Goal: Task Accomplishment & Management: Complete application form

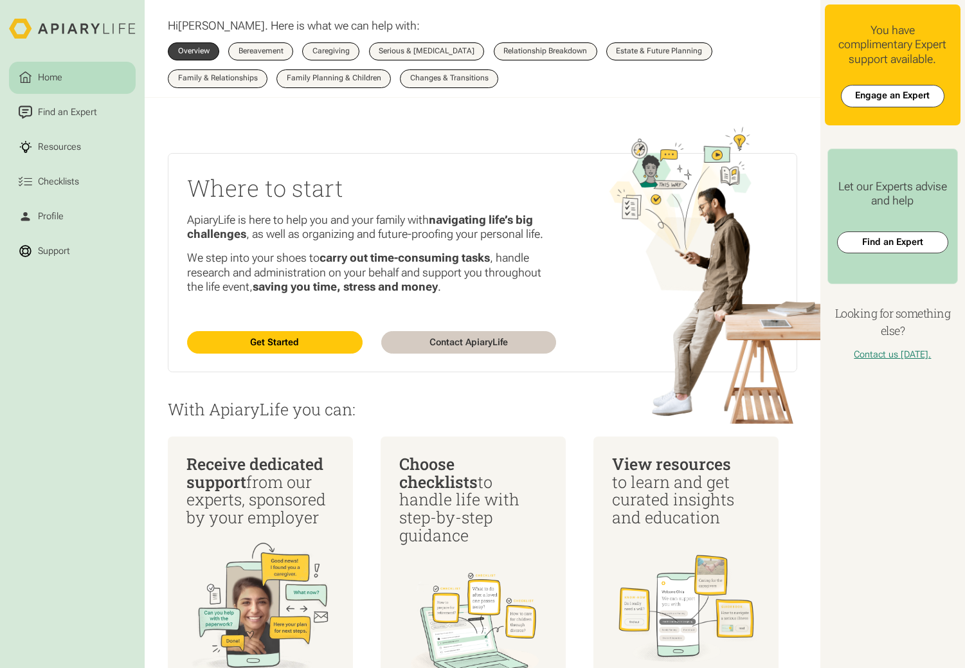
scroll to position [142, 0]
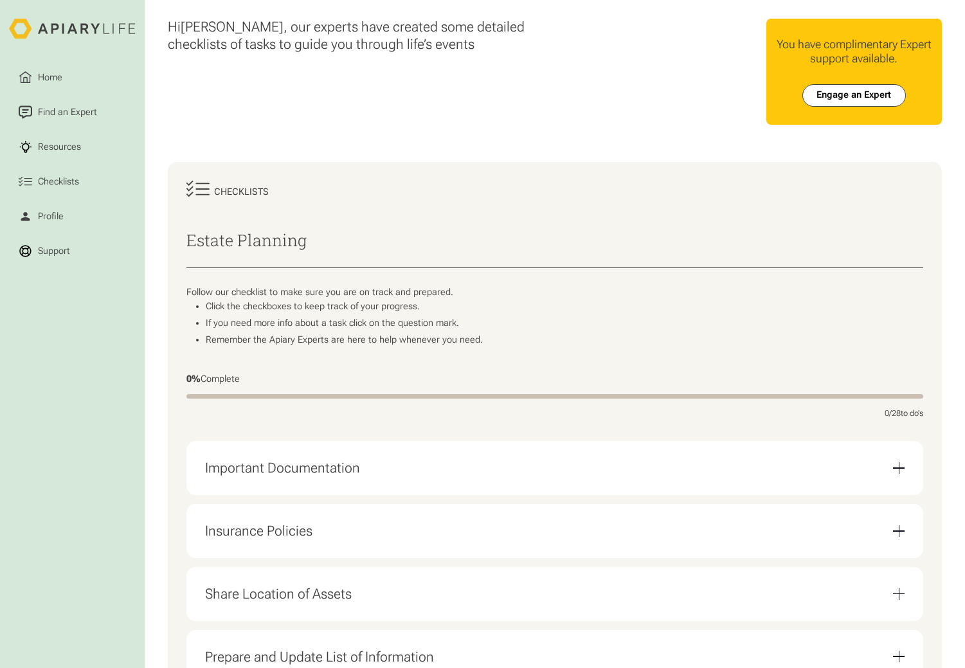
scroll to position [129, 0]
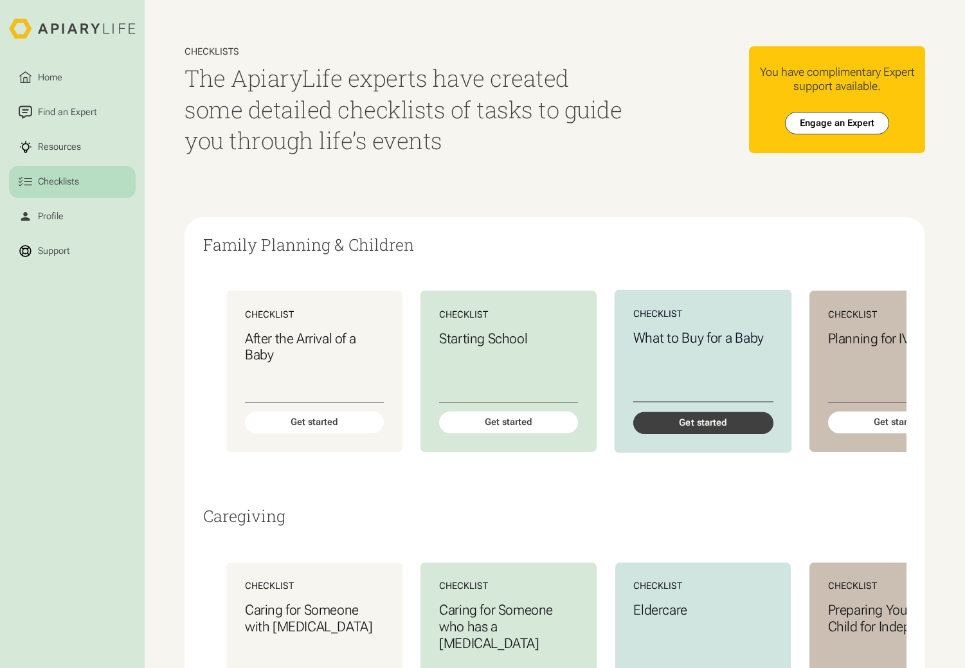
click at [699, 425] on div "Get started" at bounding box center [702, 423] width 140 height 22
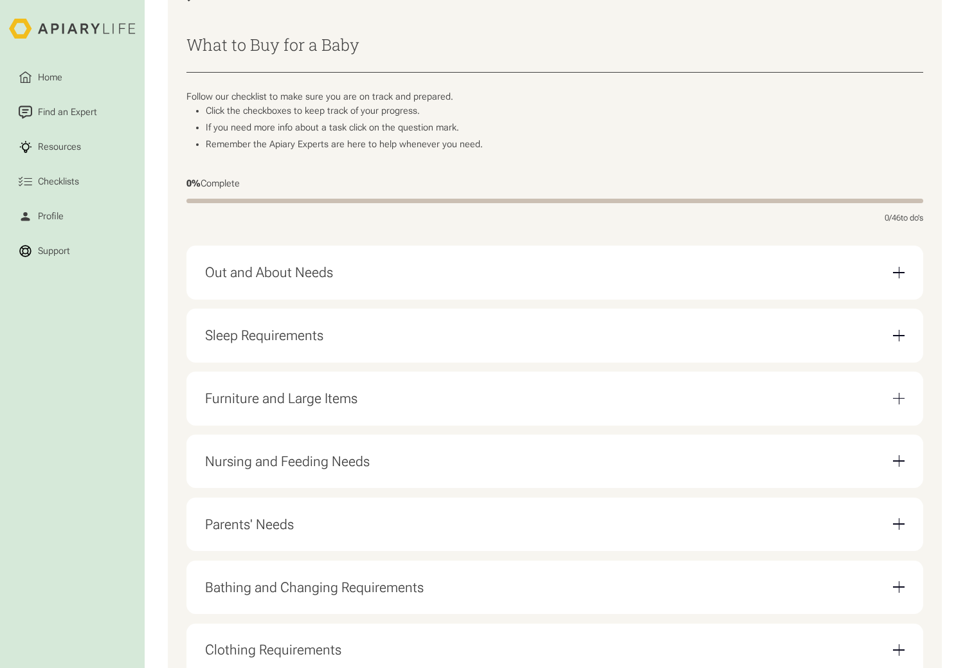
scroll to position [210, 0]
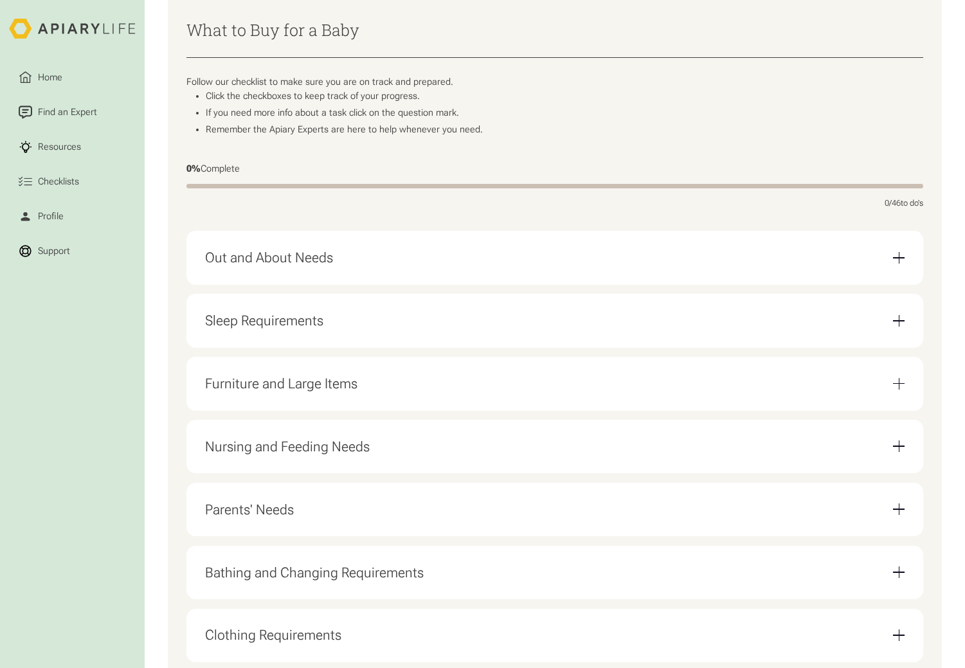
click at [893, 263] on div "Email Form" at bounding box center [899, 258] width 12 height 12
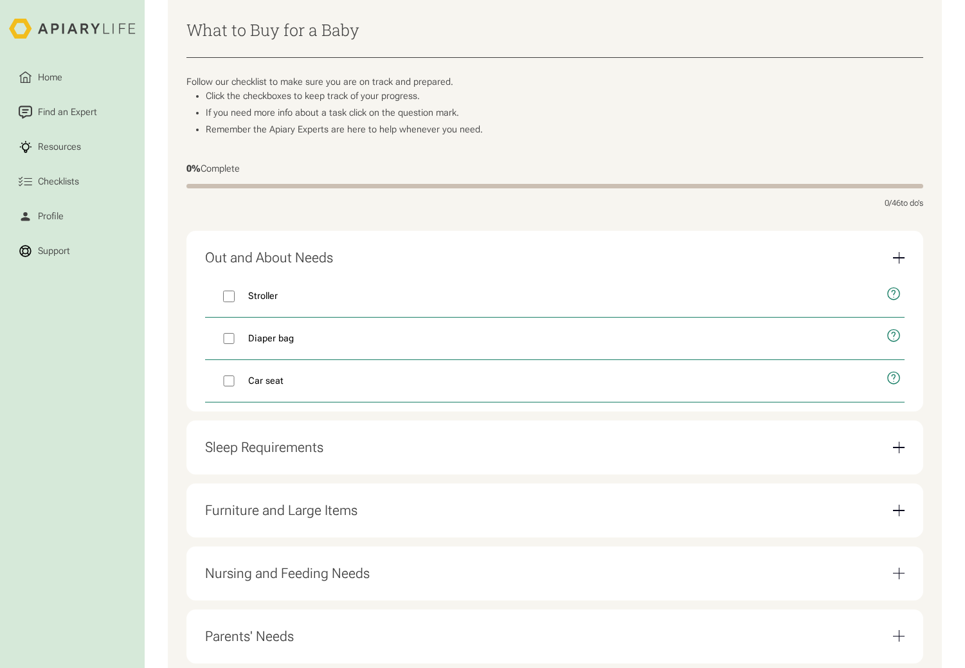
click at [893, 263] on div "Email Form" at bounding box center [899, 258] width 12 height 12
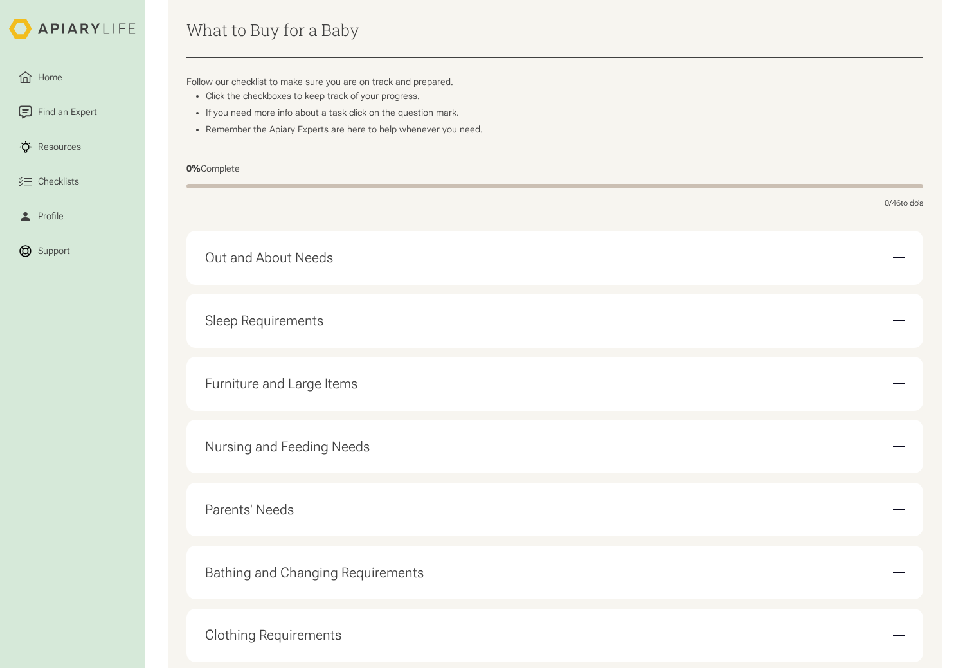
click at [905, 265] on div "Out and About Needs Stroller Diaper bag Car seat" at bounding box center [554, 257] width 736 height 53
click at [900, 263] on div "Email Form" at bounding box center [899, 258] width 12 height 12
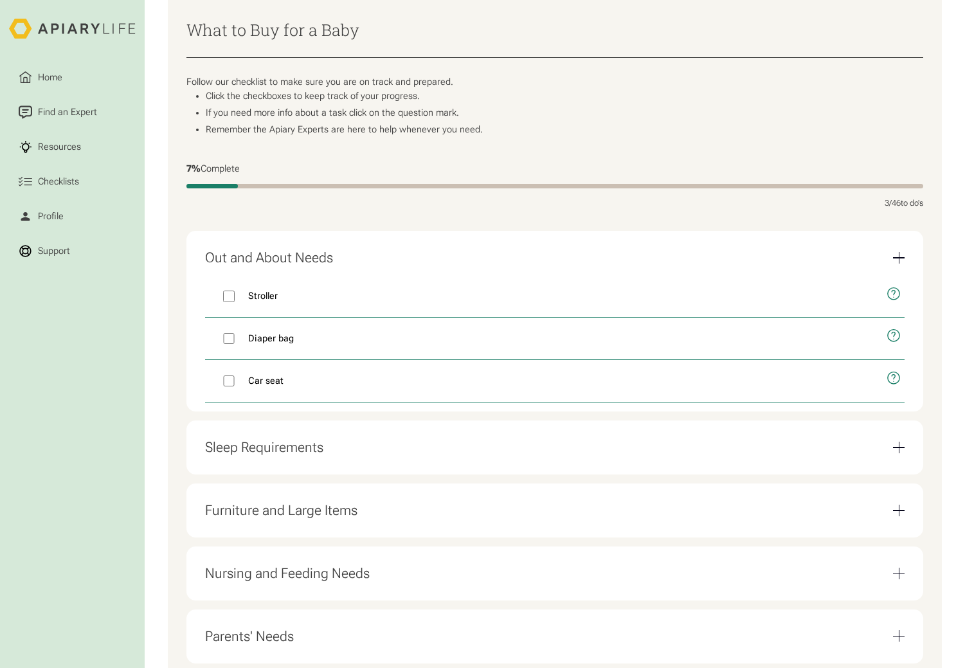
click at [898, 453] on div "Email Form" at bounding box center [898, 447] width 1 height 12
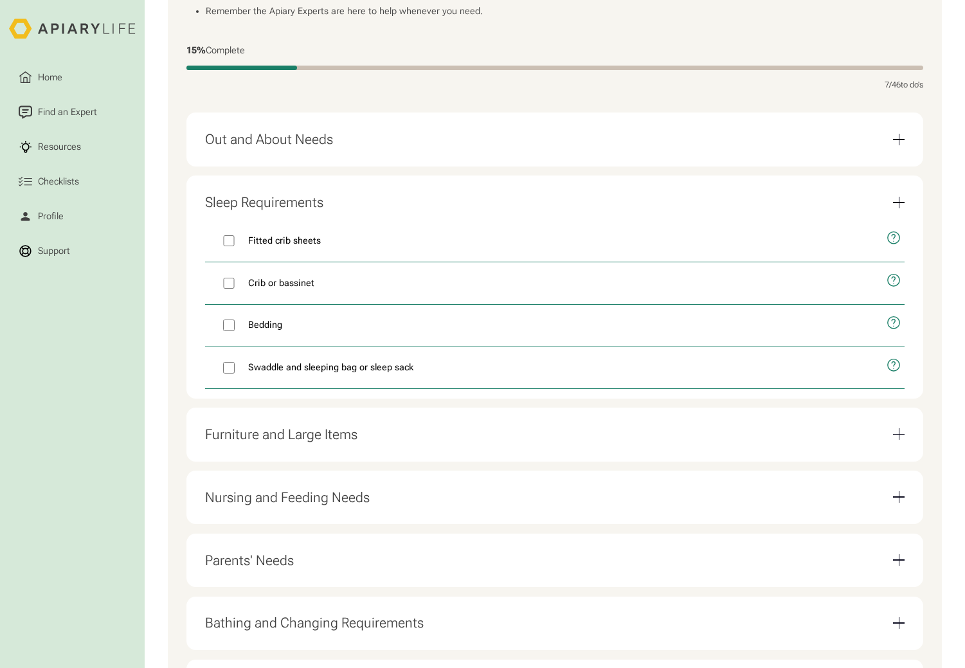
scroll to position [334, 0]
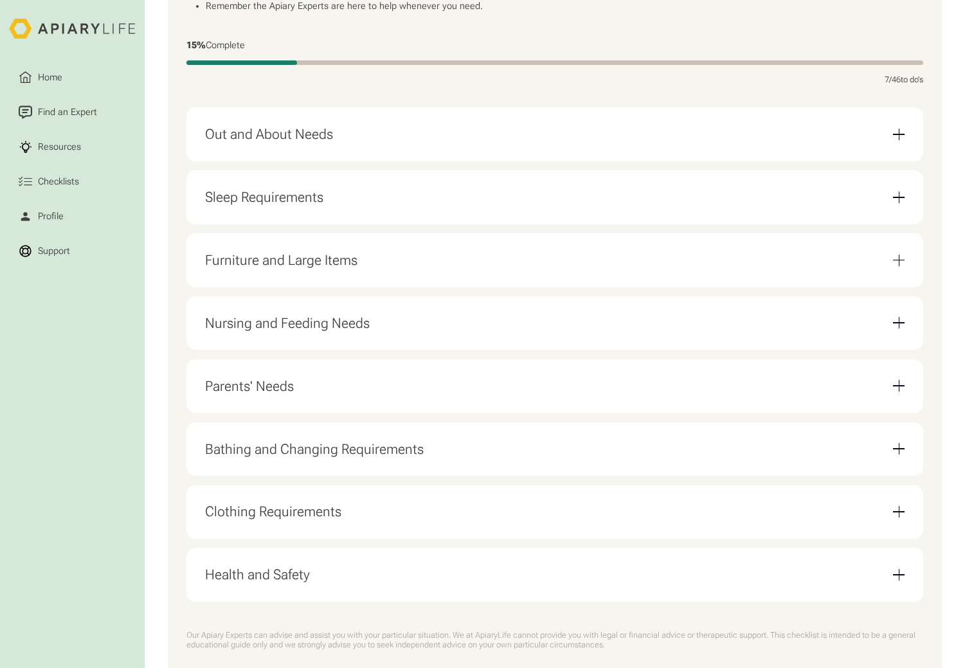
click at [905, 260] on div "Furniture and Large Items Rocking chair or glider Changing table" at bounding box center [554, 259] width 736 height 53
click at [896, 261] on div "Email Form" at bounding box center [899, 260] width 12 height 1
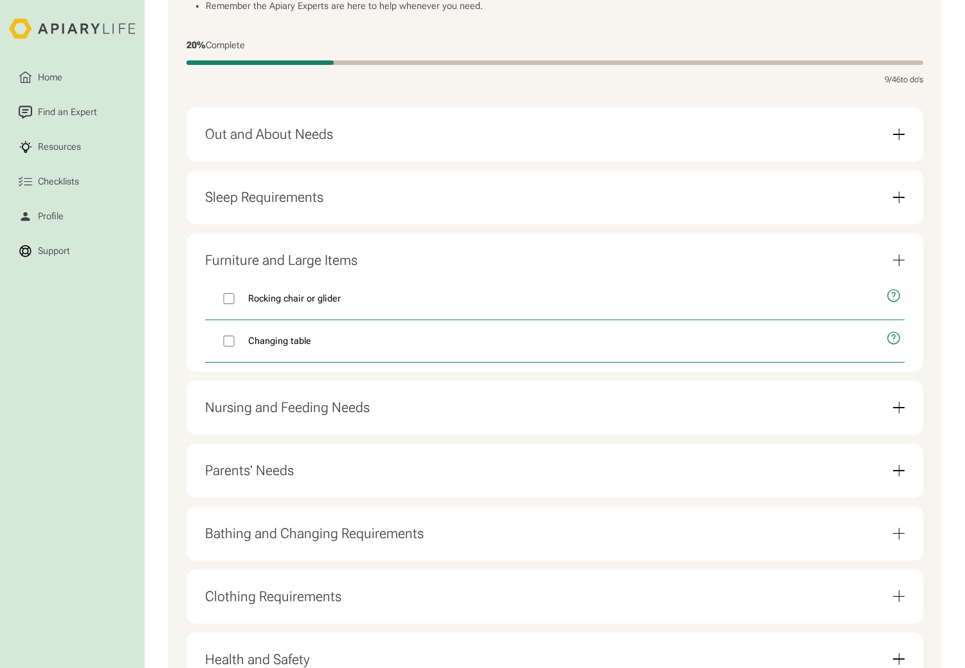
click at [898, 260] on div "Email Form" at bounding box center [898, 260] width 1 height 12
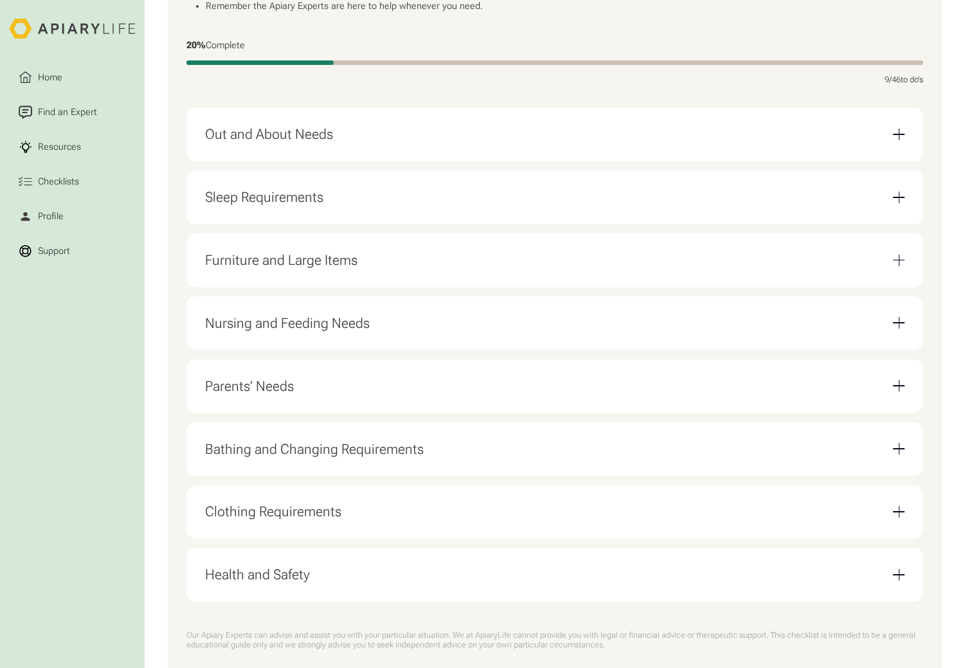
click at [898, 328] on div "Email Form" at bounding box center [898, 323] width 1 height 12
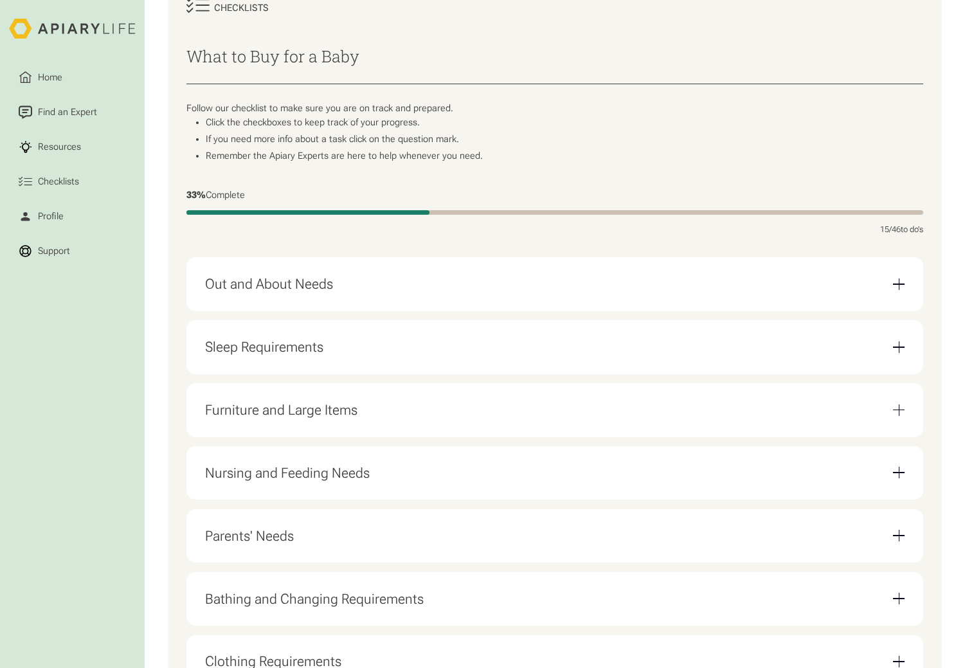
scroll to position [195, 0]
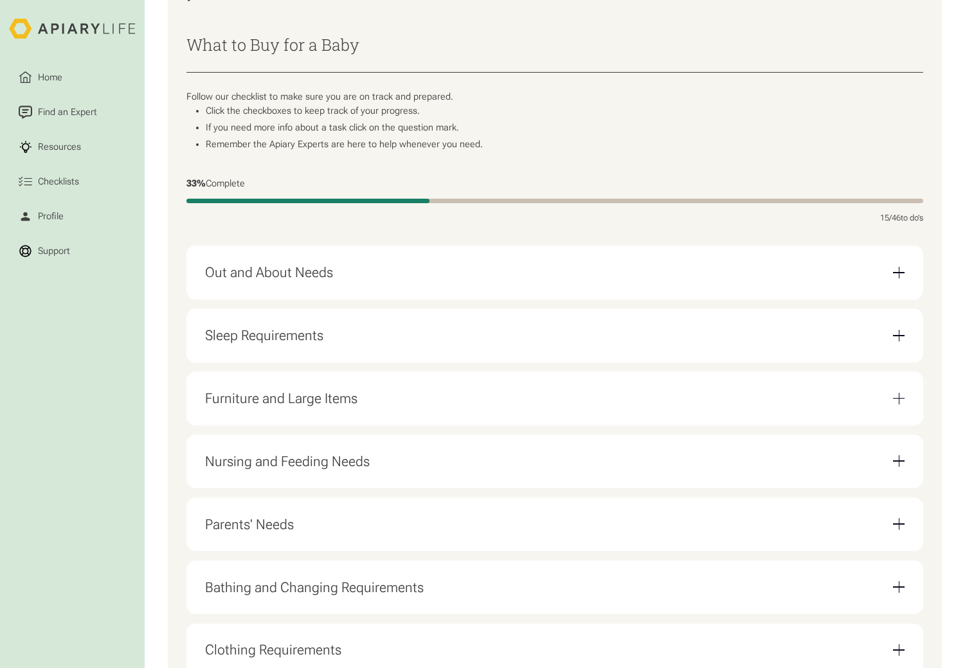
click at [895, 416] on div "Furniture and Large Items" at bounding box center [555, 398] width 700 height 35
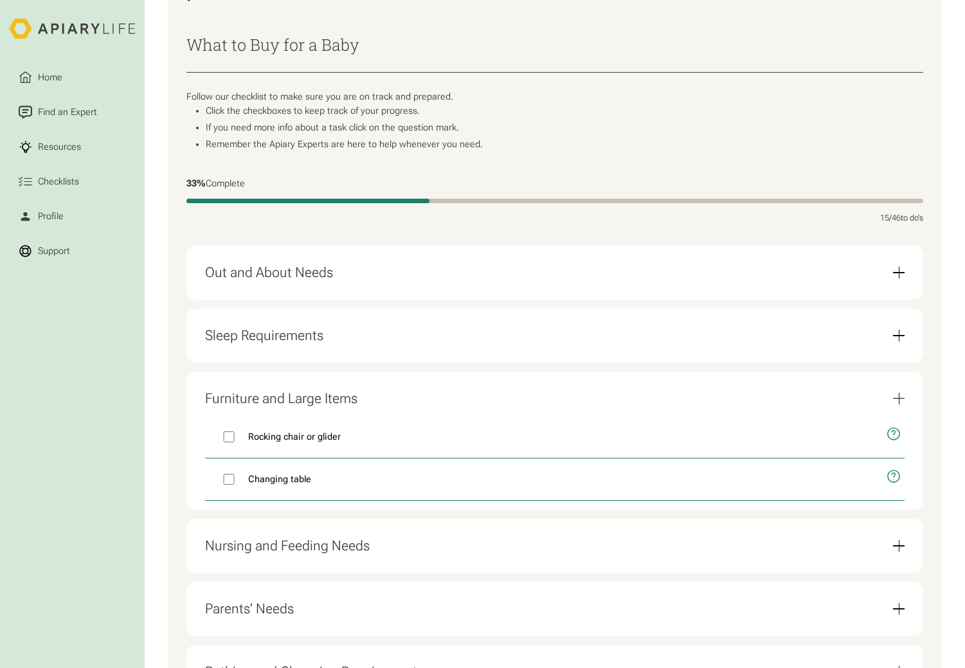
click at [898, 413] on div "Furniture and Large Items" at bounding box center [555, 398] width 700 height 35
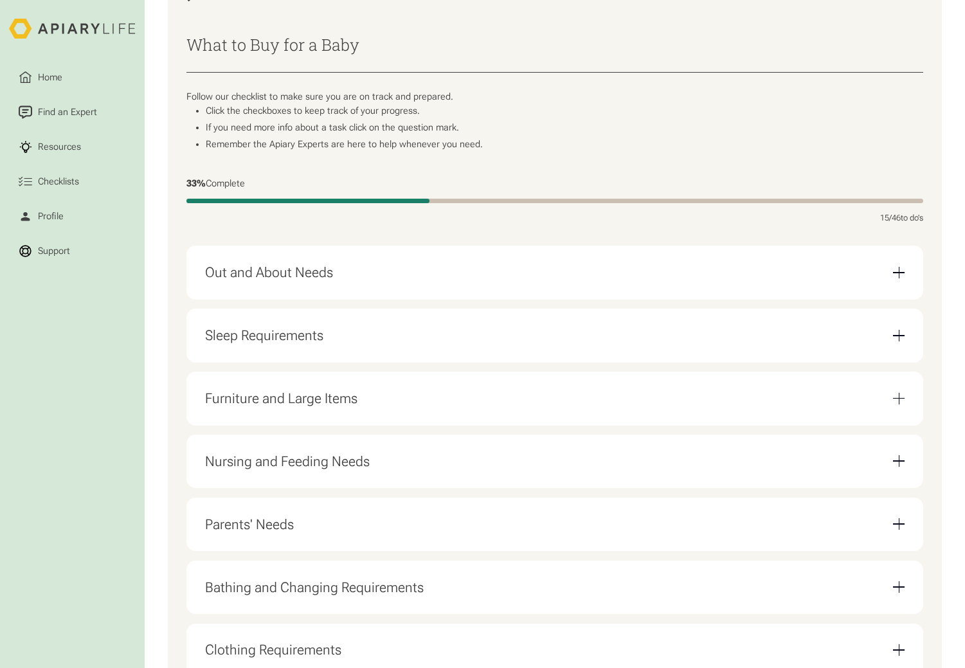
click at [905, 471] on div "Nursing and Feeding Needs Formula Research and buy baby bottles Sterilizer or s…" at bounding box center [554, 460] width 736 height 53
click at [899, 467] on div "Email Form" at bounding box center [899, 461] width 12 height 12
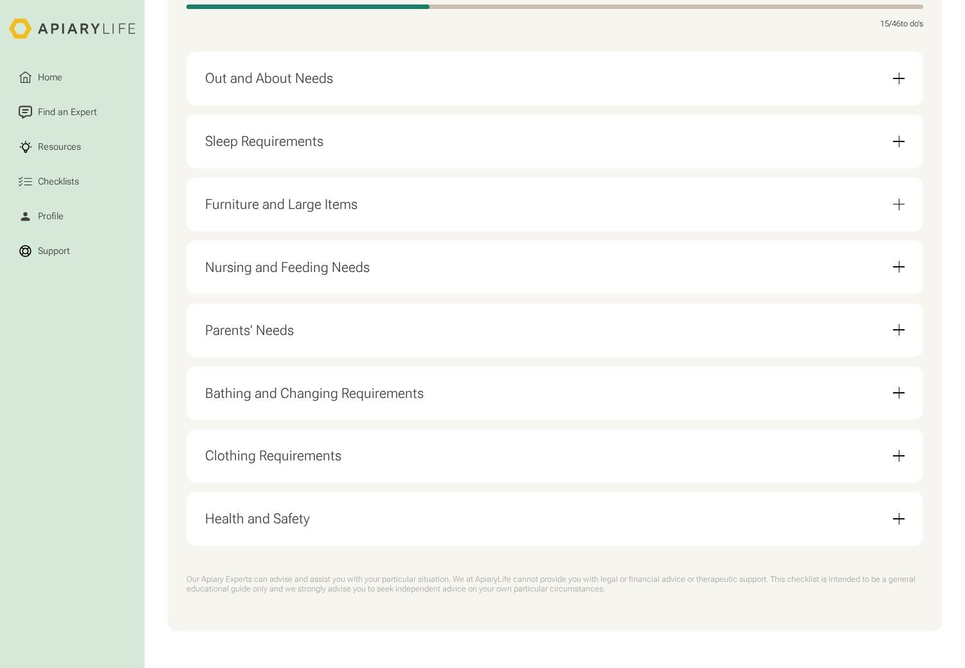
scroll to position [398, 0]
click at [900, 269] on div "Email Form" at bounding box center [899, 267] width 12 height 12
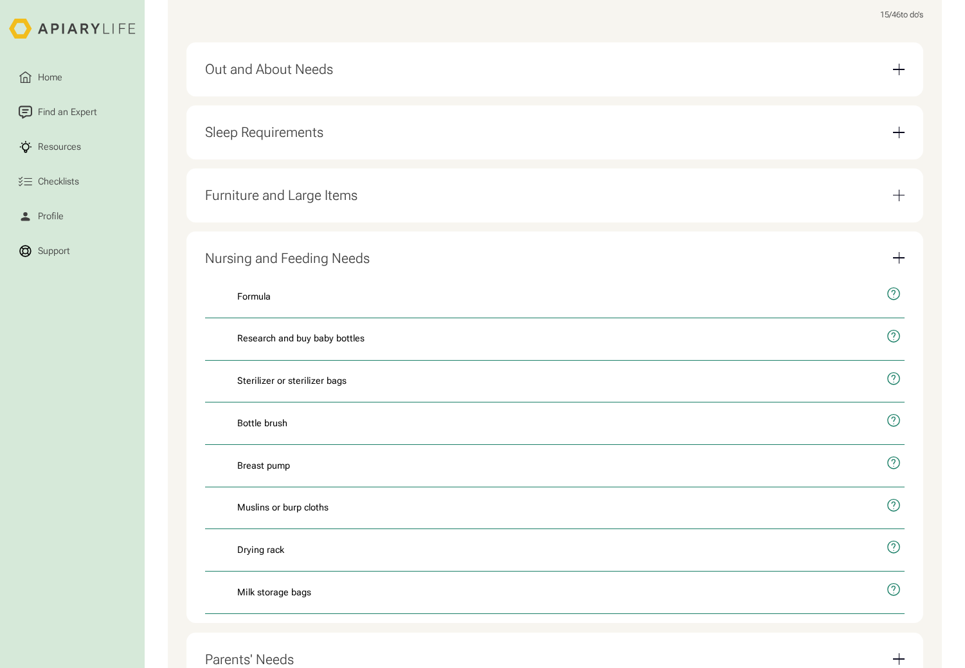
scroll to position [476, 0]
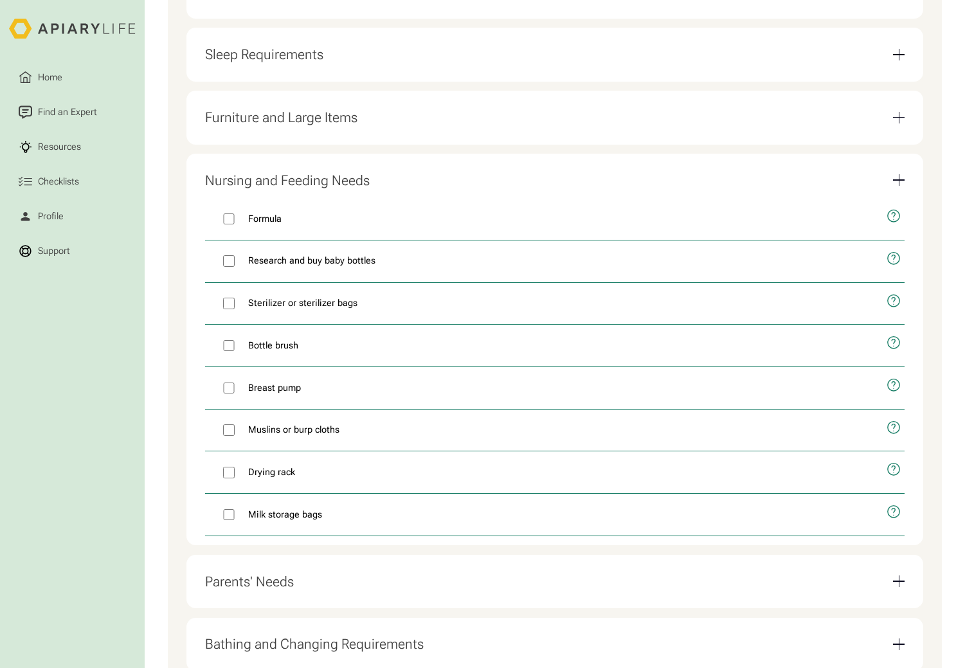
click at [893, 186] on div "Email Form" at bounding box center [899, 180] width 12 height 12
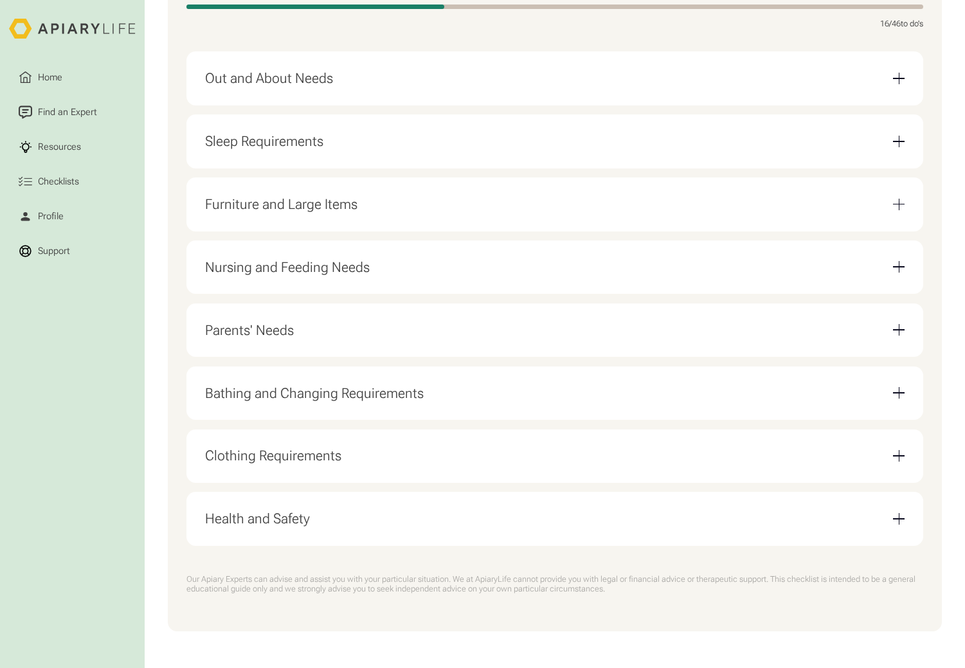
click at [894, 332] on div "Email Form" at bounding box center [899, 330] width 12 height 12
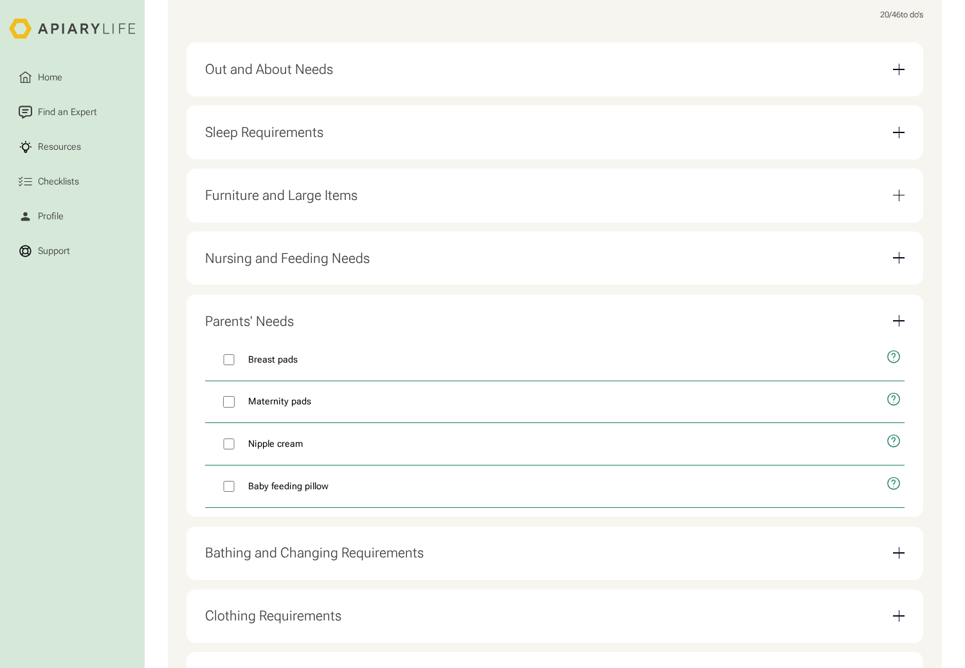
click at [893, 326] on div "Email Form" at bounding box center [899, 321] width 12 height 12
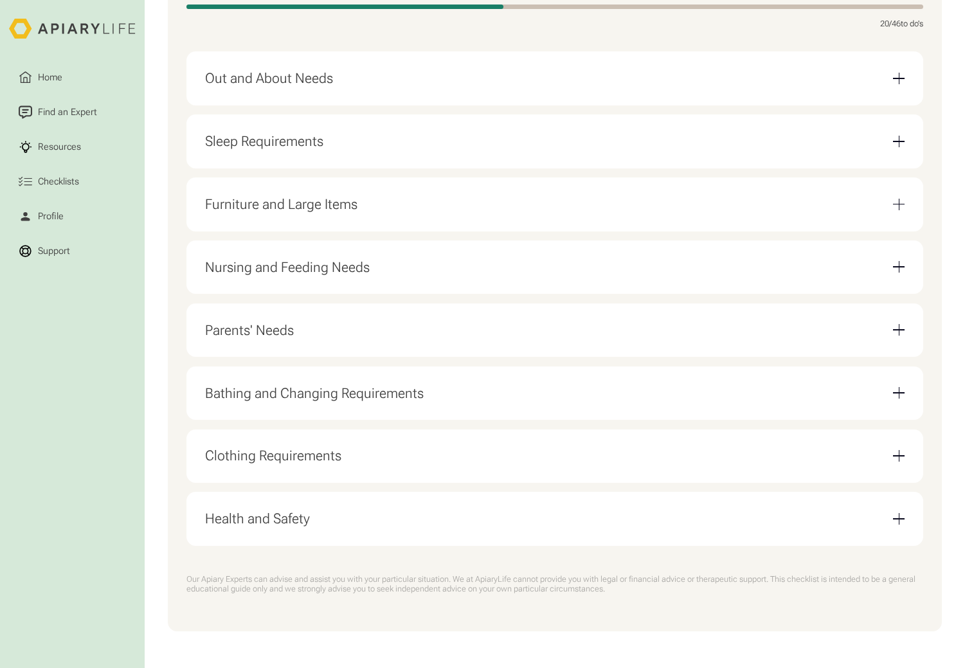
click at [900, 392] on div "Email Form" at bounding box center [899, 392] width 12 height 1
click at [900, 337] on div "Parents' Needs" at bounding box center [555, 329] width 700 height 35
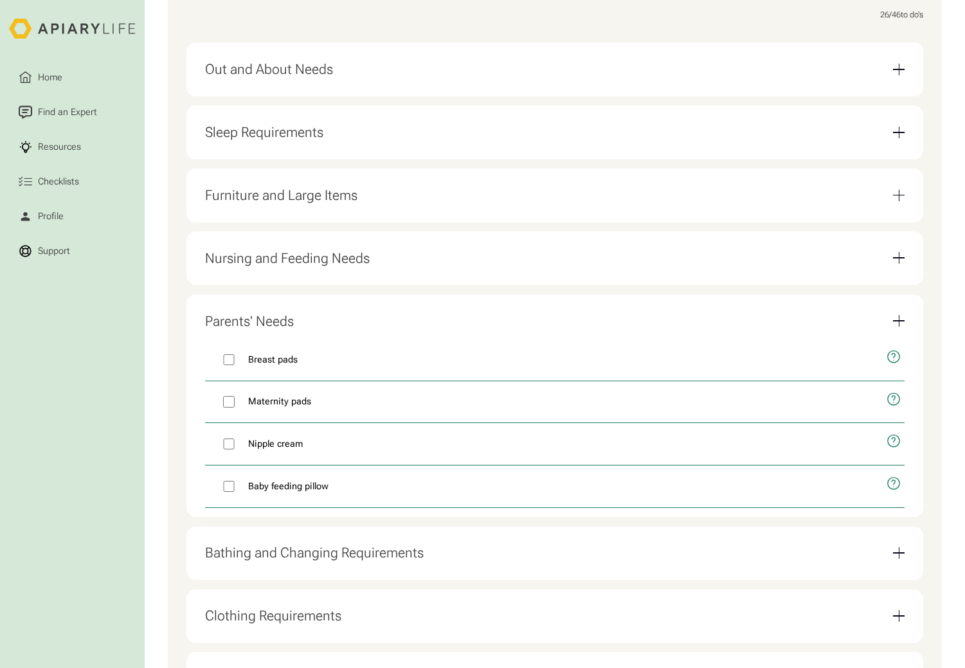
click at [900, 337] on div "Parents' Needs" at bounding box center [555, 320] width 700 height 35
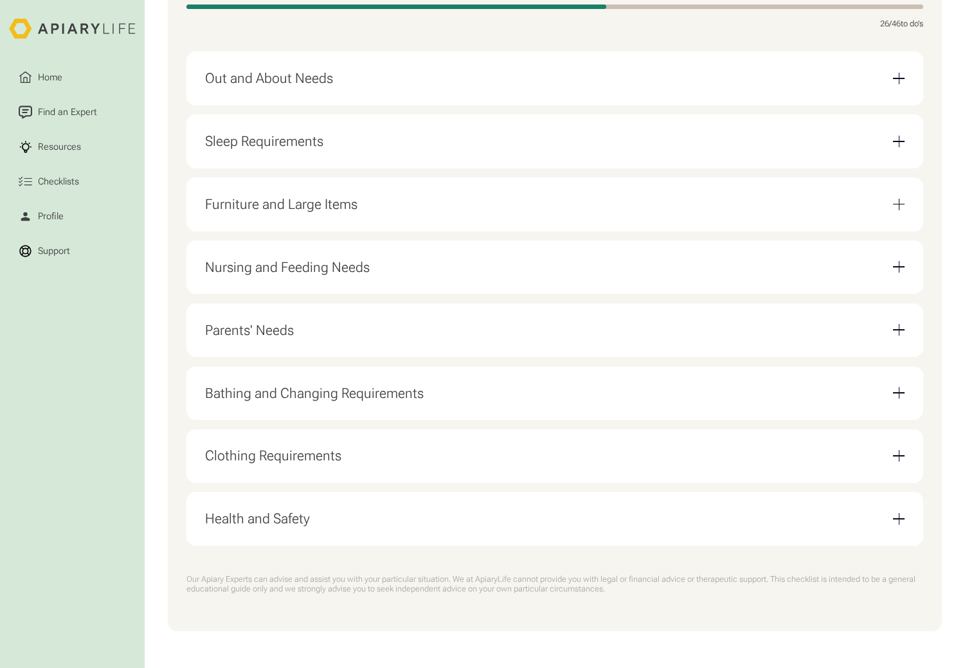
click at [895, 391] on div "Email Form" at bounding box center [899, 393] width 12 height 12
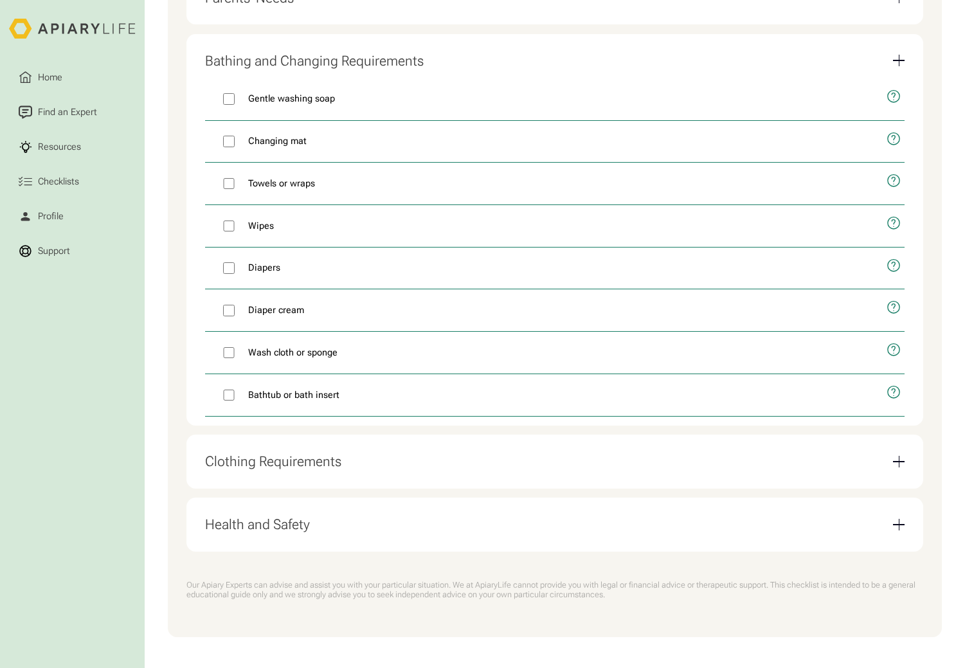
scroll to position [740, 0]
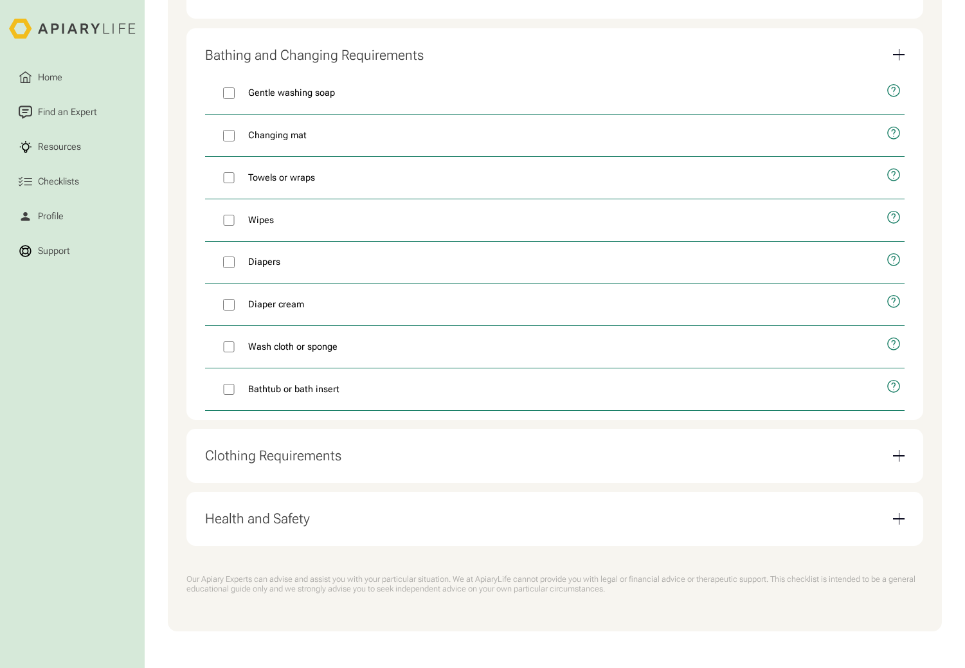
click at [904, 54] on div "Email Form" at bounding box center [899, 54] width 12 height 1
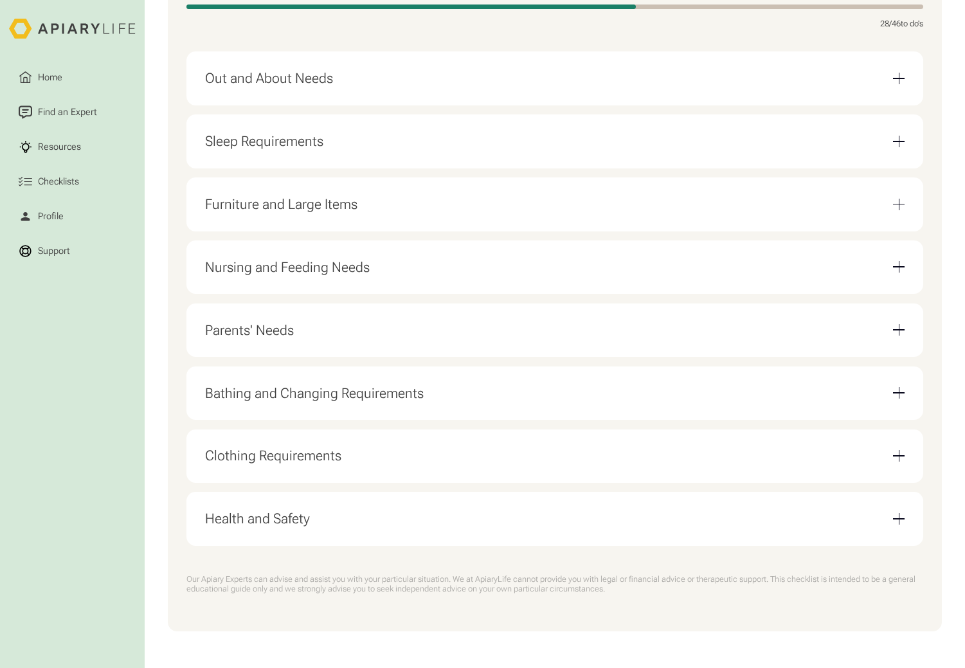
scroll to position [398, 0]
click at [904, 467] on div "Clothing Requirements" at bounding box center [555, 455] width 700 height 35
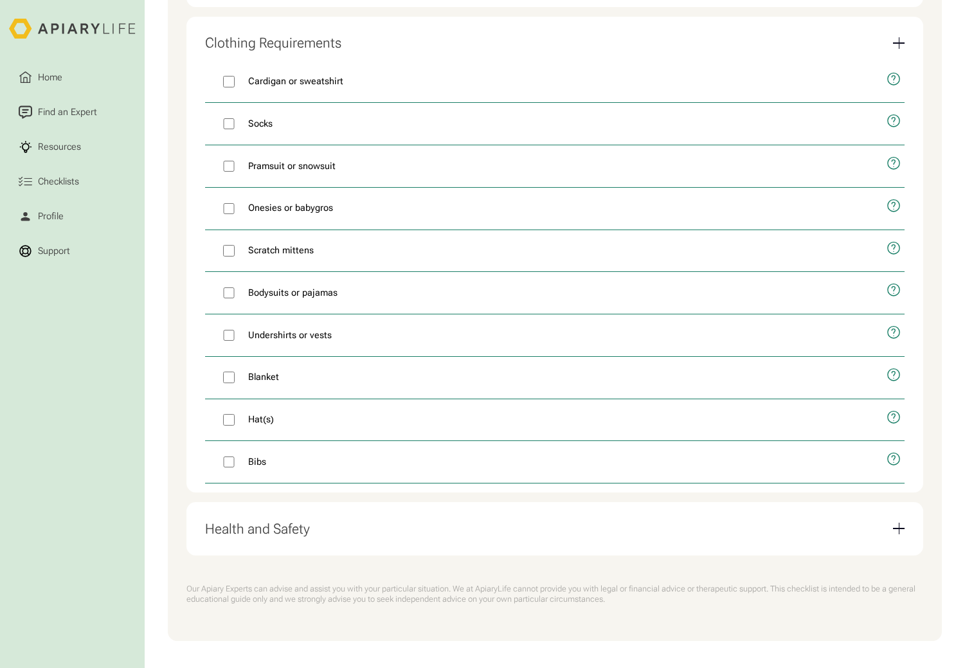
scroll to position [825, 0]
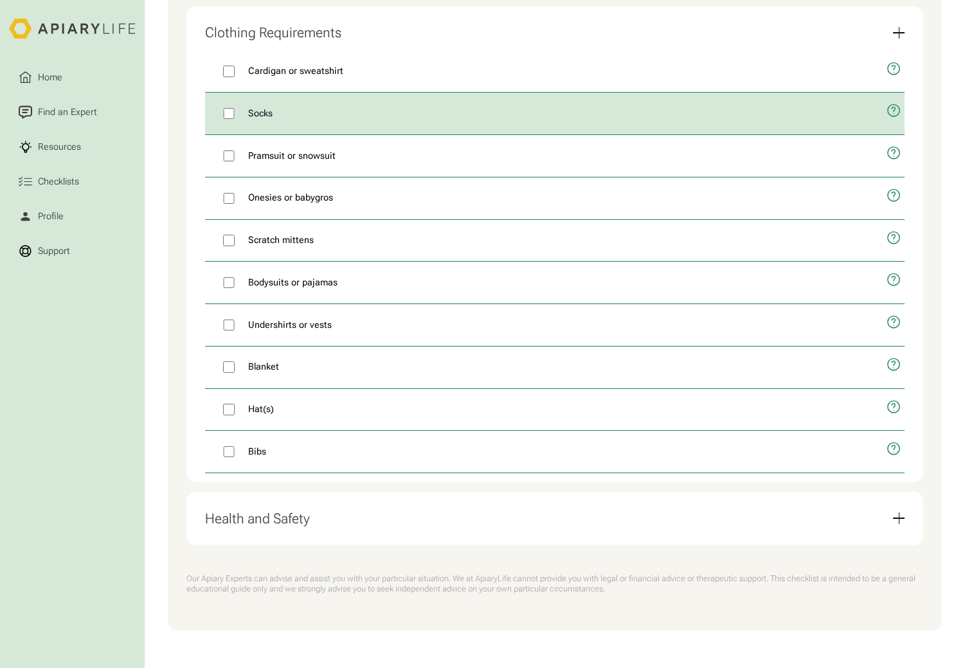
click at [228, 116] on label "Socks" at bounding box center [541, 114] width 672 height 42
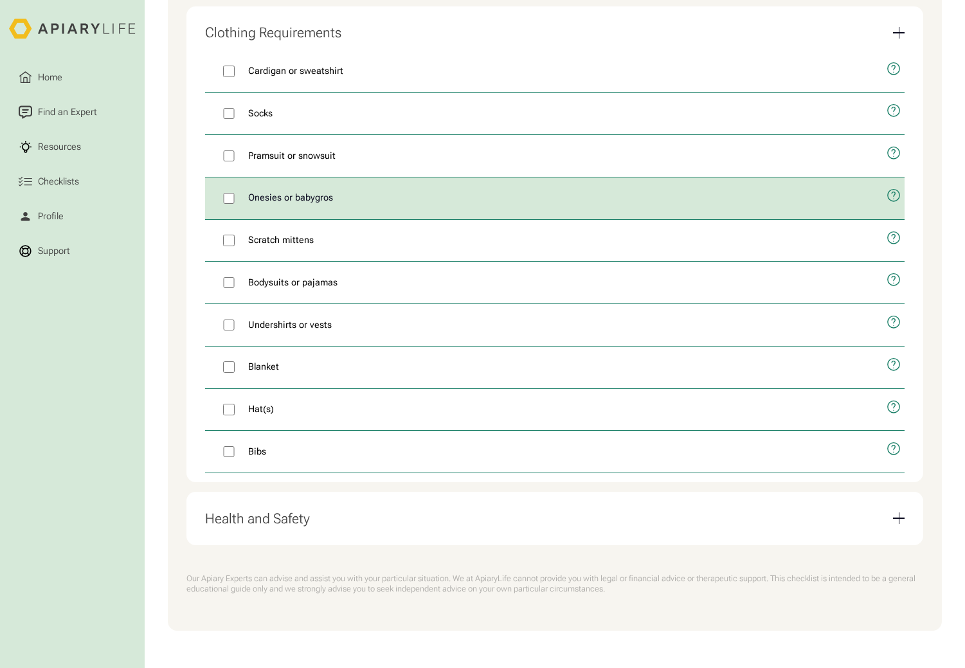
click at [225, 187] on label "Onesies or babygros" at bounding box center [541, 198] width 672 height 42
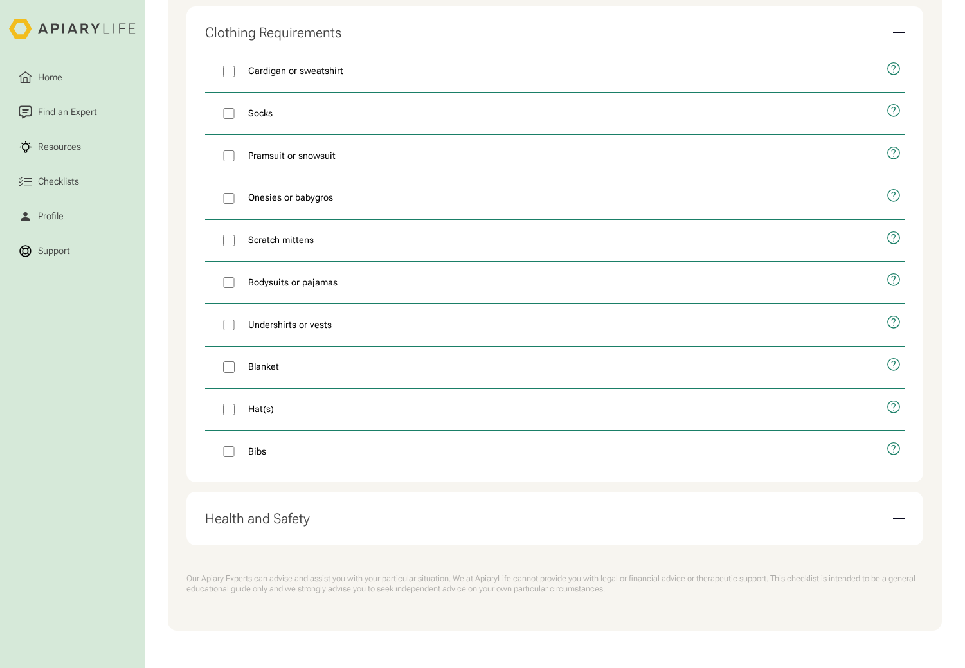
click at [902, 31] on div "Email Form" at bounding box center [899, 33] width 12 height 12
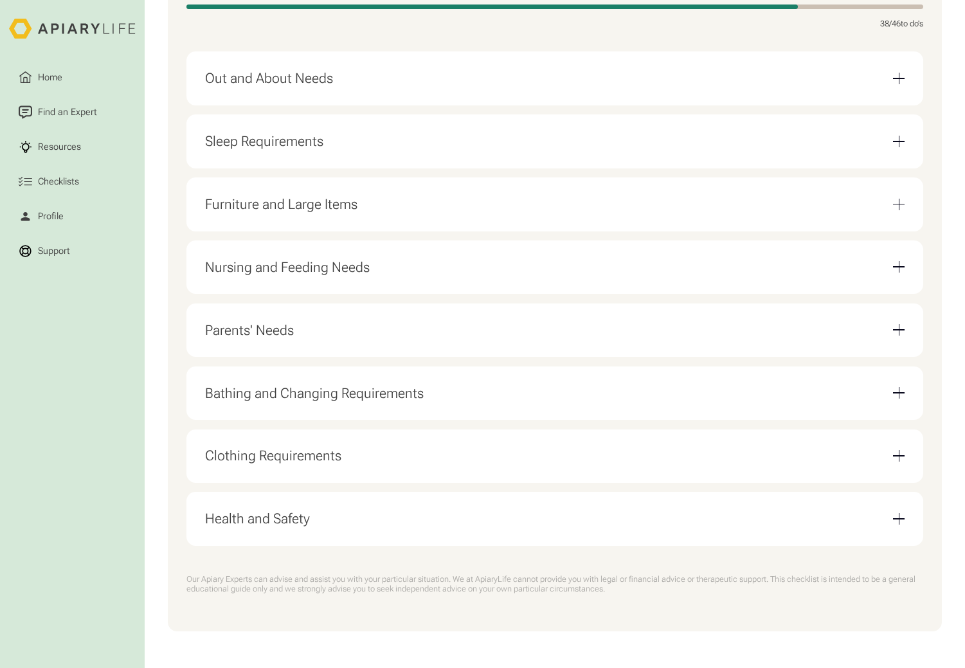
click at [899, 527] on div "Health and Safety" at bounding box center [555, 518] width 700 height 35
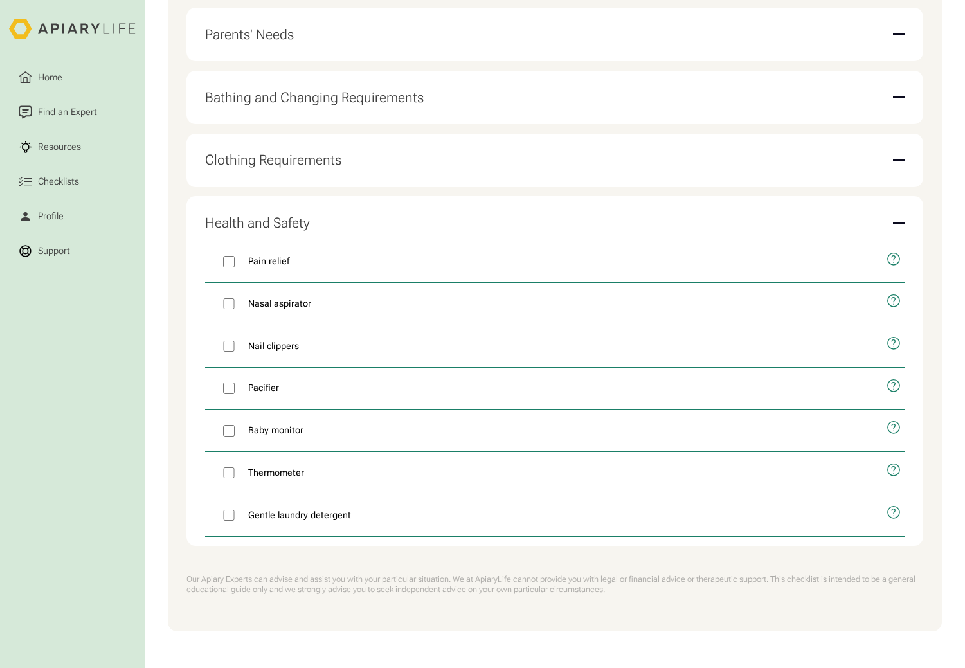
scroll to position [697, 0]
click at [900, 221] on div "Email Form" at bounding box center [899, 223] width 12 height 12
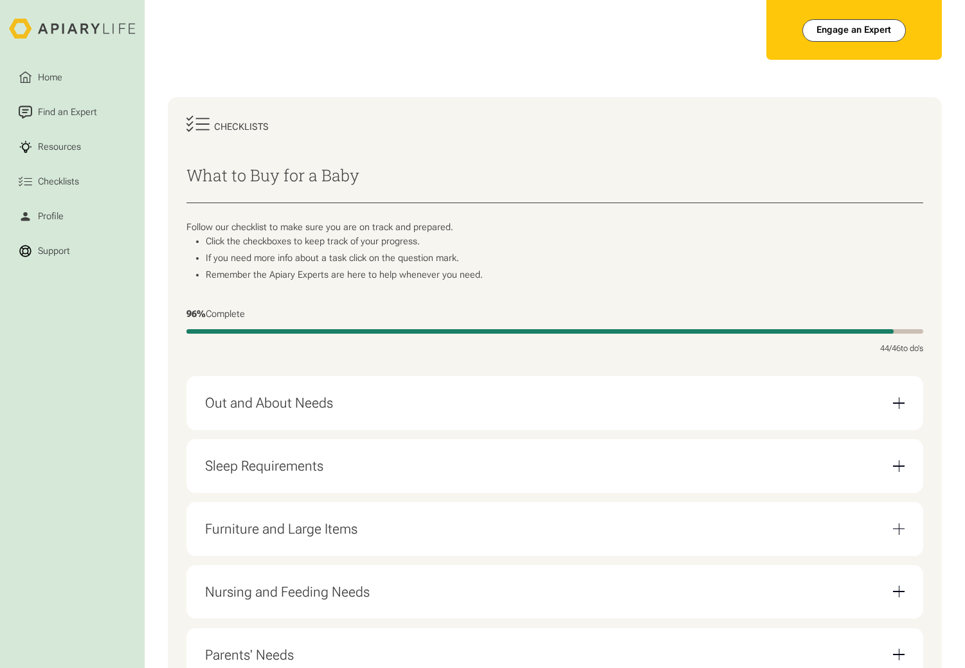
scroll to position [36, 0]
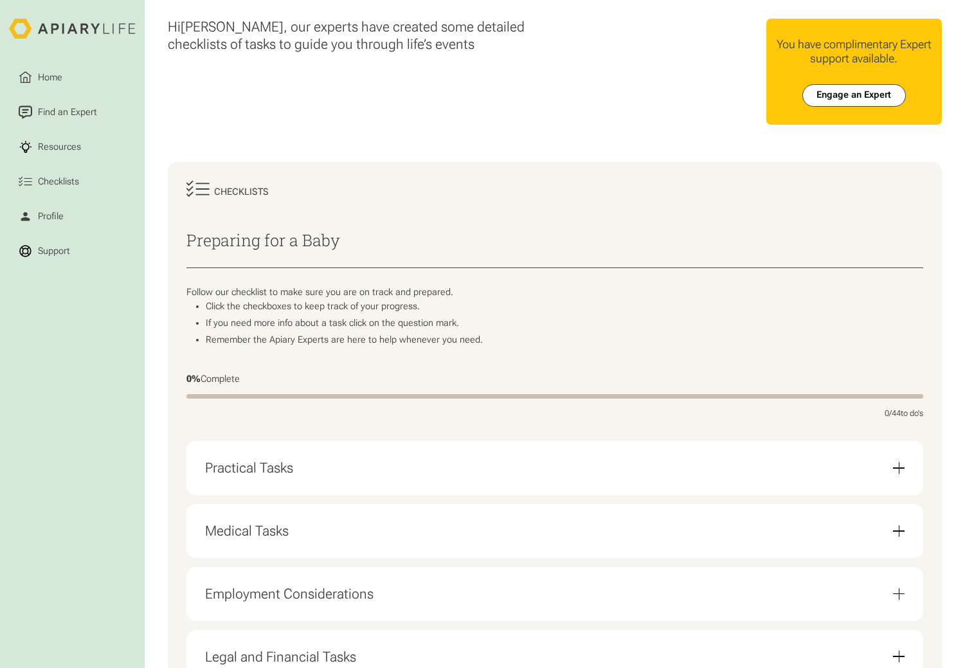
click at [899, 469] on div "Email Form" at bounding box center [899, 468] width 12 height 12
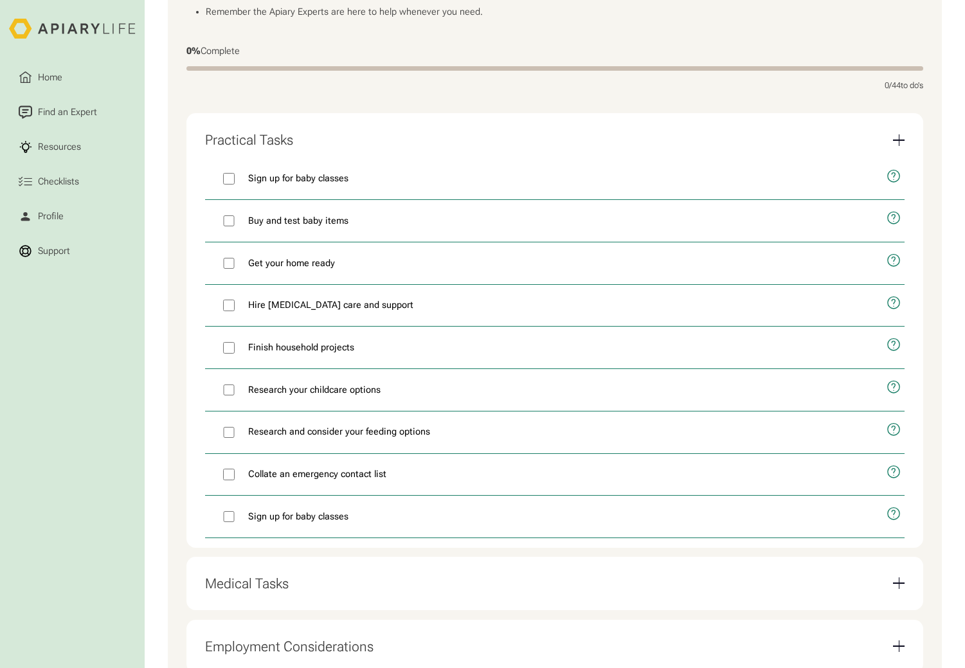
scroll to position [334, 0]
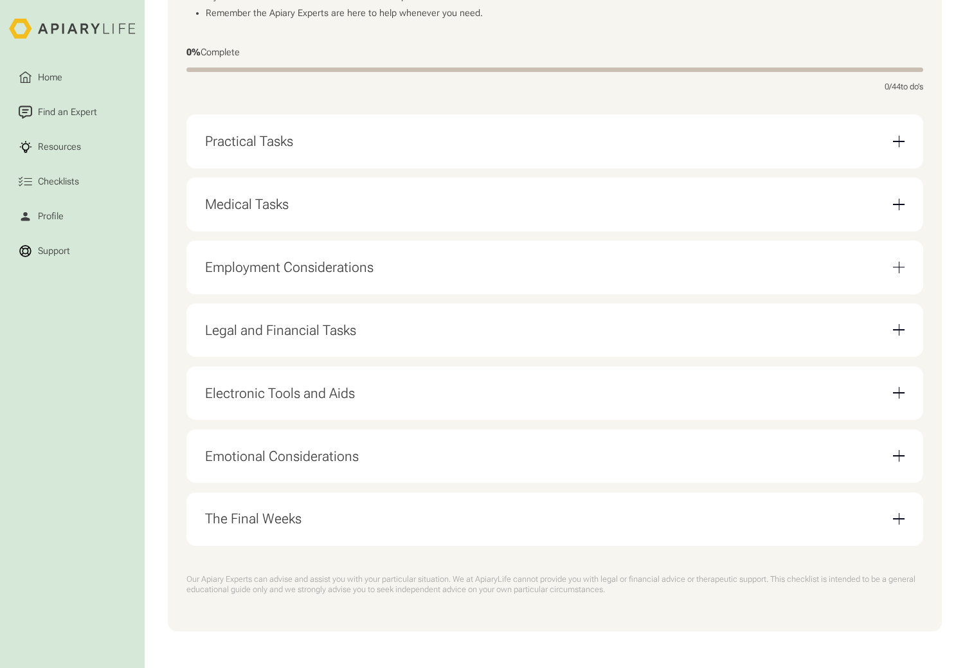
click at [959, 400] on div "Hi Travis , our experts have created some detailed checklists of tasks to guide…" at bounding box center [555, 152] width 820 height 957
click at [900, 143] on div "Email Form" at bounding box center [899, 142] width 12 height 12
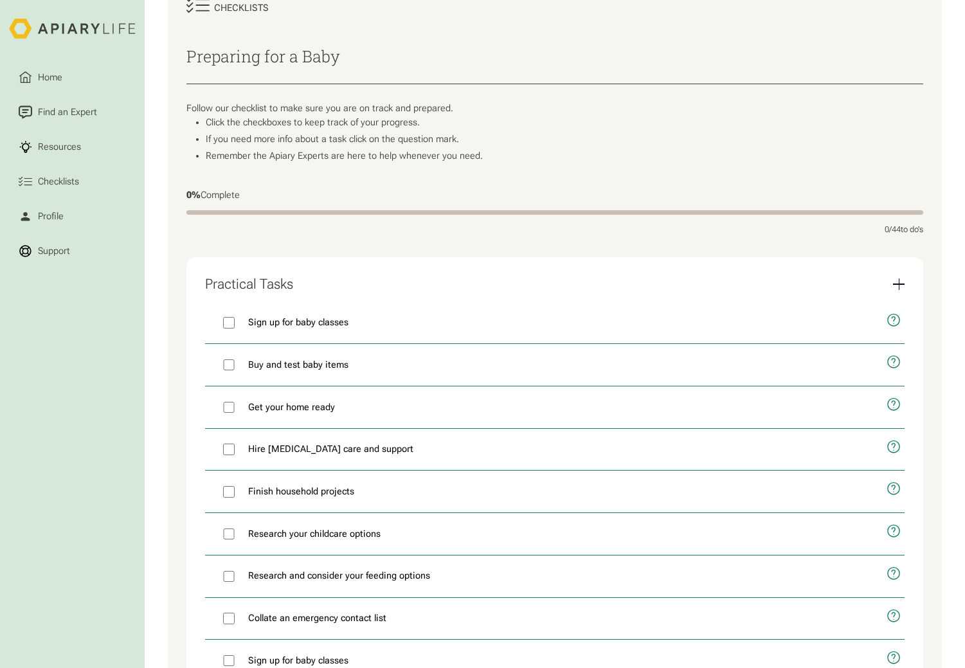
scroll to position [135, 0]
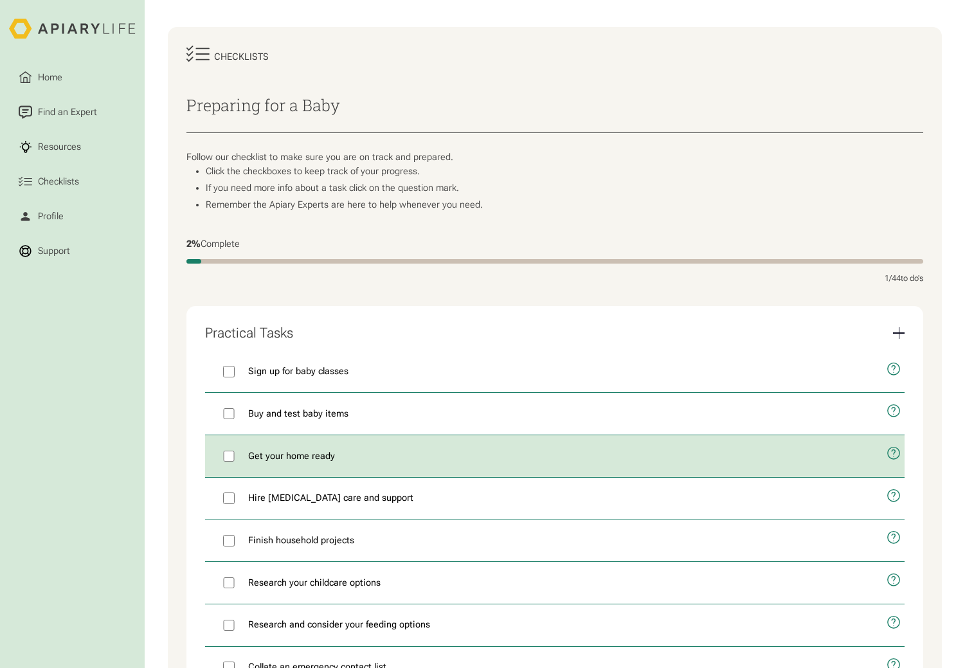
click at [895, 462] on icon "open modal" at bounding box center [893, 454] width 15 height 36
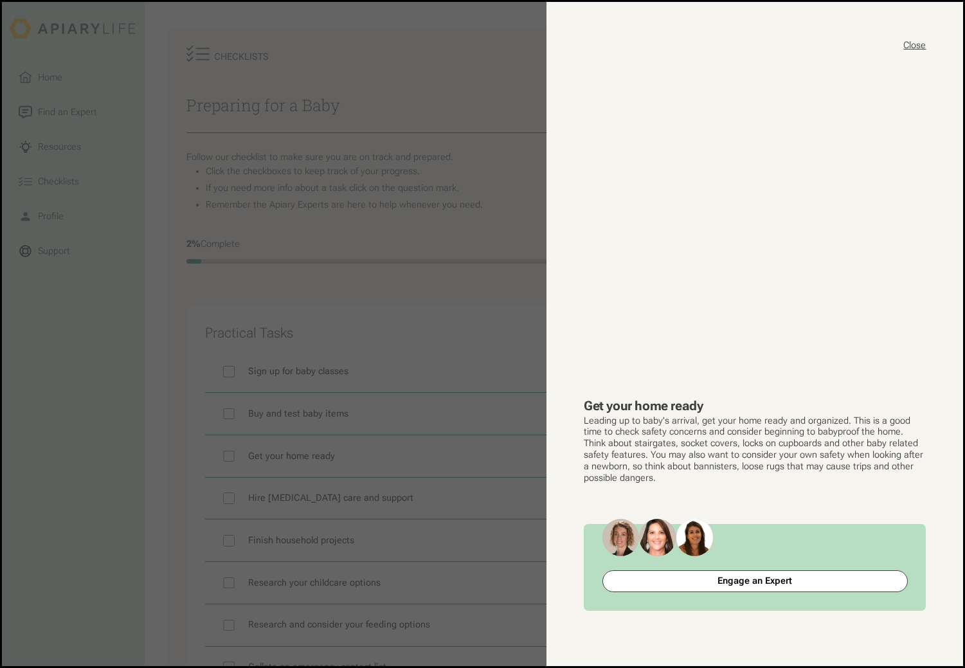
click at [917, 42] on button "Close" at bounding box center [914, 45] width 22 height 13
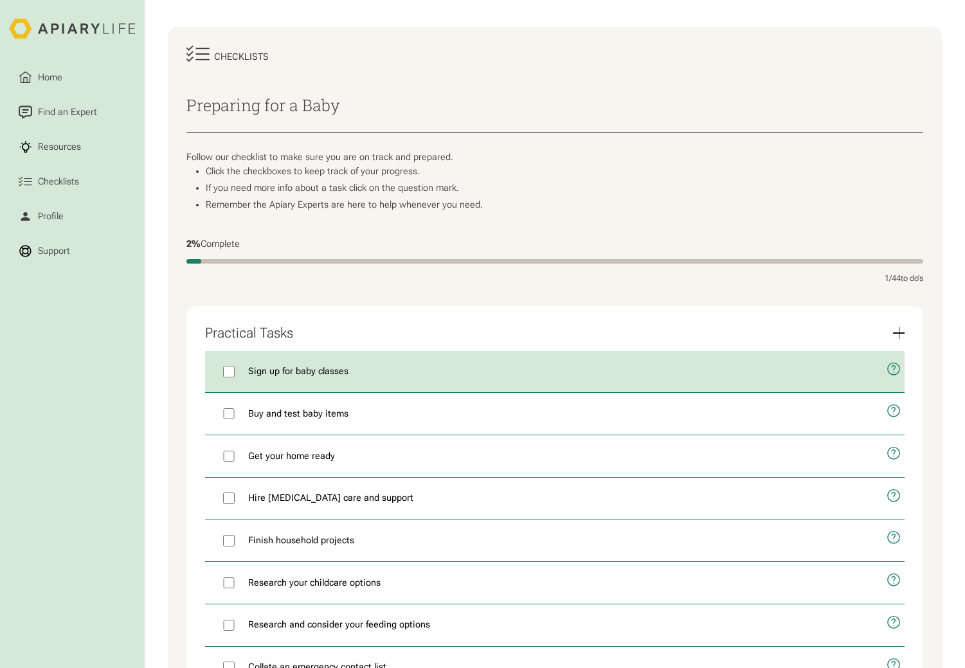
click at [895, 375] on icon "open modal" at bounding box center [893, 370] width 15 height 36
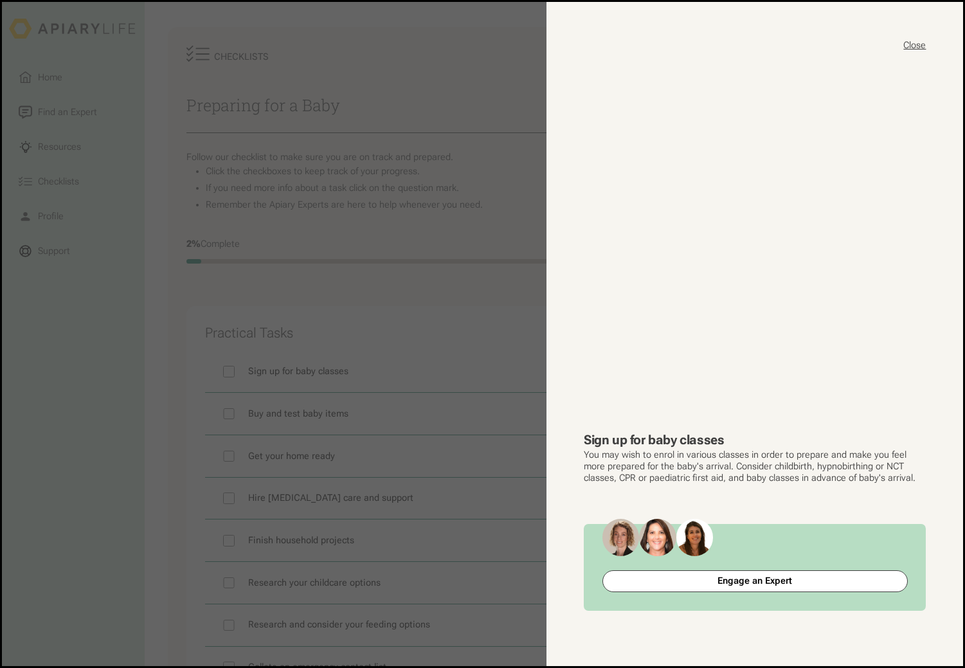
click at [914, 44] on button "Close" at bounding box center [914, 45] width 22 height 13
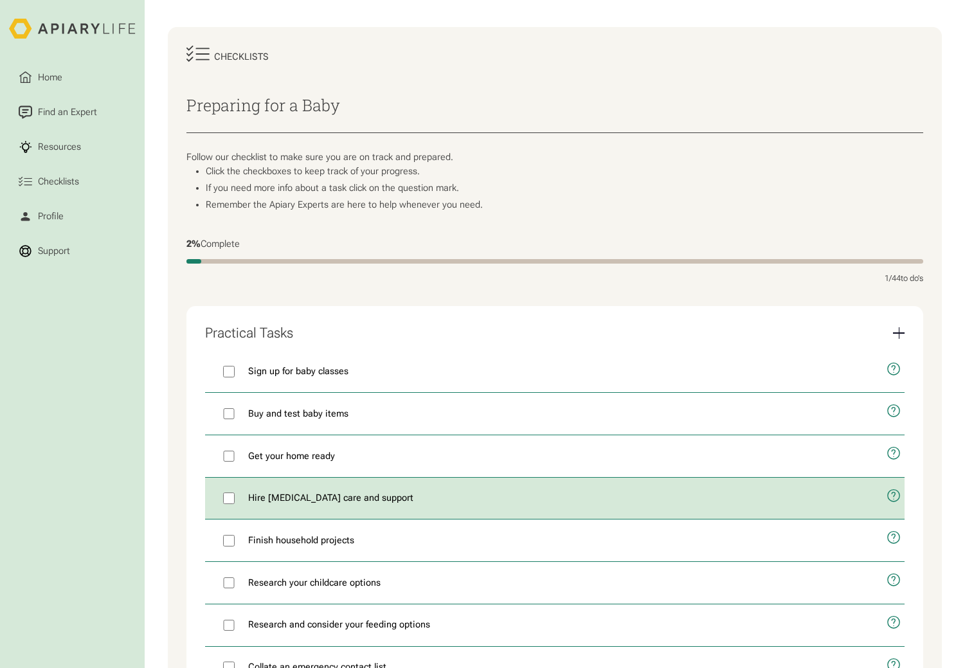
click at [895, 503] on icon "open modal" at bounding box center [893, 496] width 15 height 36
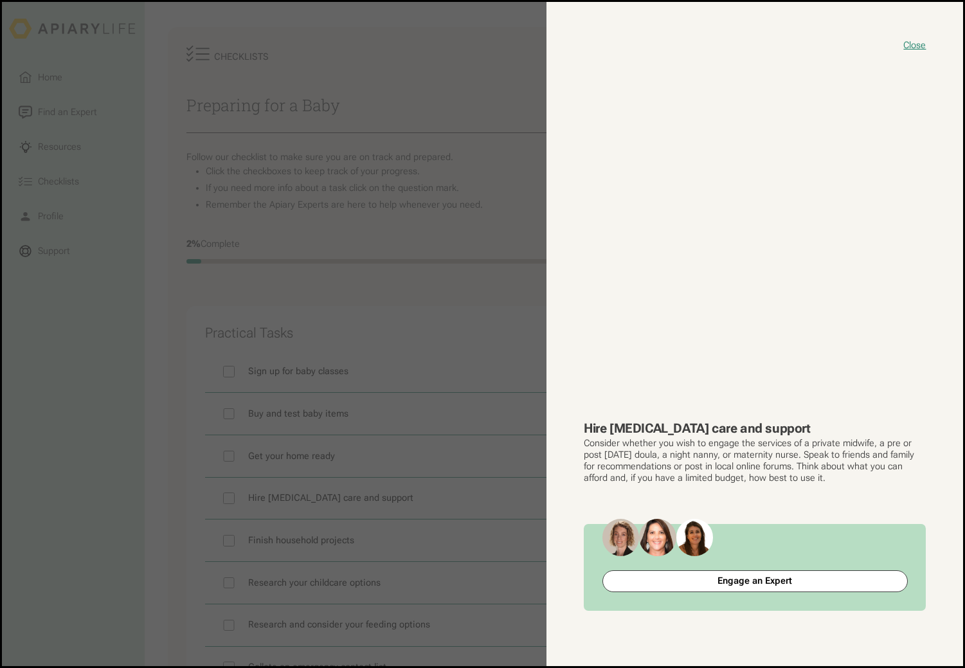
click at [517, 305] on button "close modal" at bounding box center [482, 334] width 961 height 664
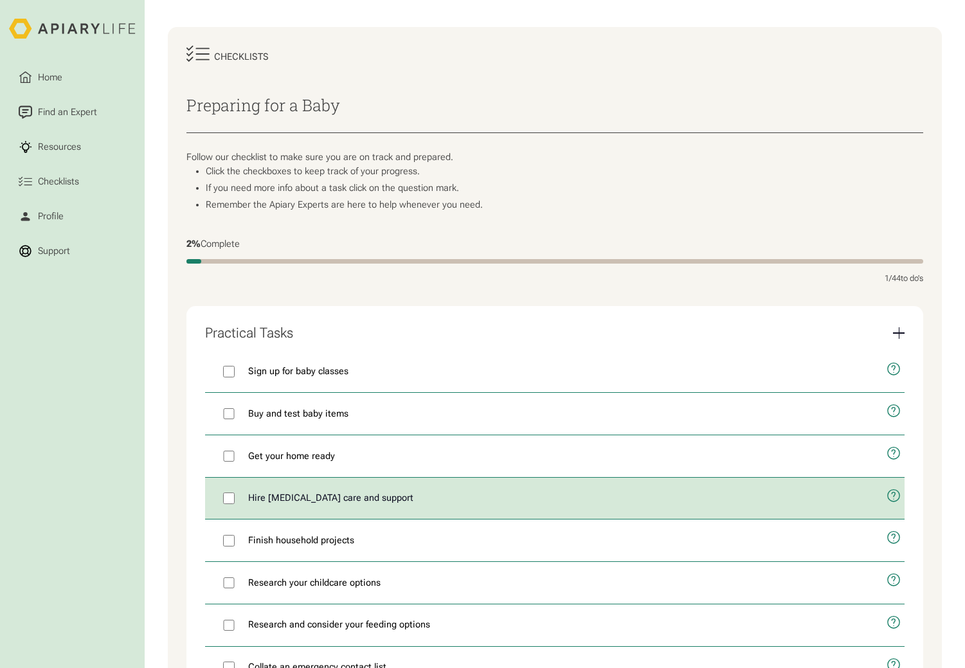
click at [261, 505] on span "Hire postpartum care and support" at bounding box center [330, 498] width 165 height 14
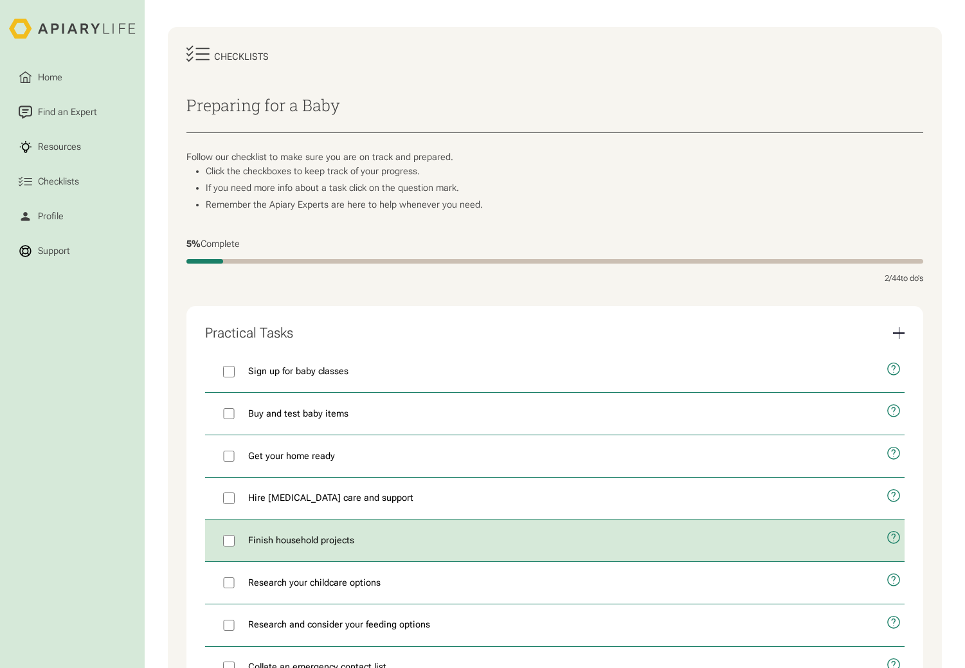
click at [897, 546] on icon "open modal" at bounding box center [893, 538] width 15 height 36
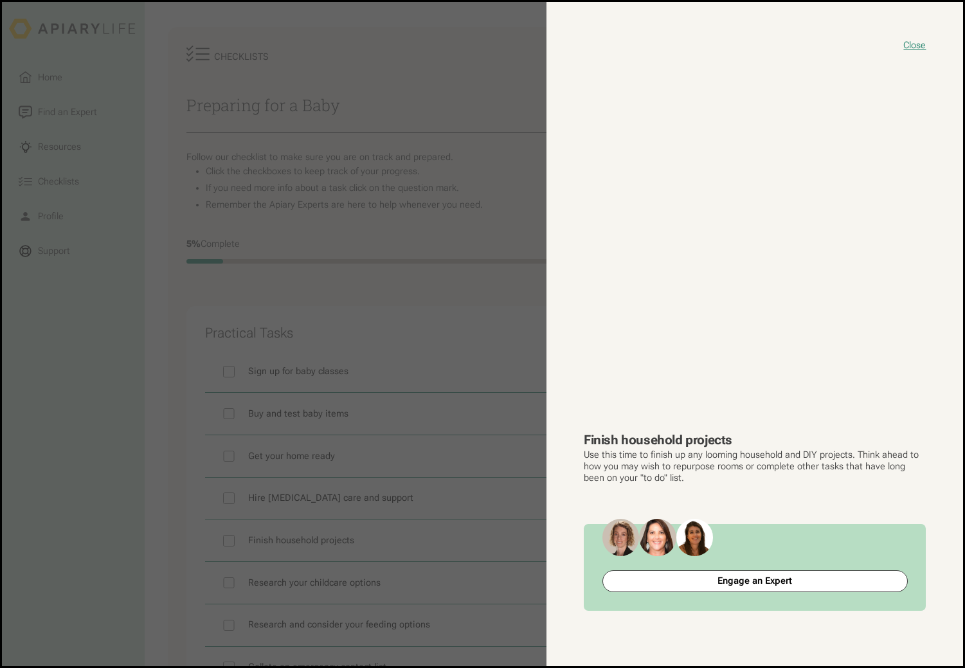
click at [218, 549] on button "close modal" at bounding box center [482, 334] width 961 height 664
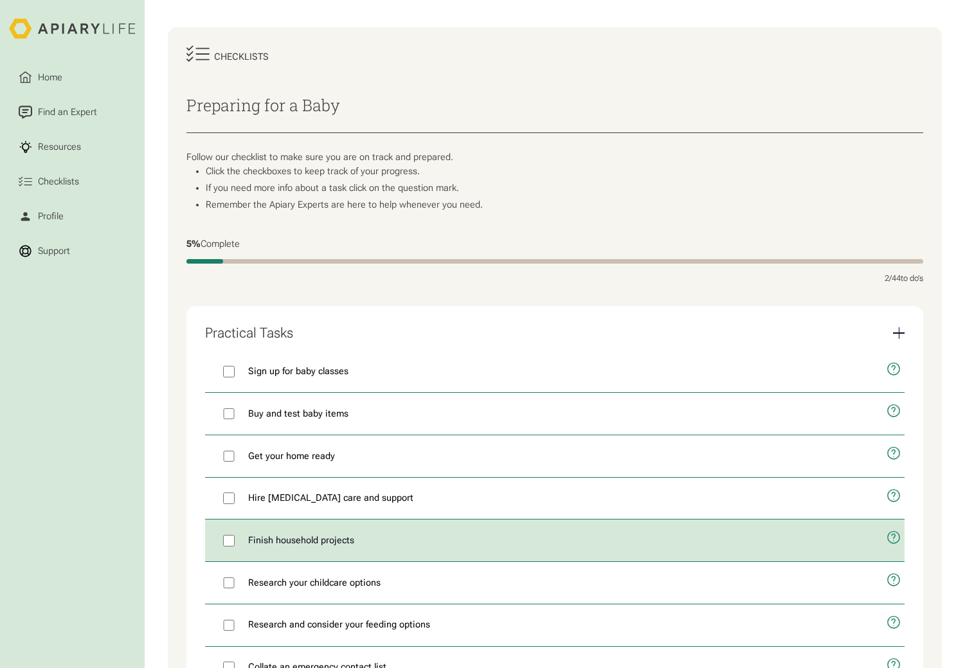
click at [220, 542] on label "Finish household projects" at bounding box center [541, 540] width 672 height 42
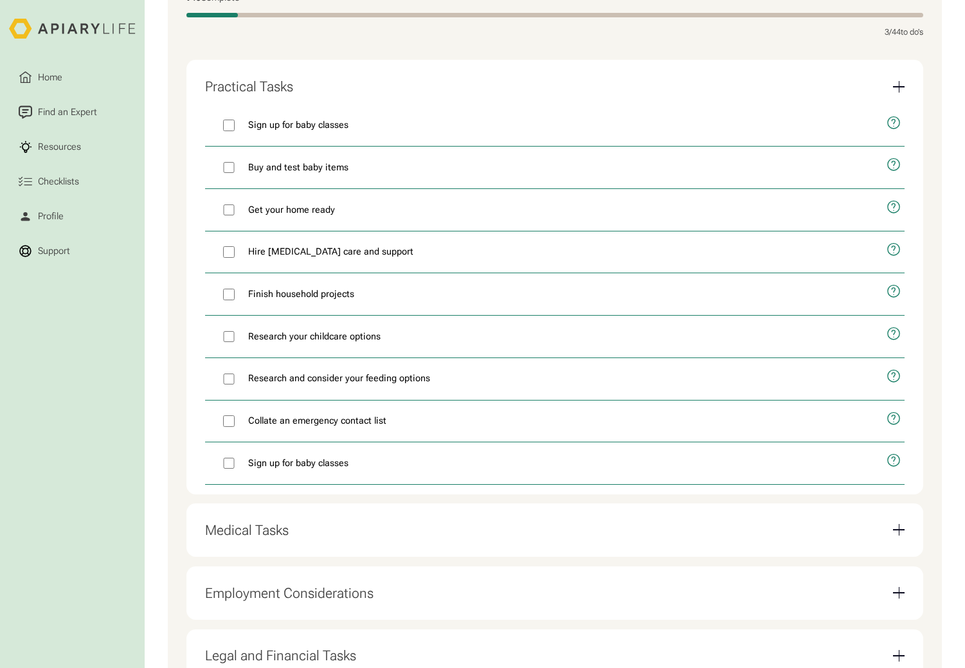
scroll to position [399, 0]
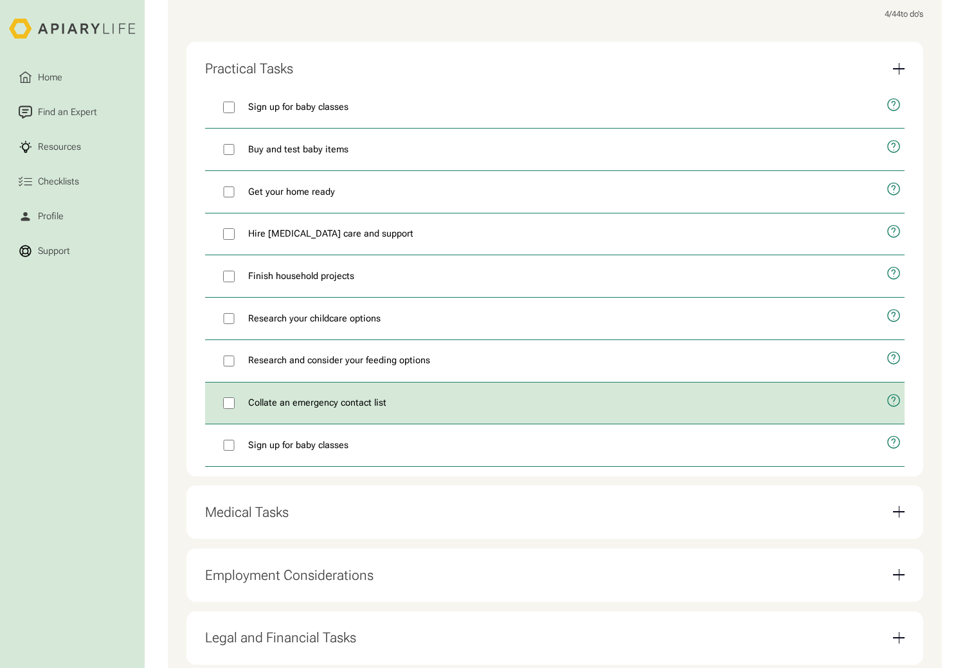
click at [893, 404] on icon "open modal" at bounding box center [892, 400] width 3 height 7
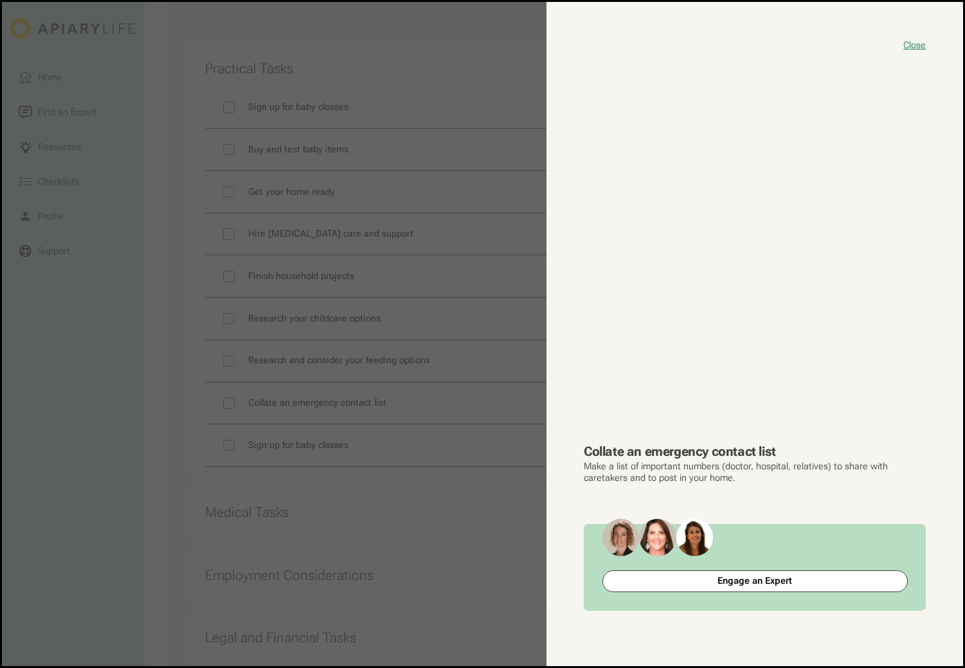
click at [159, 430] on button "close modal" at bounding box center [482, 334] width 961 height 664
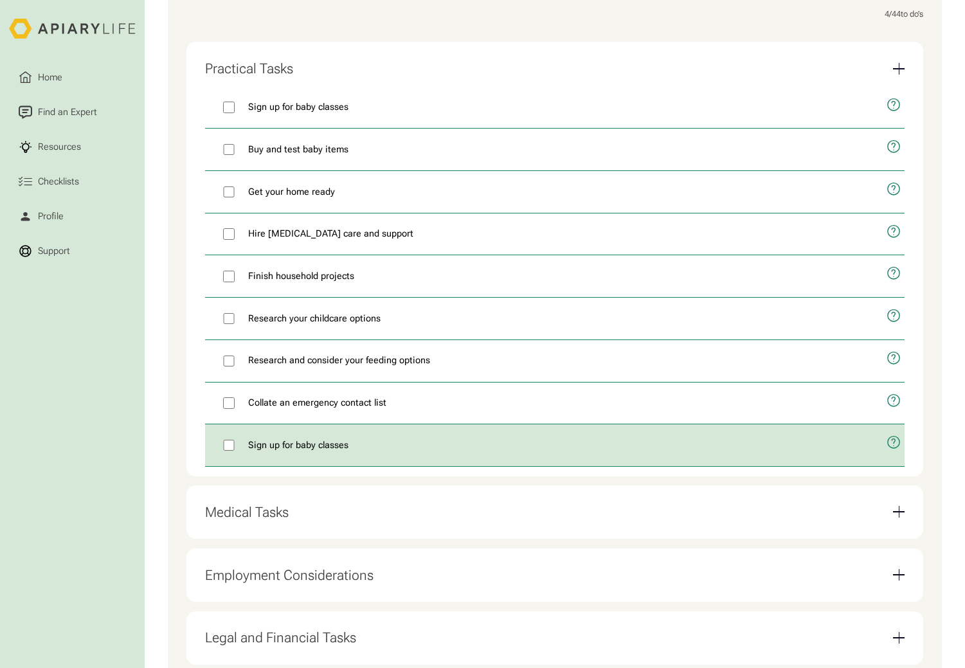
click at [895, 450] on icon "open modal" at bounding box center [893, 443] width 15 height 36
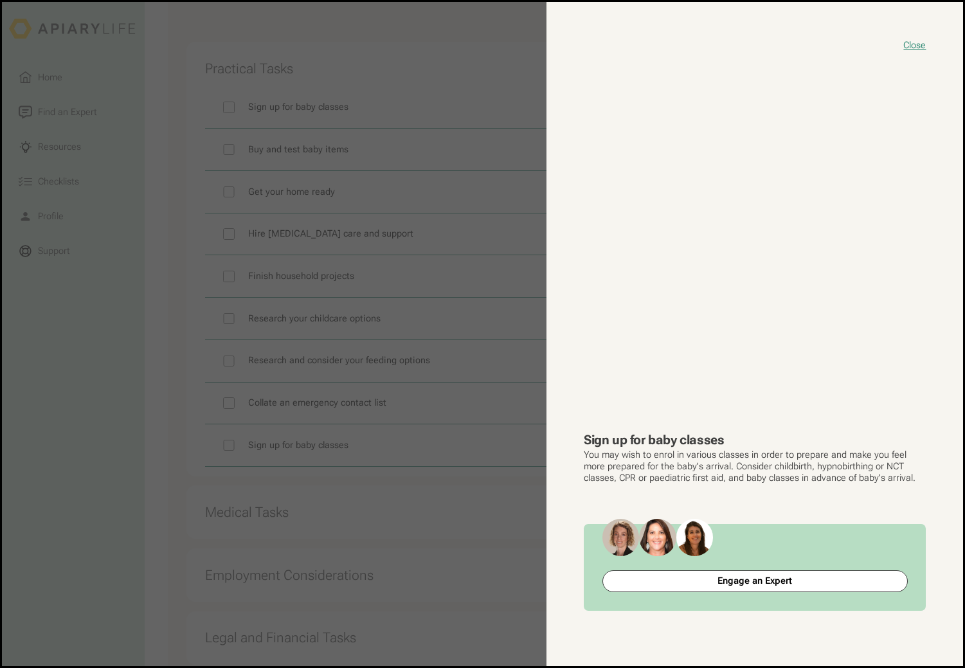
click at [482, 492] on button "close modal" at bounding box center [482, 334] width 961 height 664
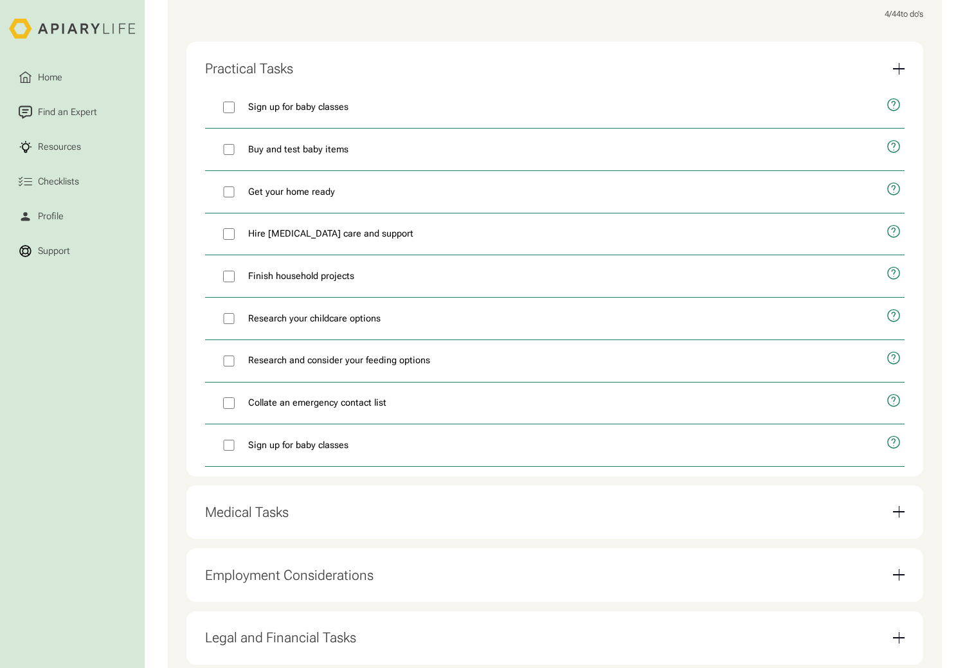
click at [904, 75] on div "Email Form" at bounding box center [899, 69] width 12 height 12
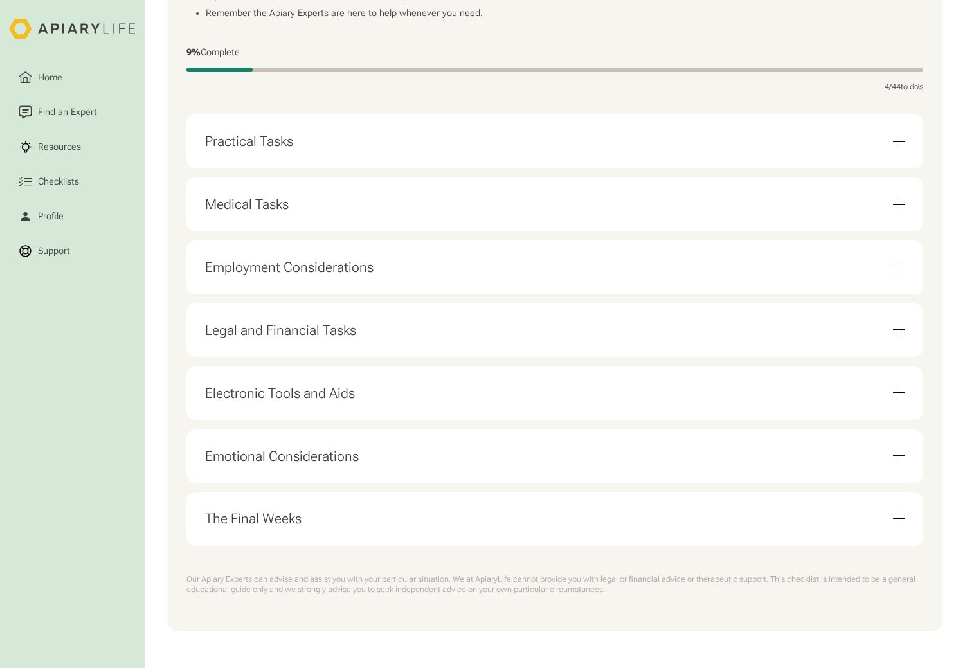
scroll to position [335, 0]
click at [900, 202] on div "Email Form" at bounding box center [899, 205] width 12 height 12
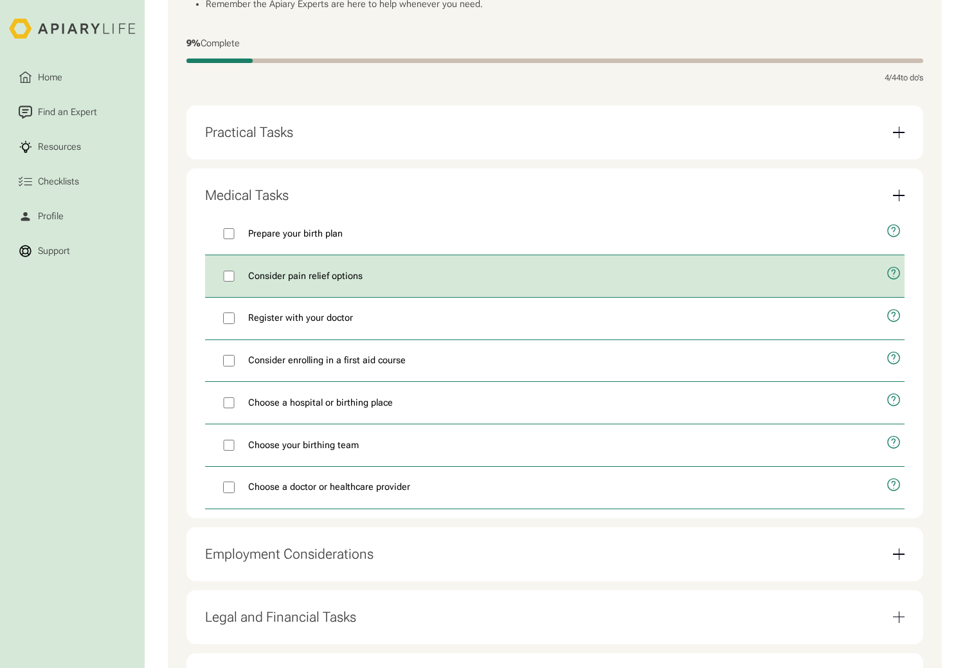
click at [895, 283] on icon "open modal" at bounding box center [893, 274] width 15 height 36
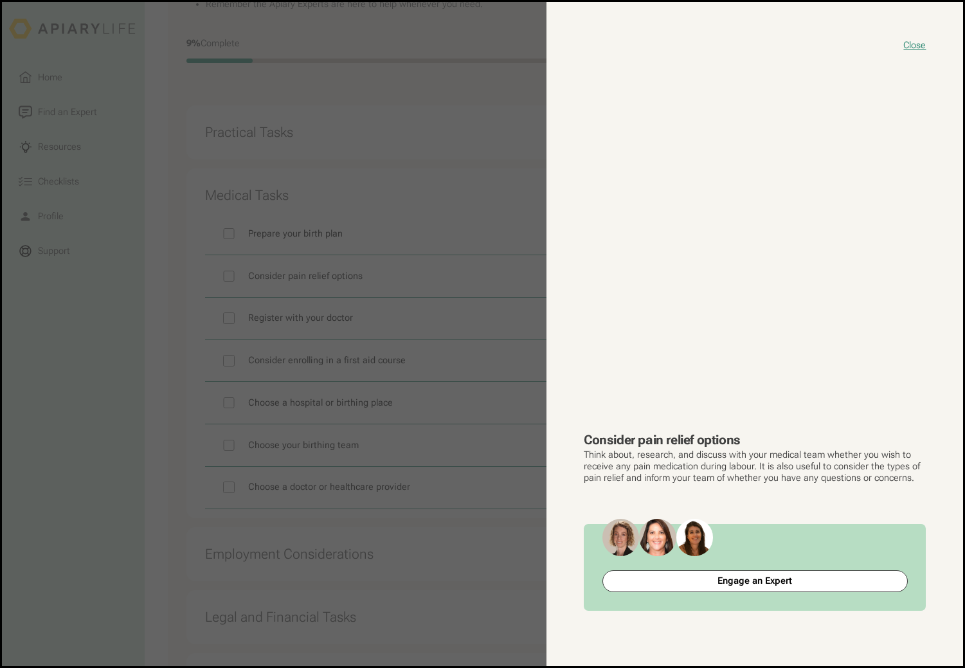
click at [432, 205] on button "close modal" at bounding box center [482, 334] width 961 height 664
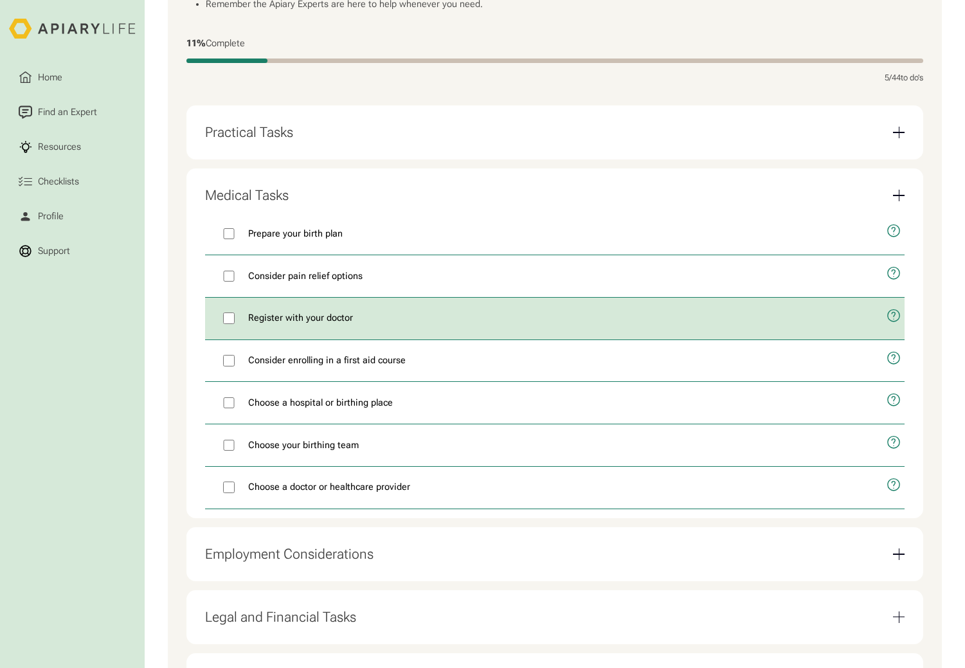
click at [897, 327] on icon "open modal" at bounding box center [893, 316] width 15 height 36
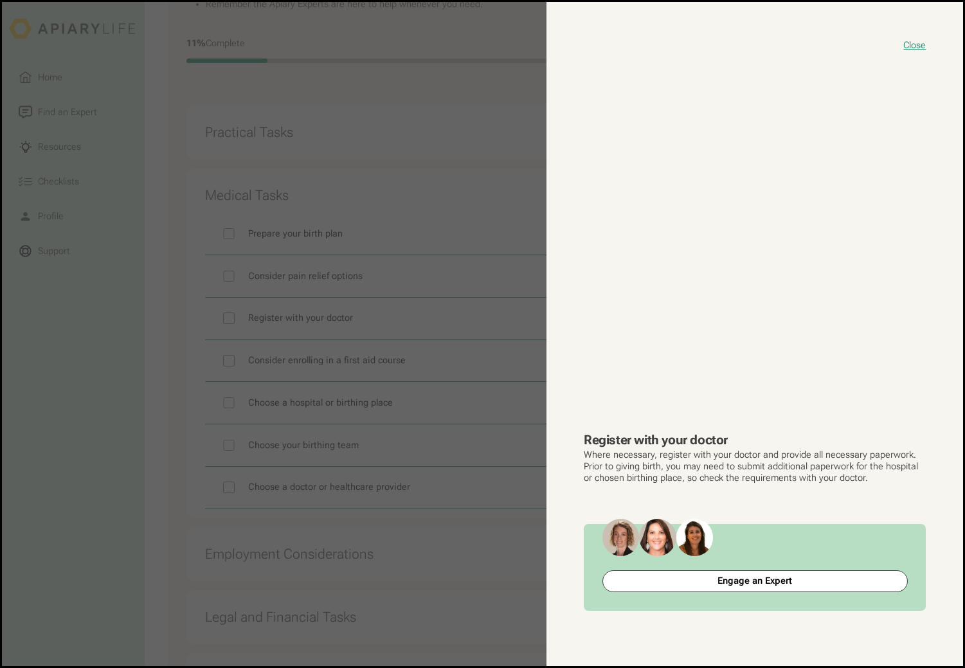
click at [467, 274] on button "close modal" at bounding box center [482, 334] width 961 height 664
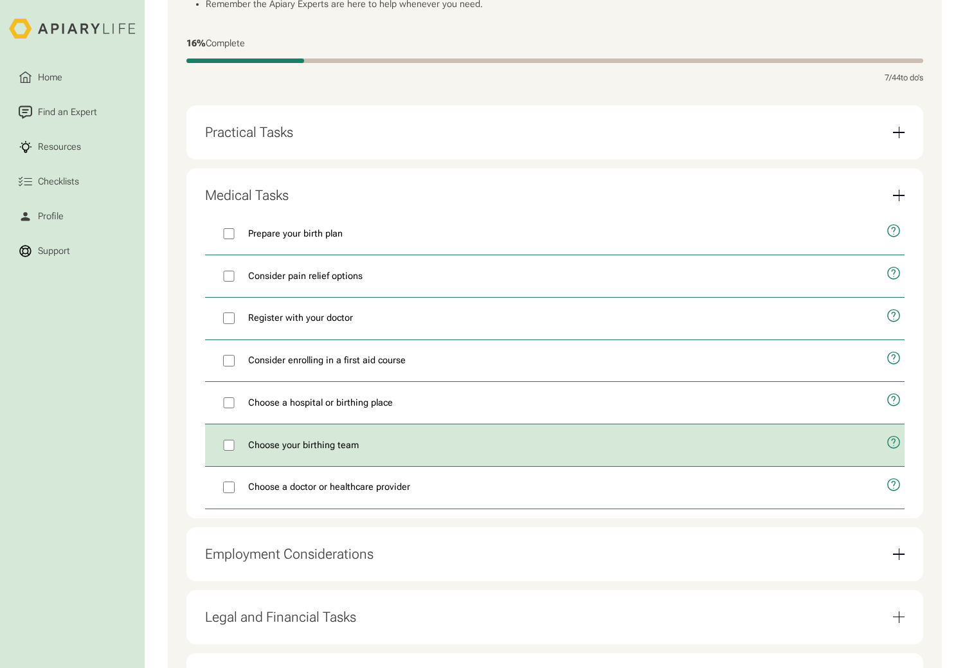
click at [896, 455] on icon "open modal" at bounding box center [893, 443] width 15 height 36
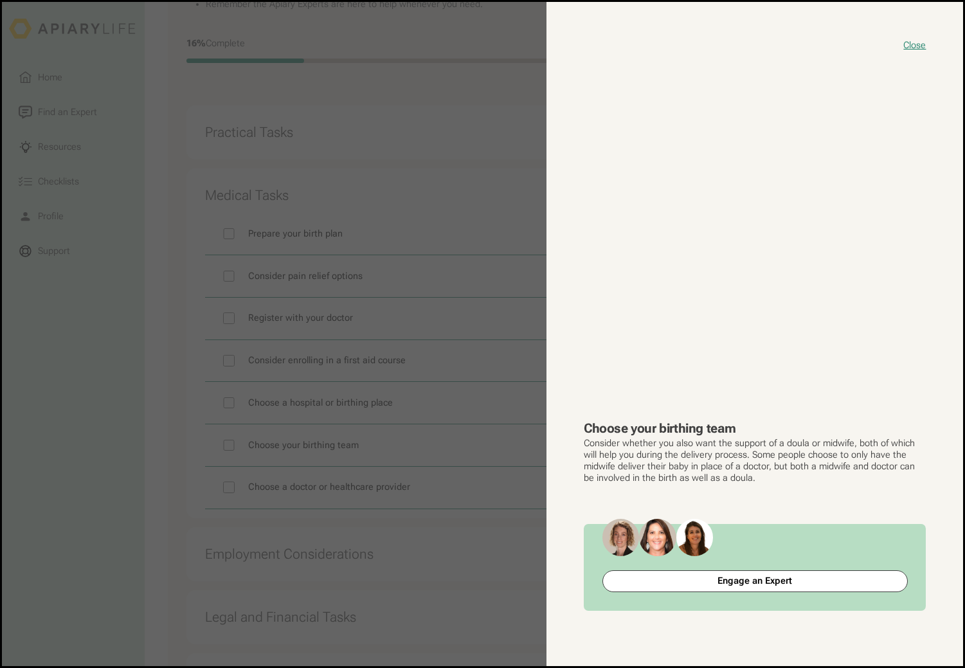
click at [517, 416] on button "close modal" at bounding box center [482, 334] width 961 height 664
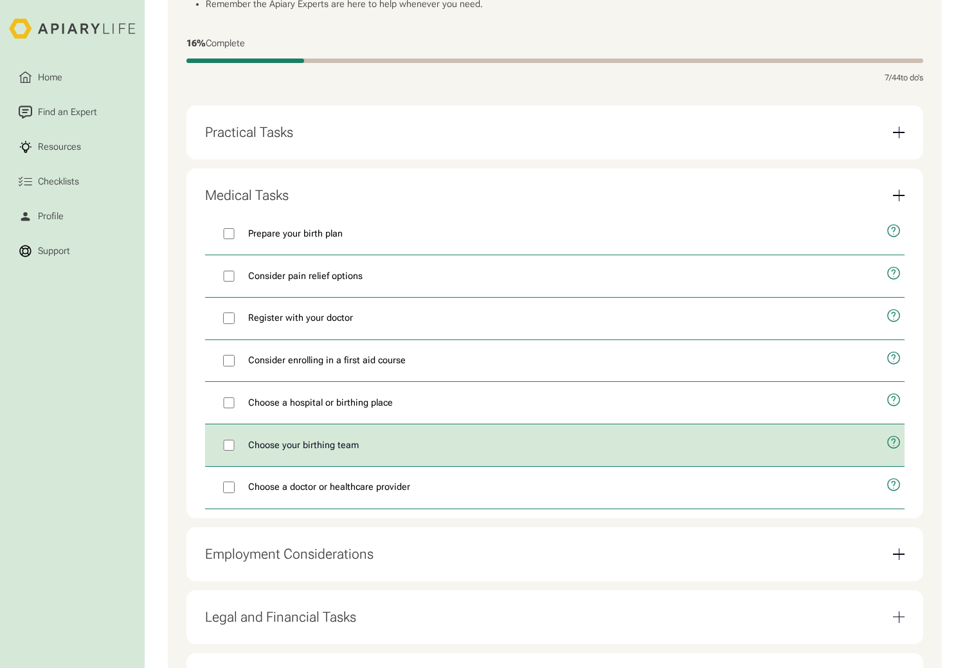
click at [235, 454] on label "Choose your birthing team" at bounding box center [541, 445] width 672 height 42
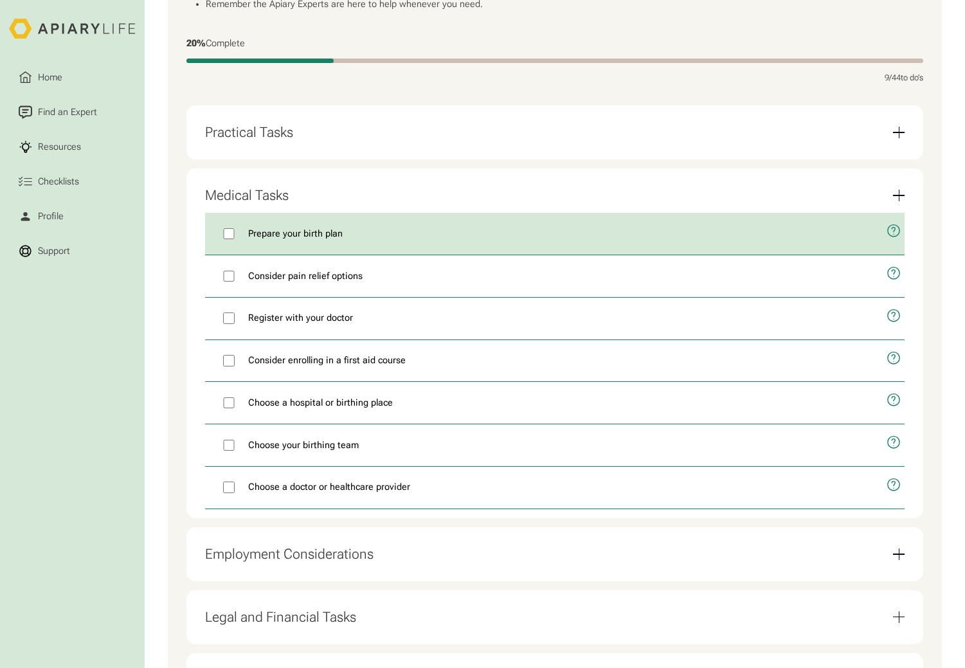
click at [896, 236] on icon "open modal" at bounding box center [893, 231] width 15 height 36
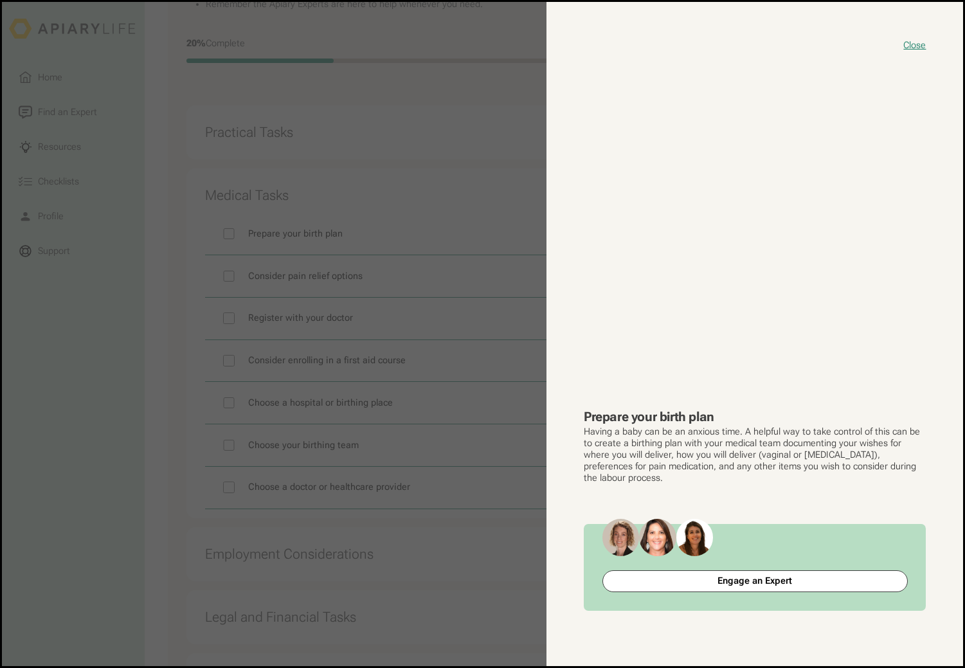
click at [385, 162] on button "close modal" at bounding box center [482, 334] width 961 height 664
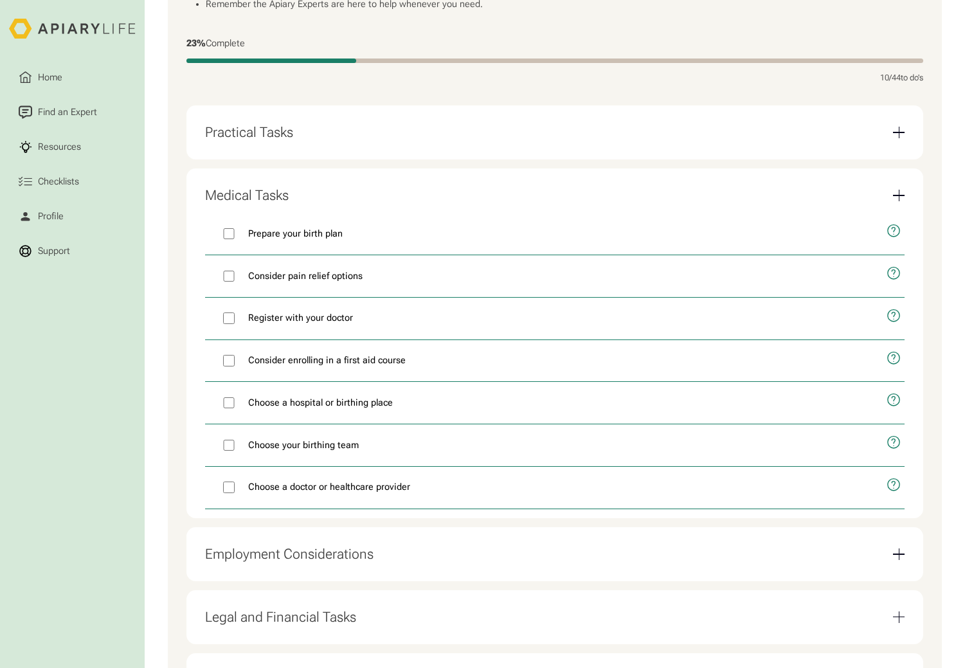
click at [900, 201] on div "Email Form" at bounding box center [899, 196] width 12 height 12
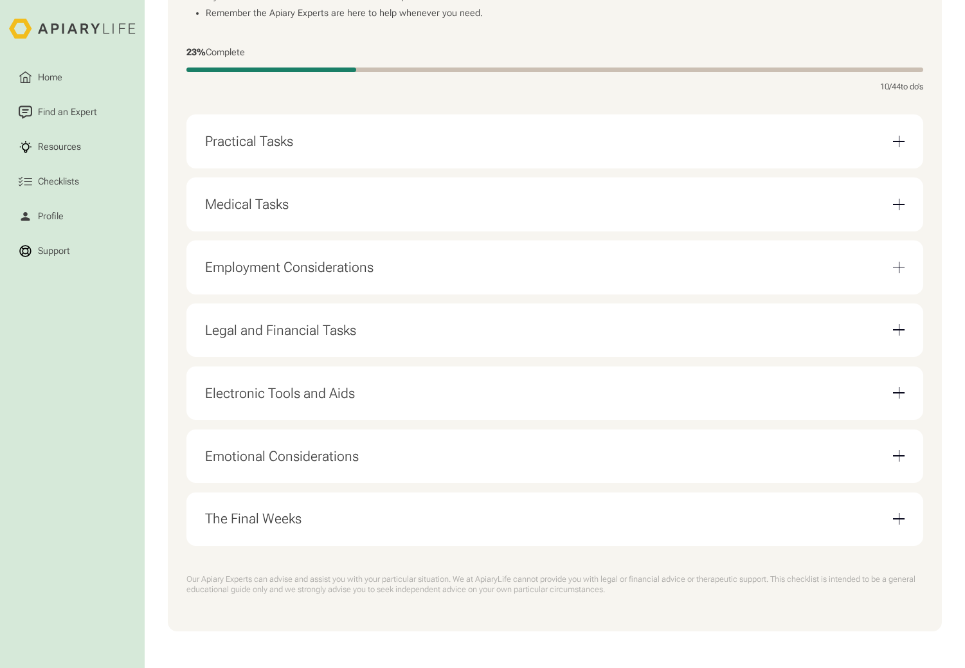
click at [900, 202] on div "Email Form" at bounding box center [899, 205] width 12 height 12
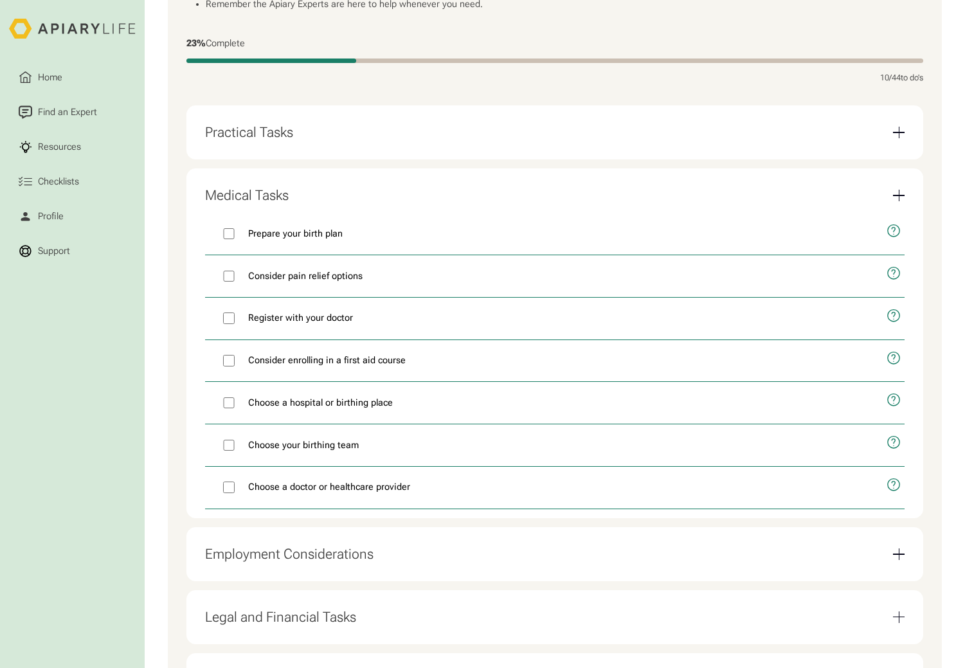
click at [898, 201] on div "Email Form" at bounding box center [898, 196] width 1 height 12
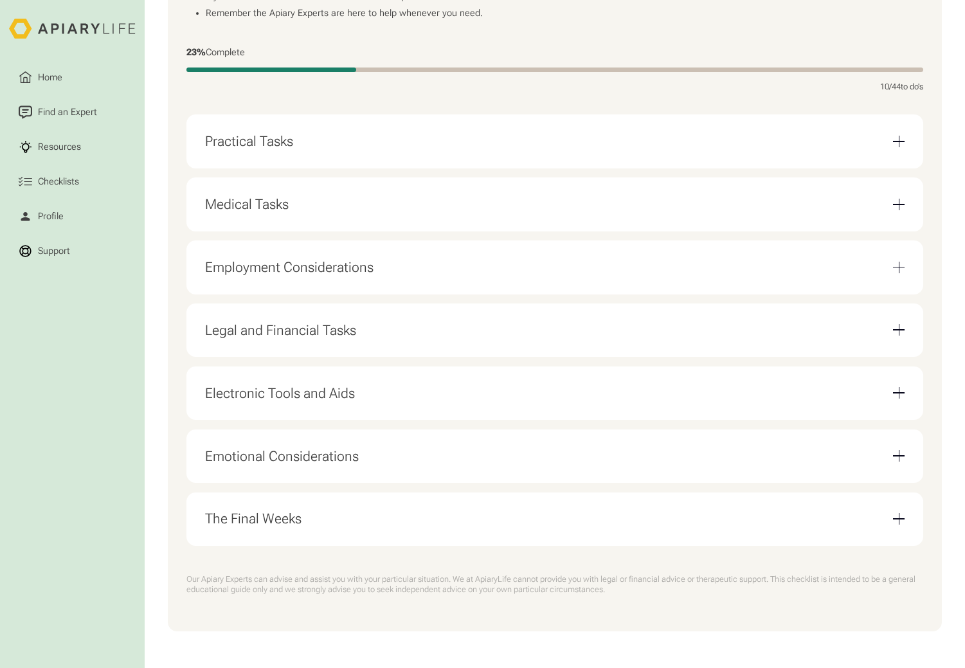
click at [901, 267] on div "Email Form" at bounding box center [899, 267] width 12 height 1
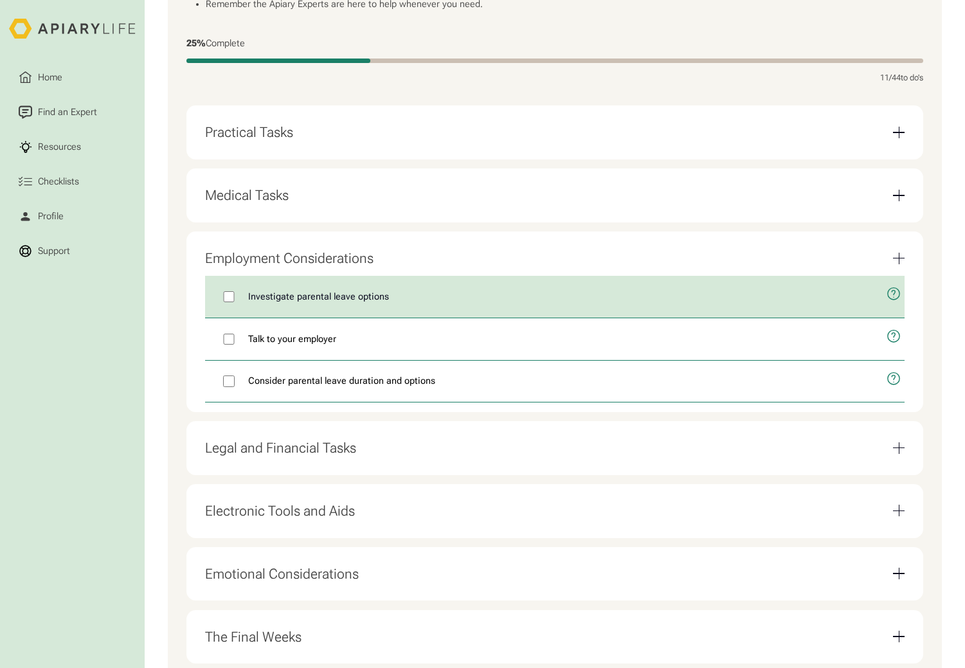
click at [230, 308] on label "Investigate parental leave options" at bounding box center [541, 297] width 672 height 42
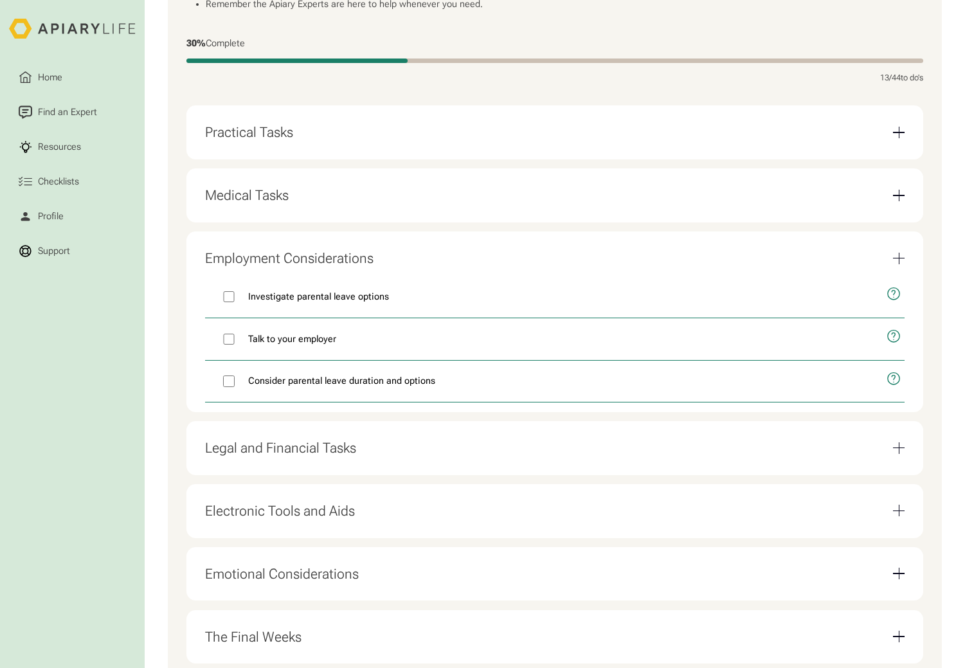
click at [909, 264] on div "Employment Considerations Investigate parental leave options Talk to your emplo…" at bounding box center [554, 321] width 736 height 181
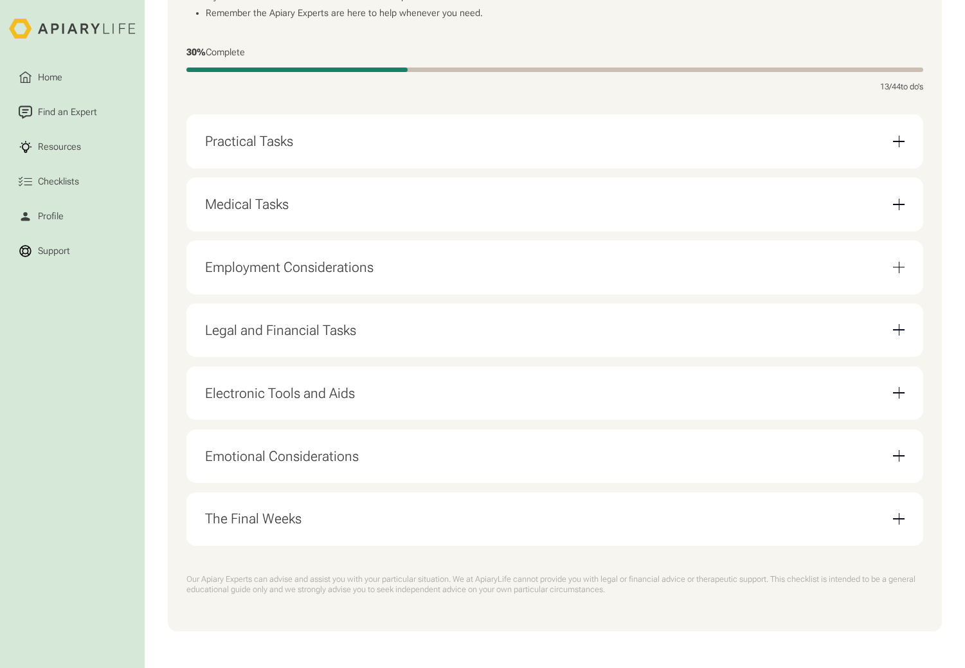
click at [895, 325] on div "Email Form" at bounding box center [899, 330] width 12 height 12
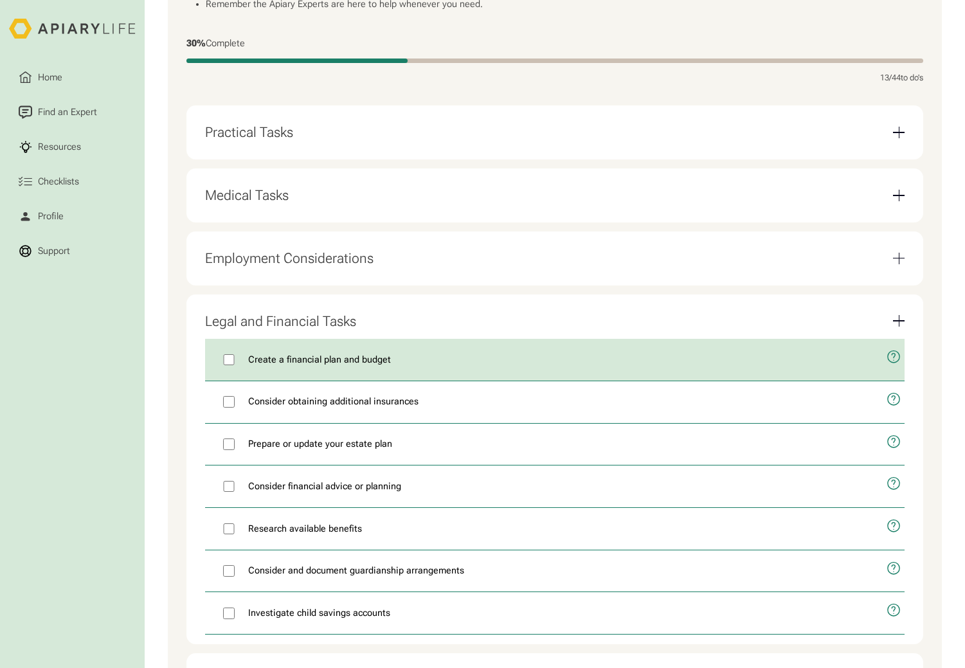
click at [895, 368] on icon "open modal" at bounding box center [893, 357] width 15 height 36
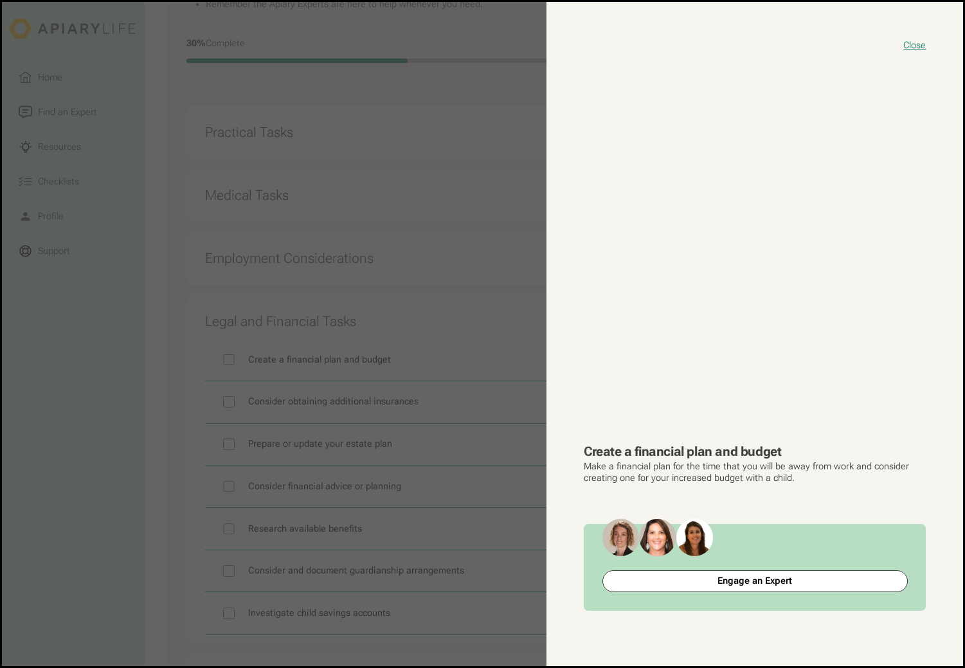
click at [150, 294] on button "close modal" at bounding box center [482, 334] width 961 height 664
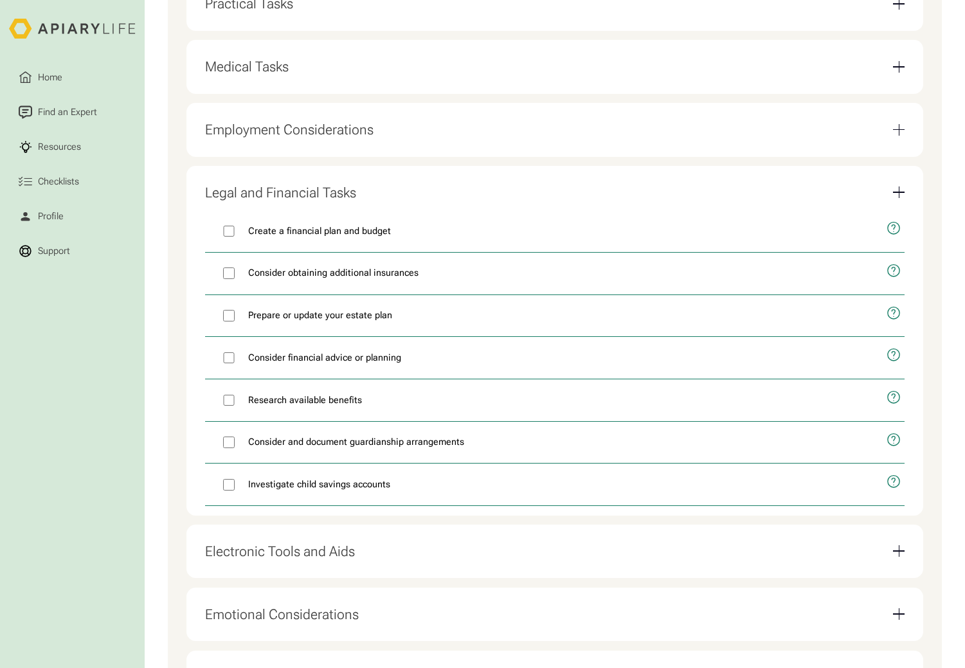
scroll to position [461, 0]
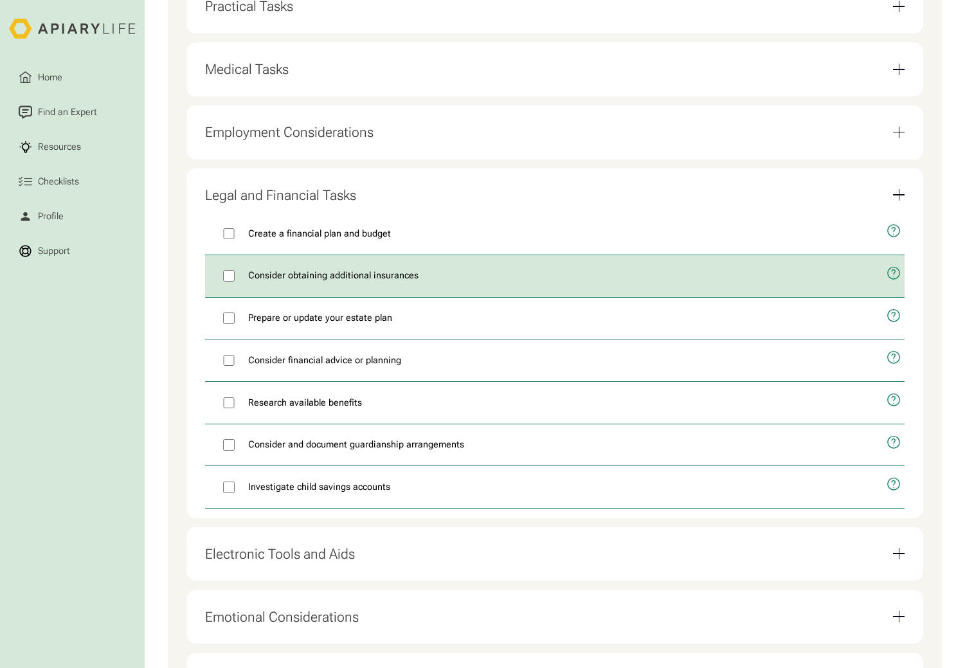
click at [893, 277] on icon "open modal" at bounding box center [892, 273] width 3 height 7
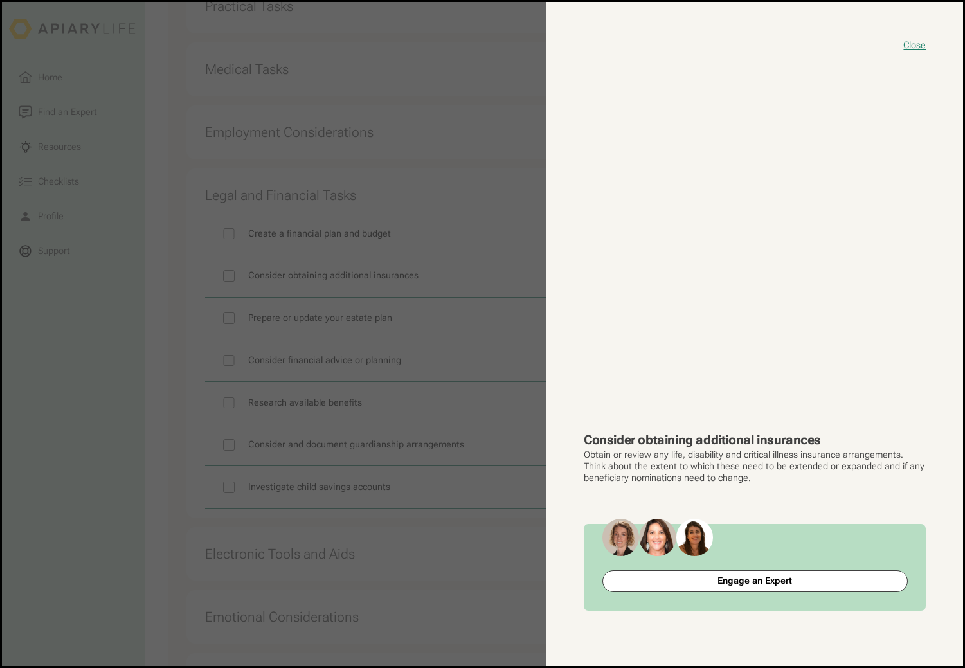
click at [100, 362] on button "close modal" at bounding box center [482, 334] width 961 height 664
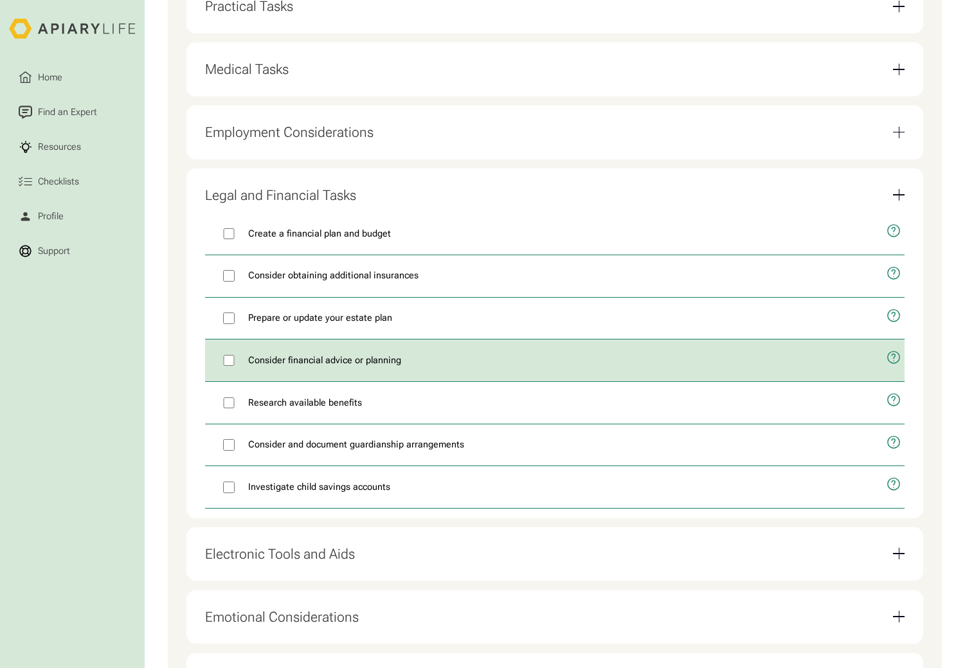
click at [891, 369] on icon "open modal" at bounding box center [893, 358] width 15 height 36
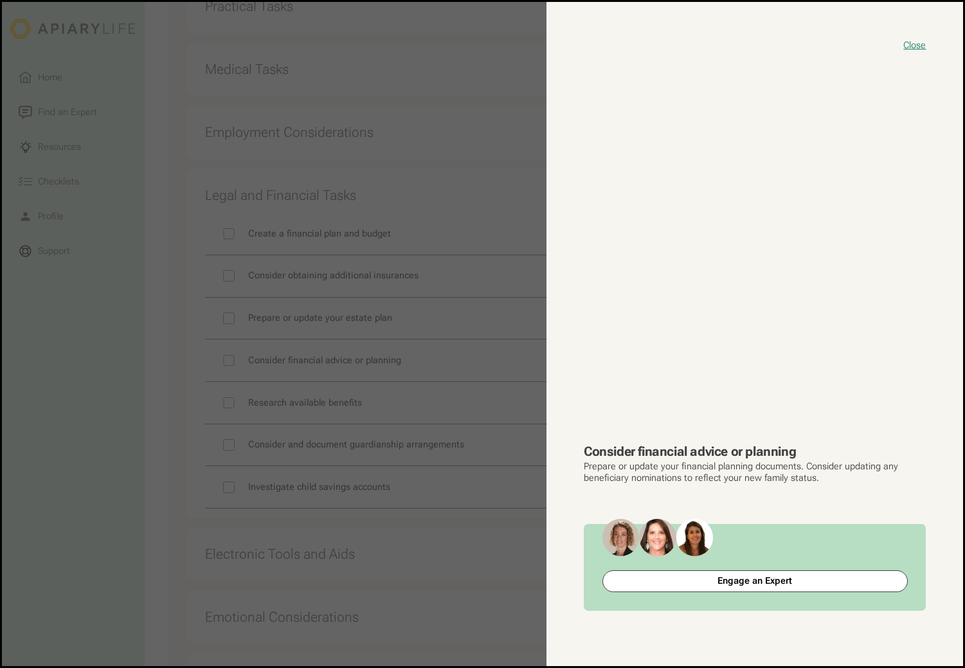
click at [153, 368] on button "close modal" at bounding box center [482, 334] width 961 height 664
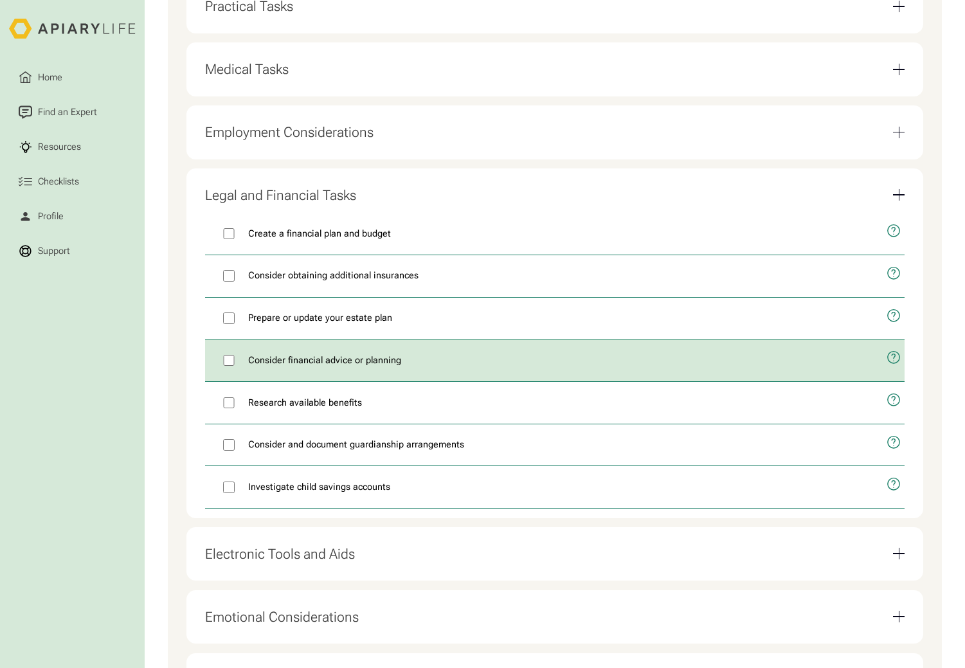
click at [893, 373] on icon "open modal" at bounding box center [893, 358] width 15 height 36
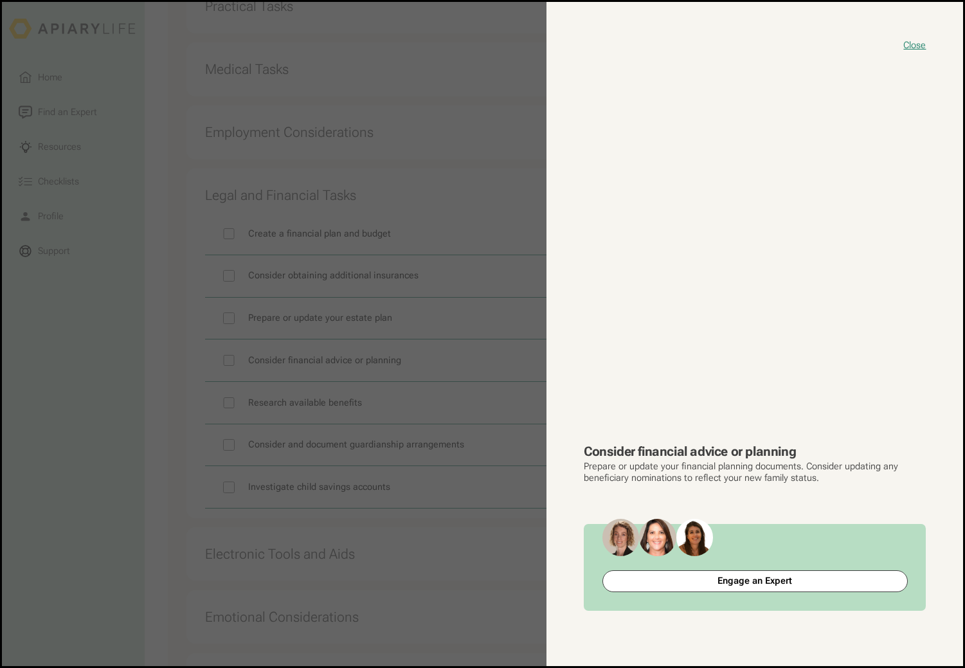
click at [123, 396] on button "close modal" at bounding box center [482, 334] width 961 height 664
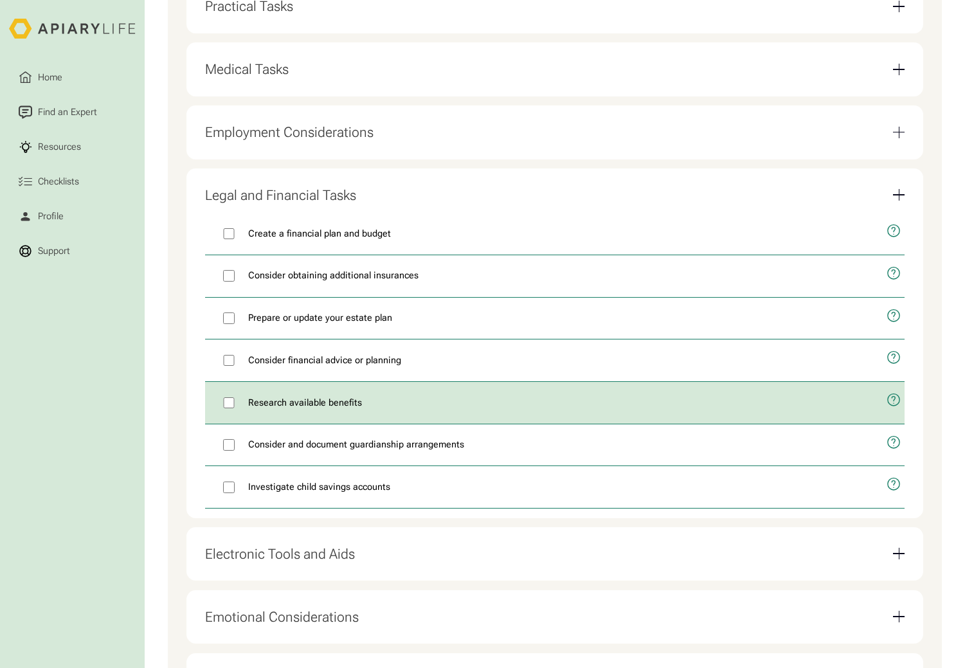
click at [894, 414] on icon "open modal" at bounding box center [893, 400] width 15 height 36
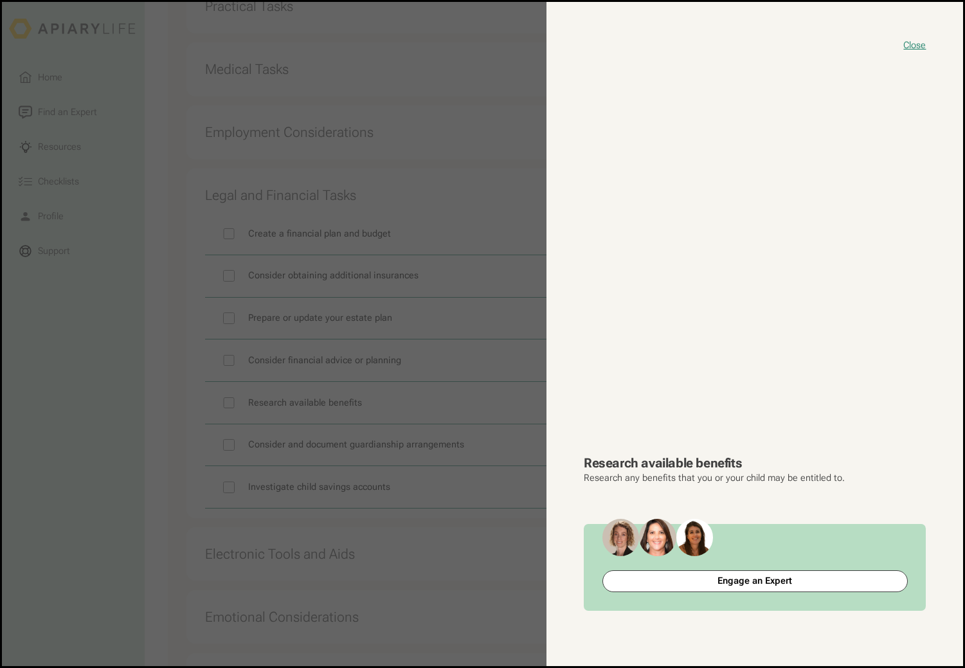
click at [167, 352] on button "close modal" at bounding box center [482, 334] width 961 height 664
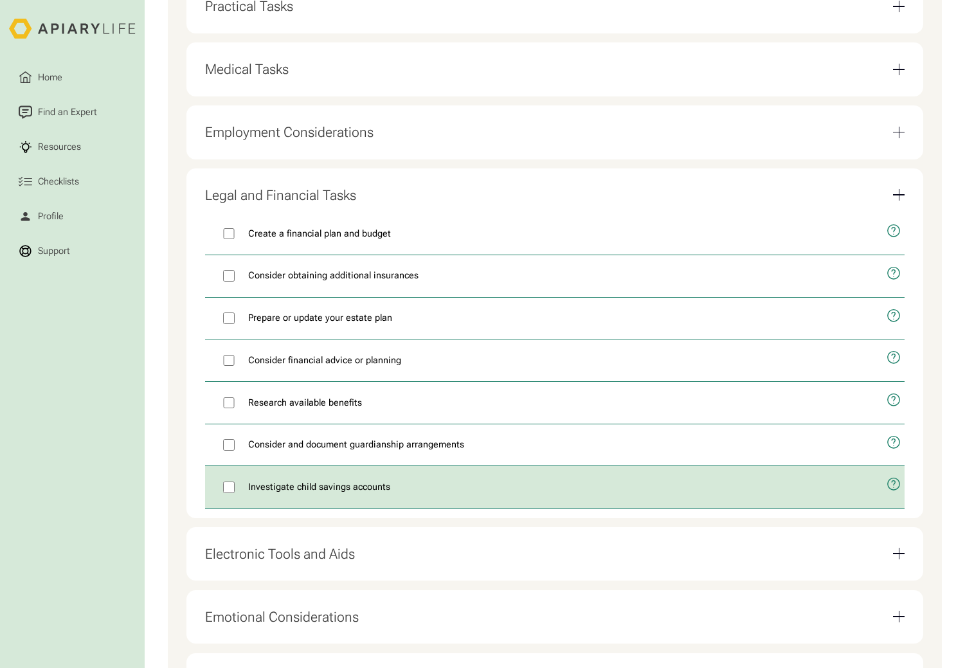
click at [895, 496] on icon "open modal" at bounding box center [893, 485] width 15 height 36
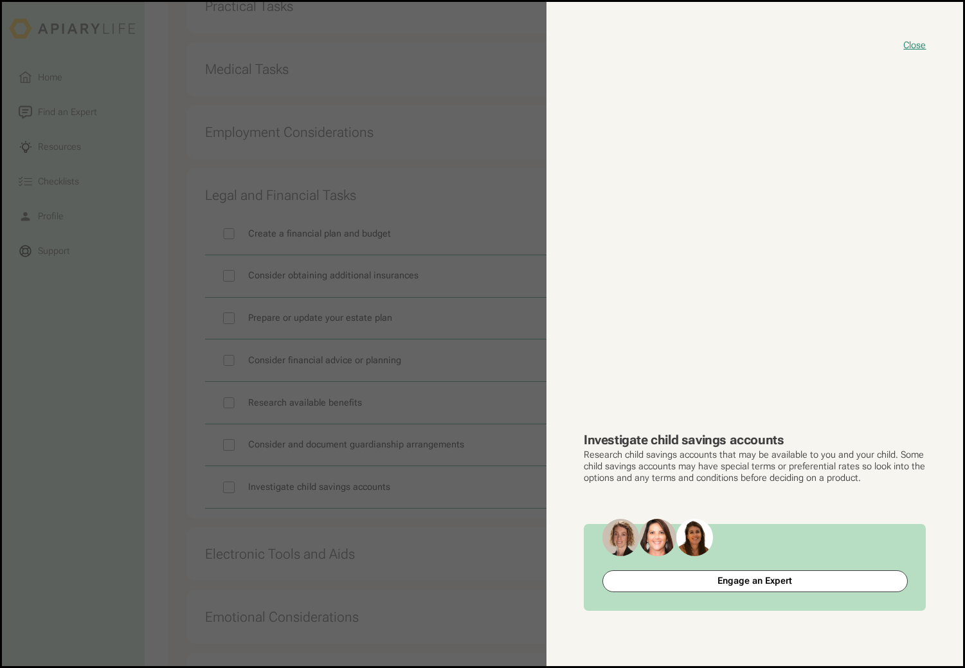
click at [157, 413] on button "close modal" at bounding box center [482, 334] width 961 height 664
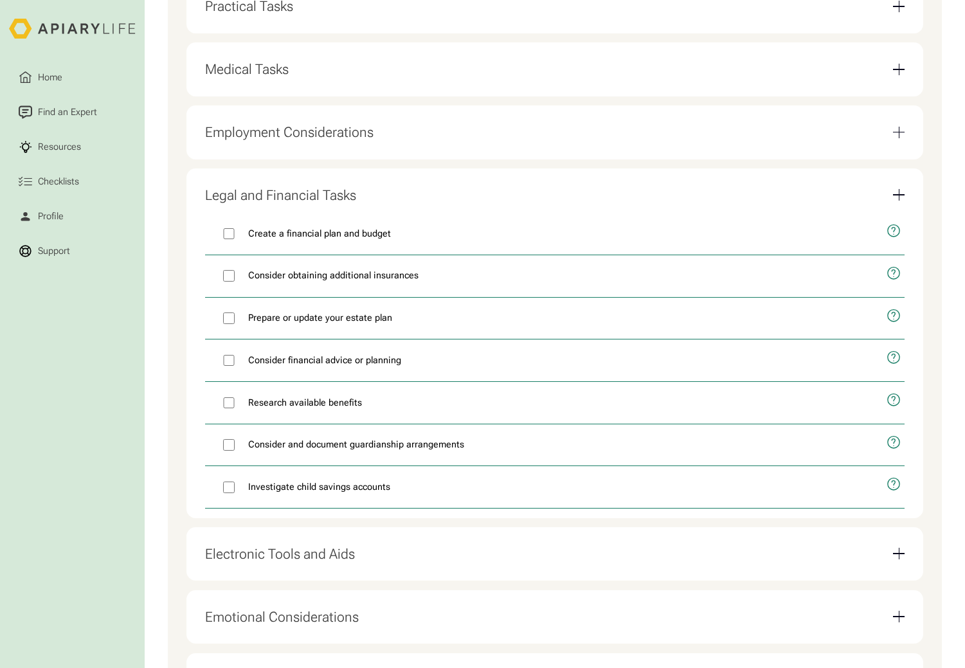
click at [898, 200] on div "Email Form" at bounding box center [898, 195] width 1 height 12
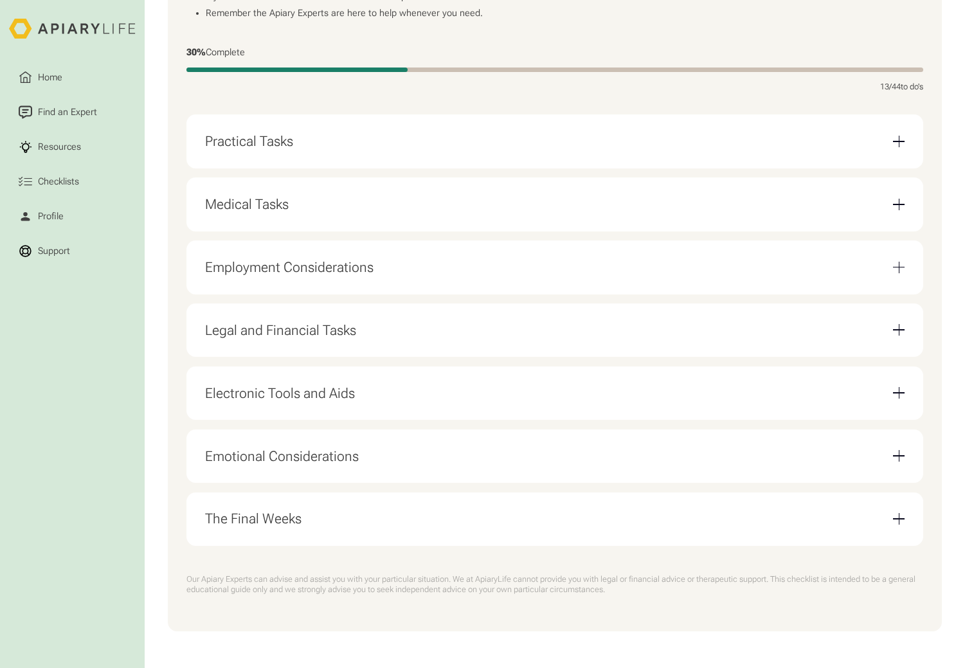
scroll to position [335, 0]
click at [903, 329] on div "Email Form" at bounding box center [899, 329] width 12 height 1
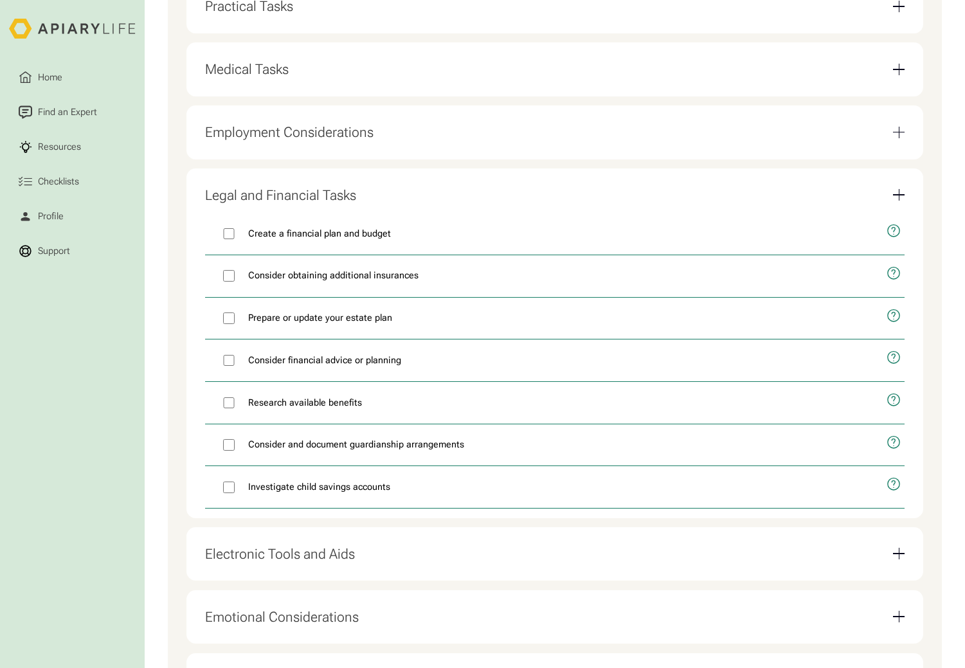
click at [900, 198] on div "Email Form" at bounding box center [899, 195] width 12 height 12
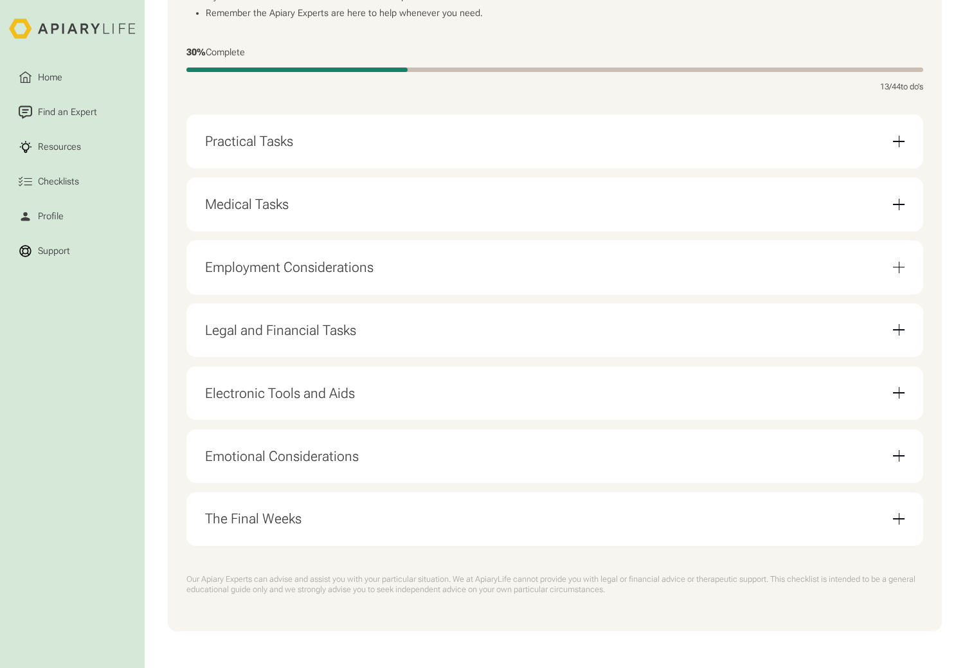
click at [904, 392] on div "Email Form" at bounding box center [899, 392] width 12 height 1
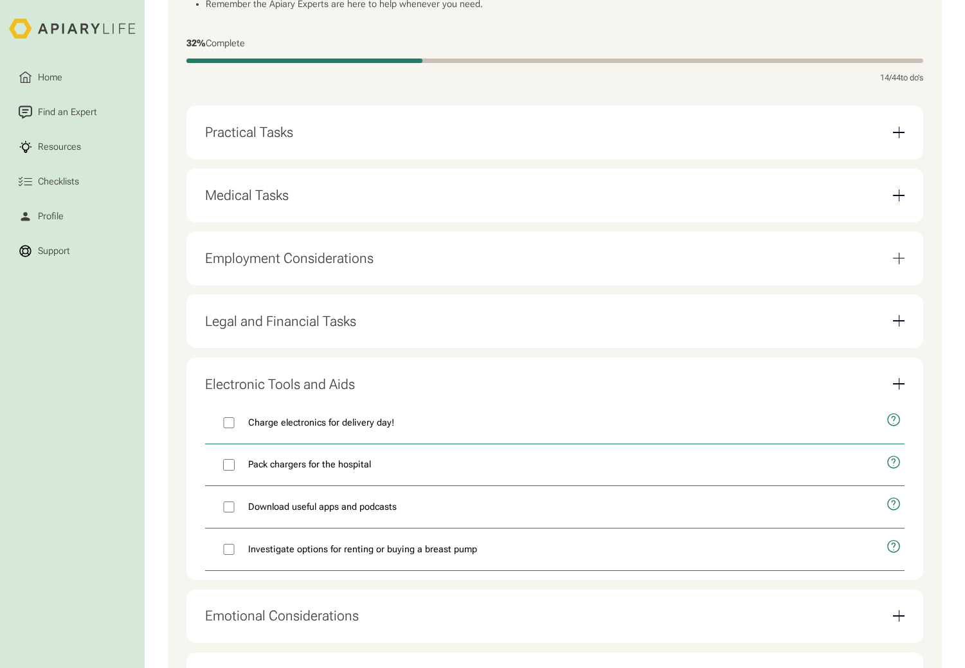
click at [895, 389] on div "Email Form" at bounding box center [899, 384] width 12 height 12
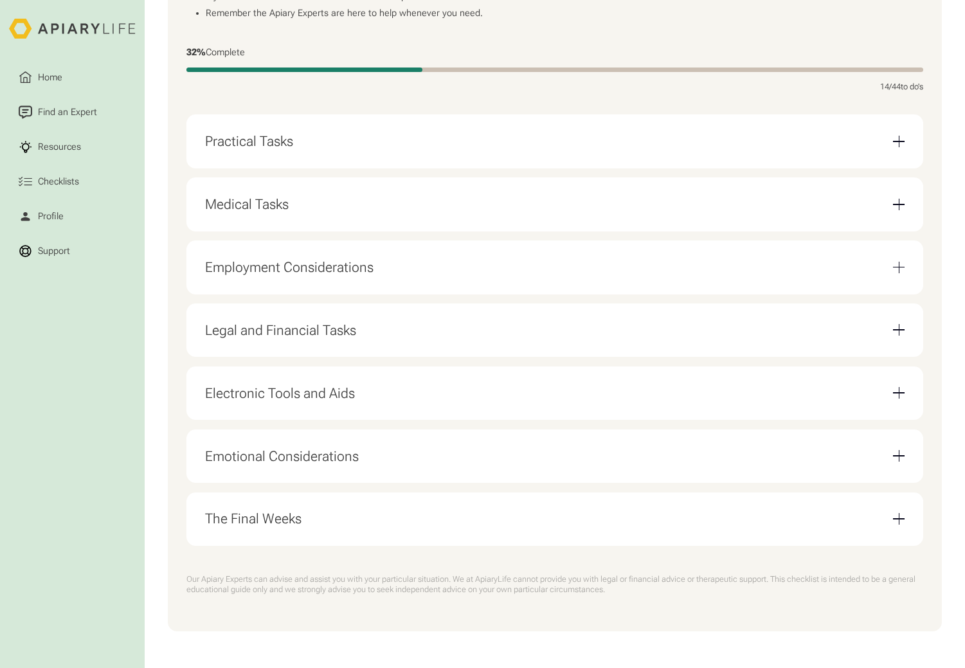
click at [504, 459] on div "Emotional Considerations" at bounding box center [555, 455] width 700 height 35
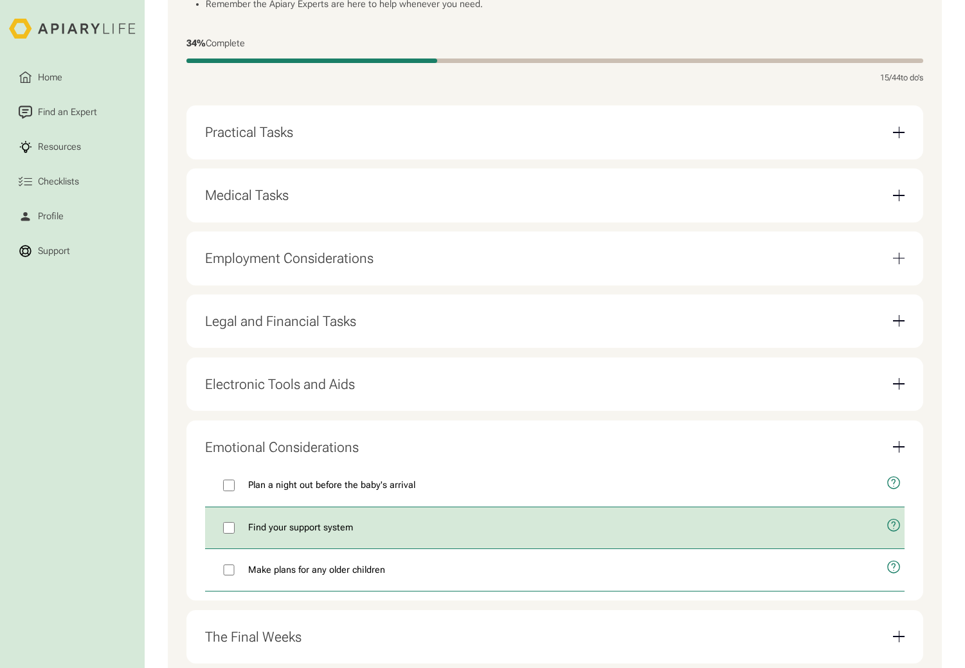
click at [892, 535] on icon "open modal" at bounding box center [893, 526] width 15 height 36
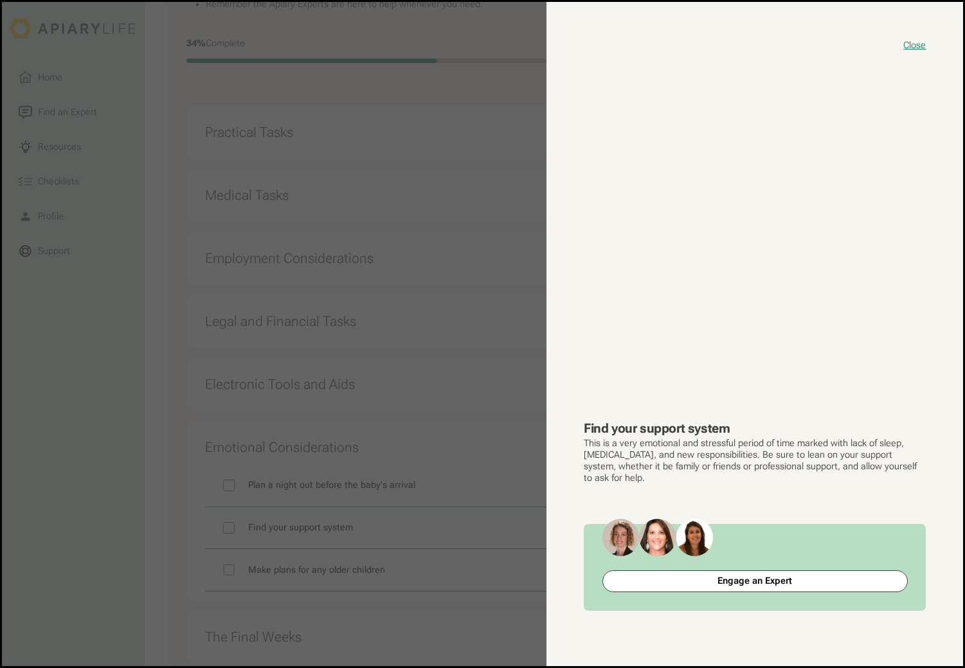
click at [156, 489] on button "close modal" at bounding box center [482, 334] width 961 height 664
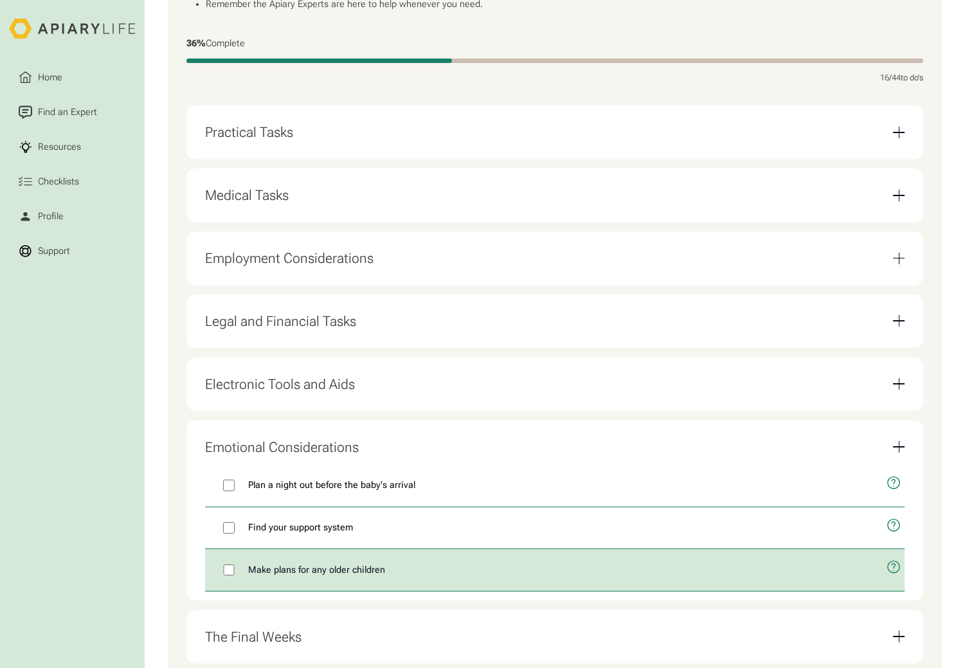
click at [238, 580] on label "Make plans for any older children" at bounding box center [541, 570] width 672 height 42
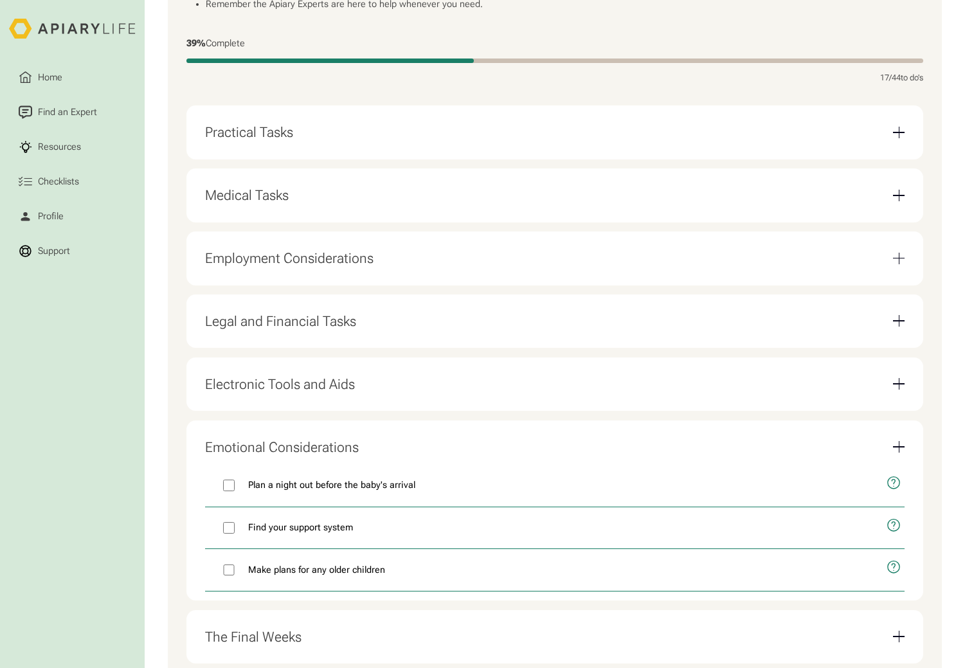
click at [905, 459] on div "Emotional Considerations Plan a night out before the baby's arrival Find your s…" at bounding box center [554, 510] width 736 height 181
click at [900, 452] on div "Email Form" at bounding box center [899, 447] width 12 height 12
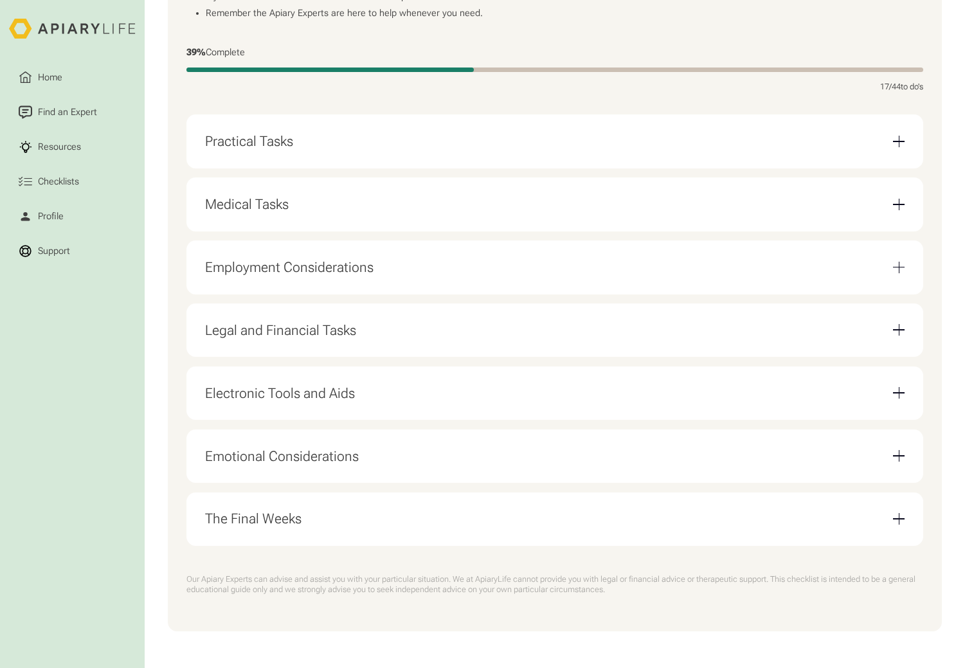
click at [898, 515] on div "Email Form" at bounding box center [898, 519] width 1 height 12
click at [880, 523] on div "The Final Weeks" at bounding box center [555, 518] width 700 height 35
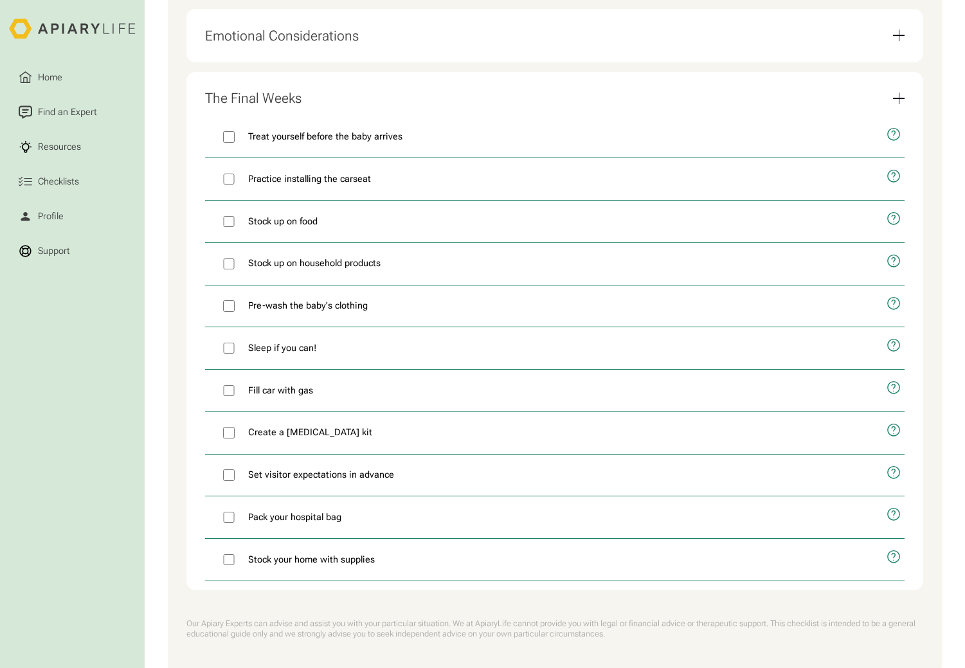
scroll to position [804, 0]
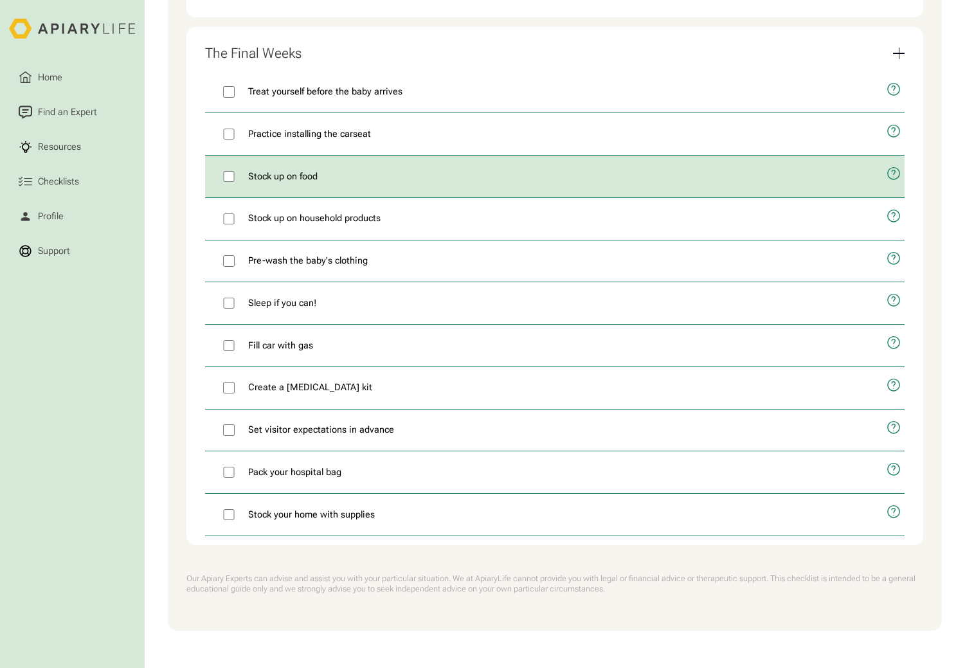
click at [895, 177] on icon "open modal" at bounding box center [893, 174] width 15 height 36
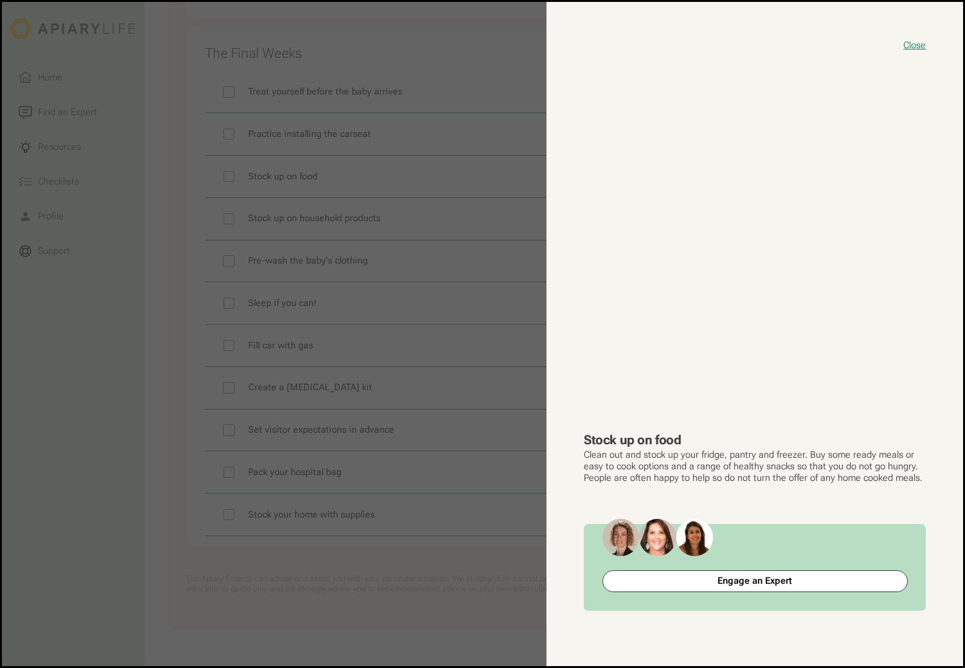
click at [154, 128] on button "close modal" at bounding box center [482, 334] width 961 height 664
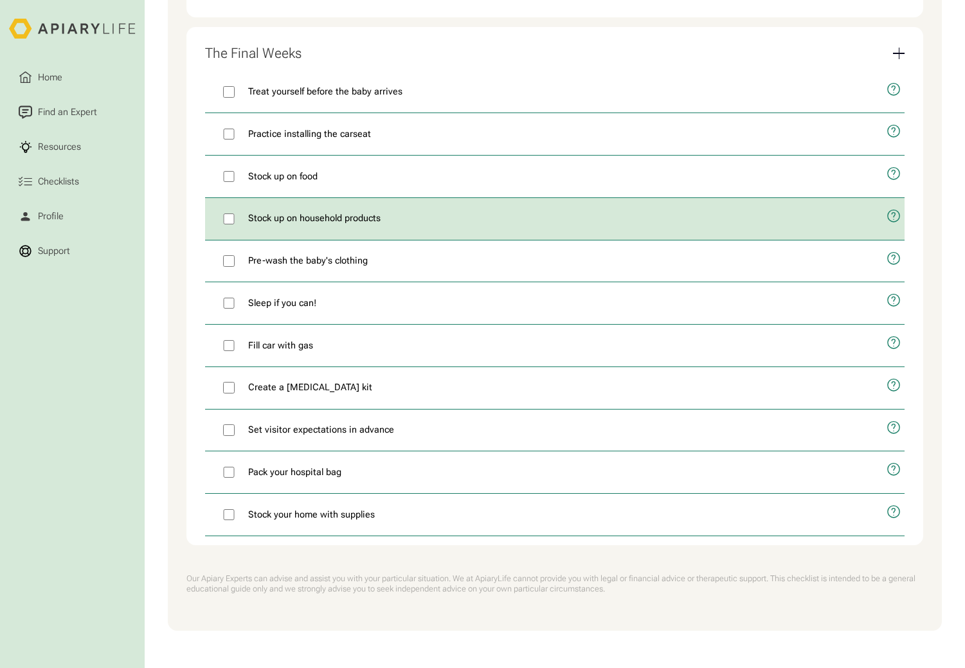
click at [891, 213] on icon "open modal" at bounding box center [892, 216] width 3 height 7
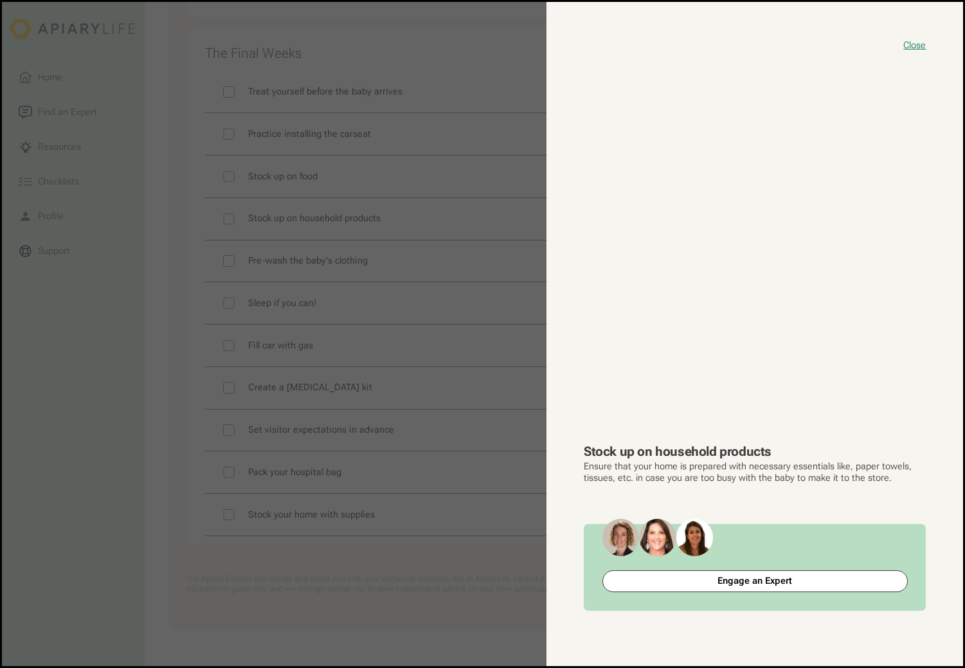
click at [177, 206] on button "close modal" at bounding box center [482, 334] width 961 height 664
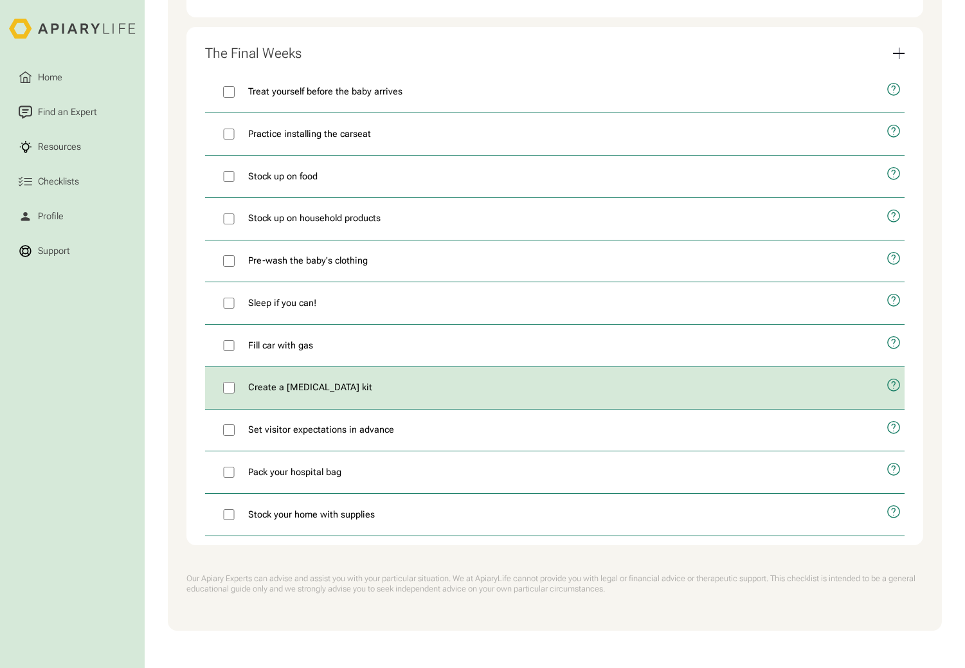
click at [895, 386] on icon "open modal" at bounding box center [893, 386] width 15 height 36
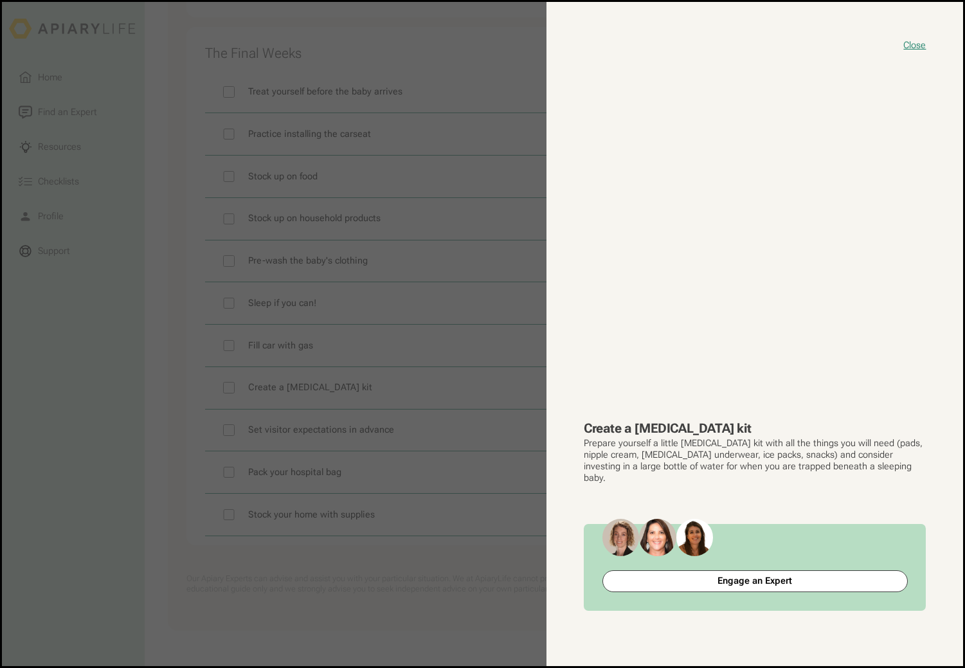
click at [177, 332] on button "close modal" at bounding box center [482, 334] width 961 height 664
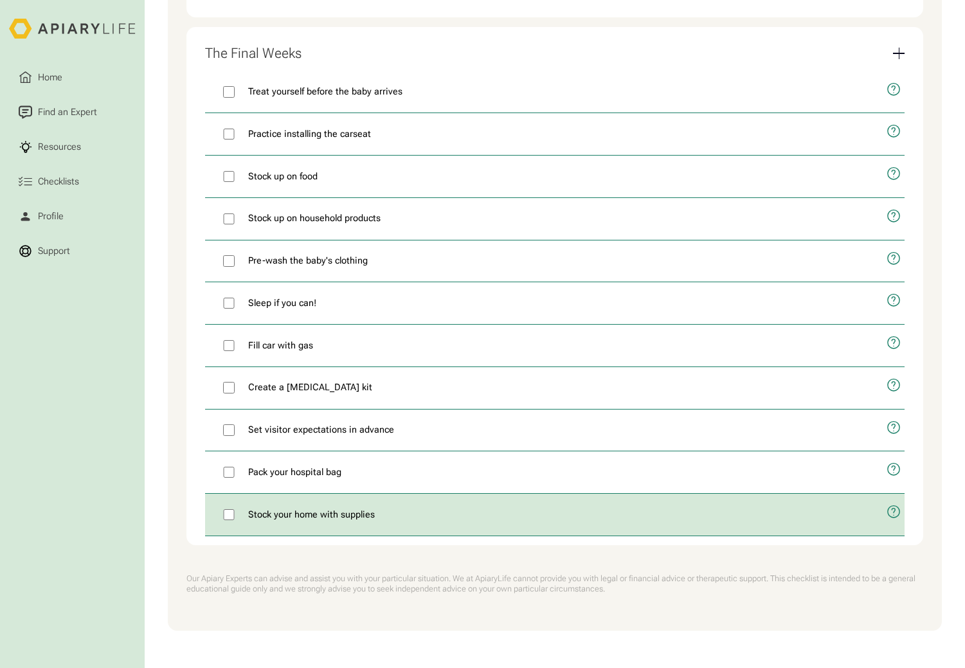
click at [893, 512] on icon "open modal" at bounding box center [892, 511] width 3 height 7
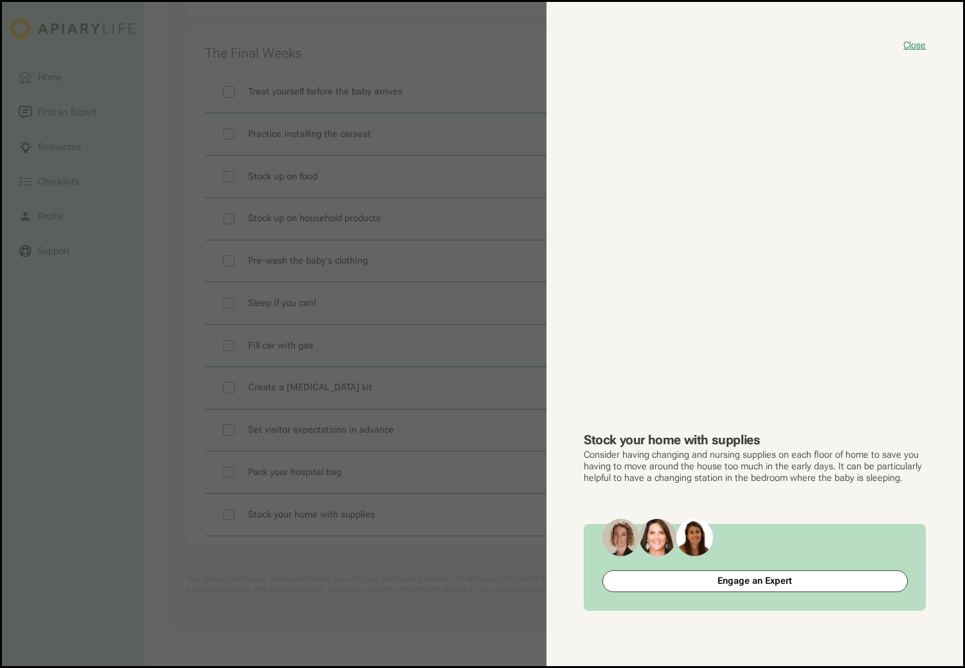
click at [243, 512] on button "close modal" at bounding box center [482, 334] width 961 height 664
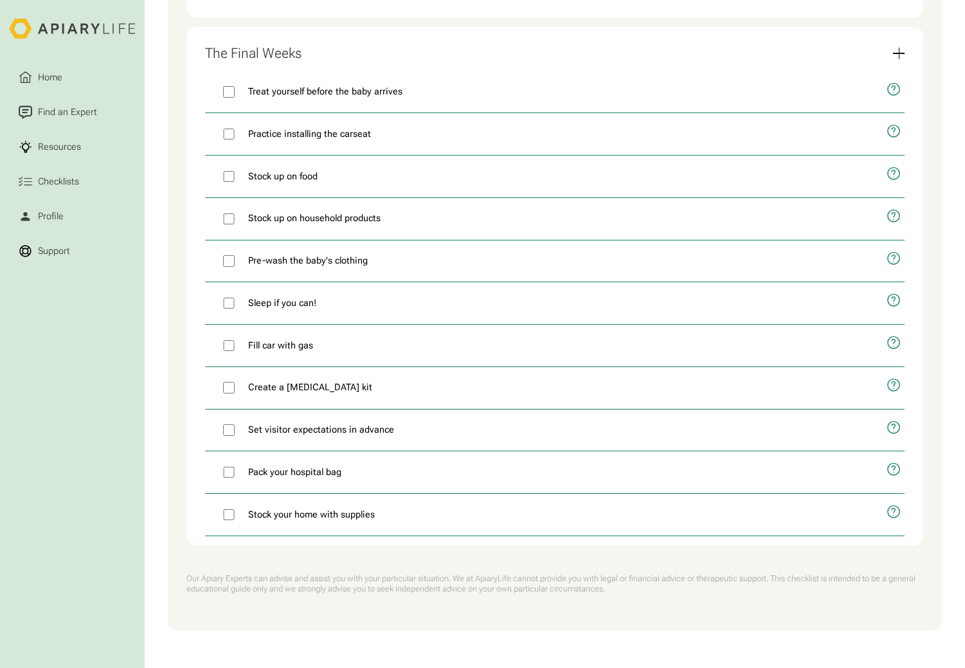
click at [895, 48] on div "Email Form" at bounding box center [899, 54] width 12 height 12
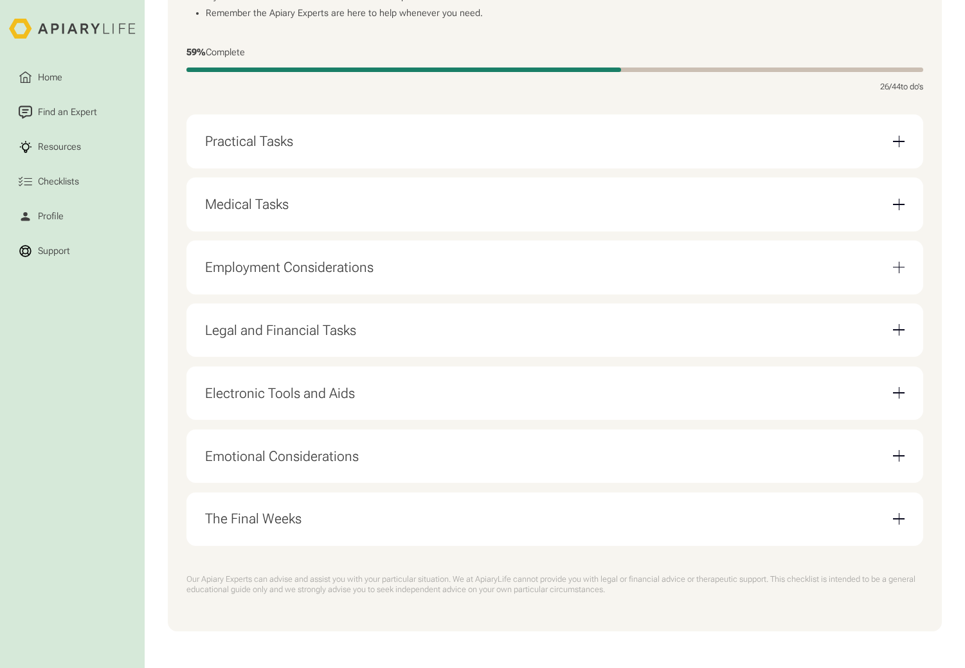
scroll to position [335, 0]
click at [895, 522] on div "Email Form" at bounding box center [899, 519] width 12 height 12
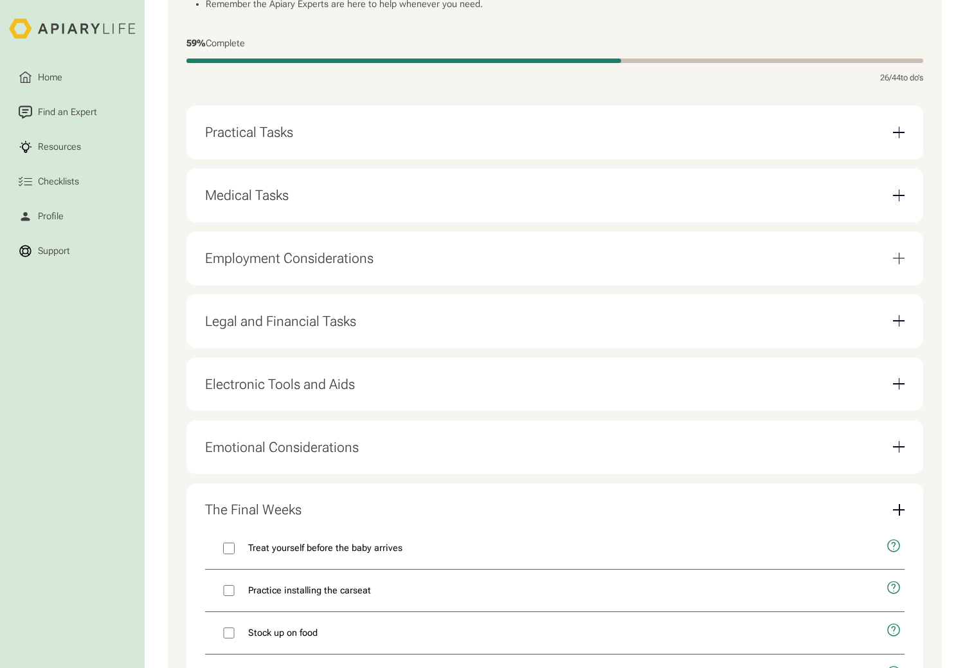
scroll to position [804, 0]
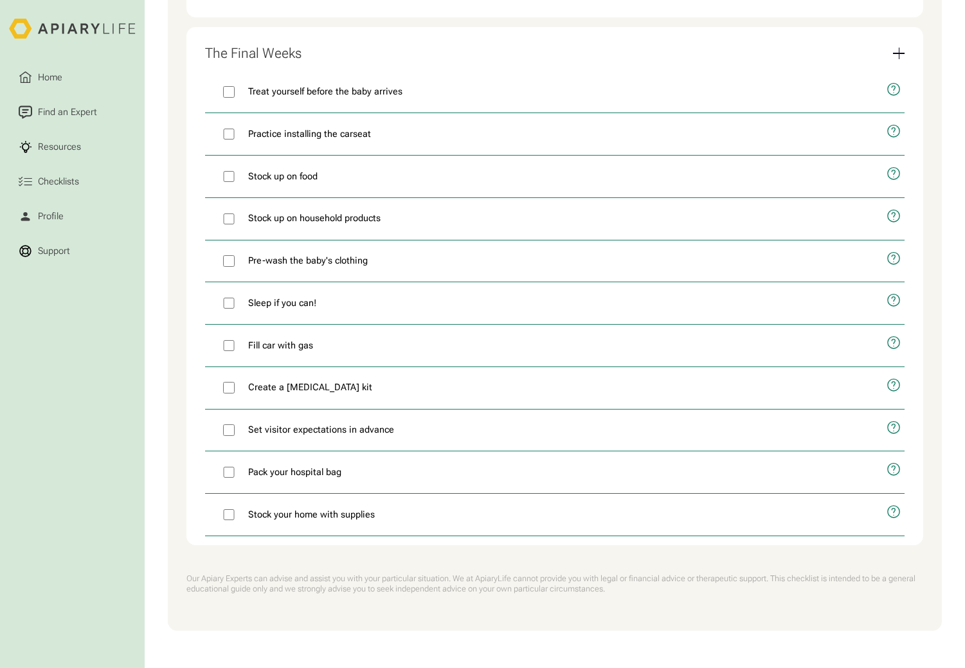
click at [899, 58] on div "The Final Weeks" at bounding box center [555, 53] width 700 height 35
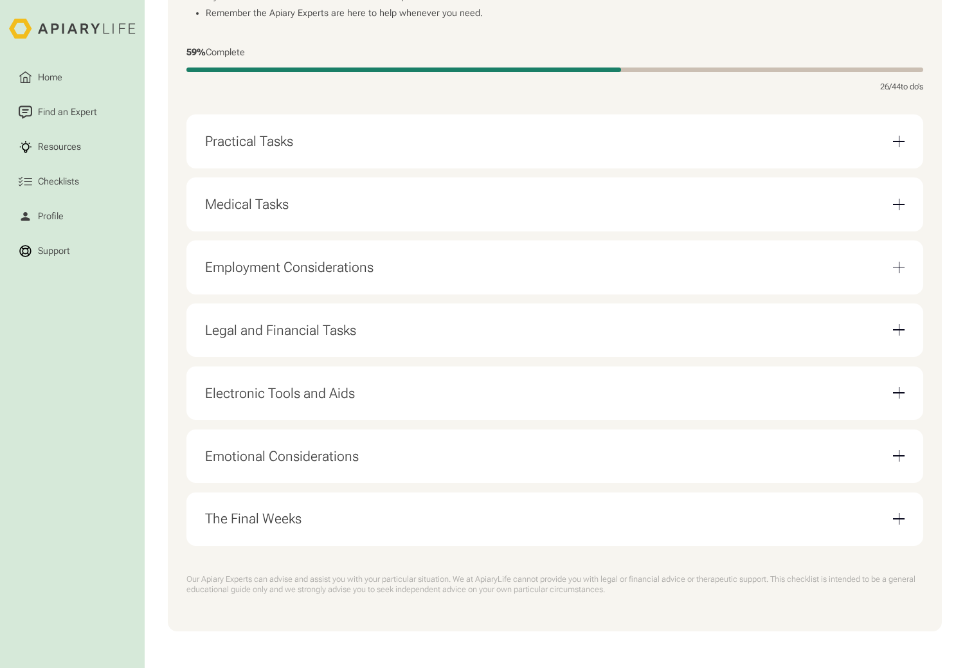
scroll to position [335, 0]
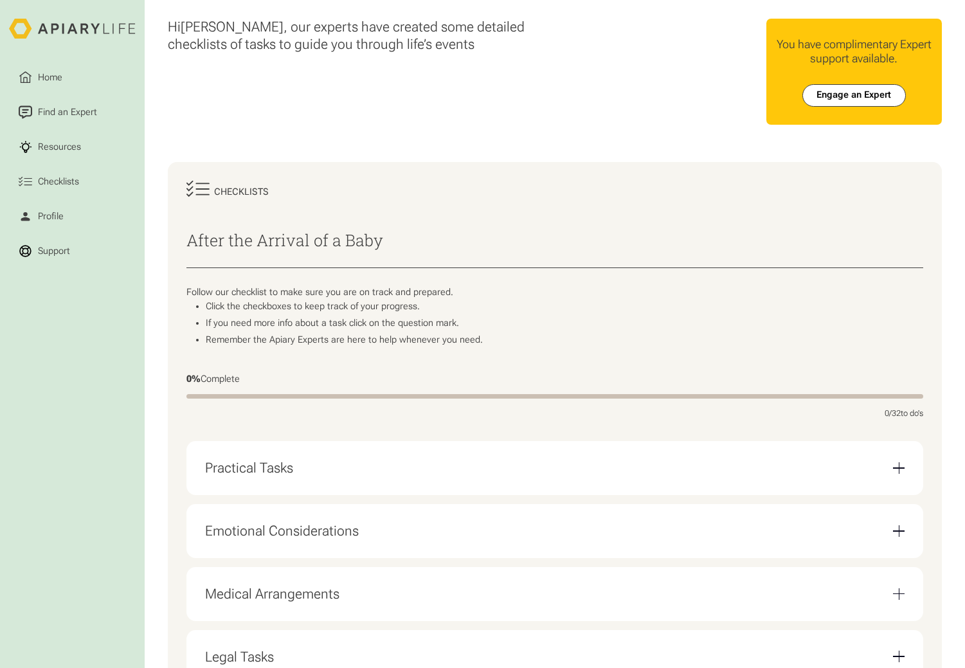
click at [902, 466] on div "Email Form" at bounding box center [899, 468] width 12 height 12
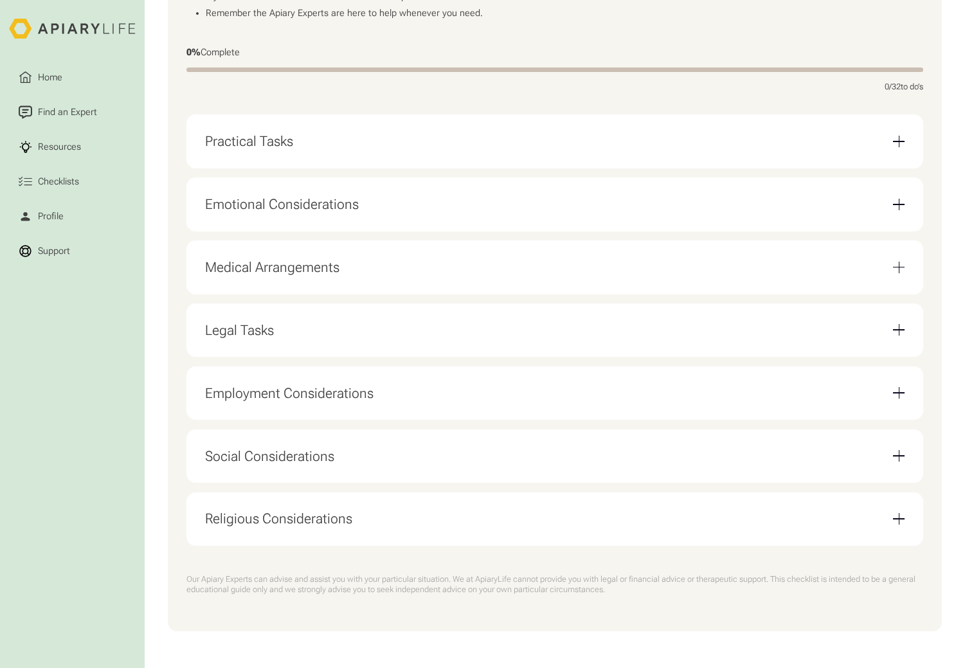
scroll to position [335, 0]
click at [899, 140] on div "Email Form" at bounding box center [899, 142] width 12 height 12
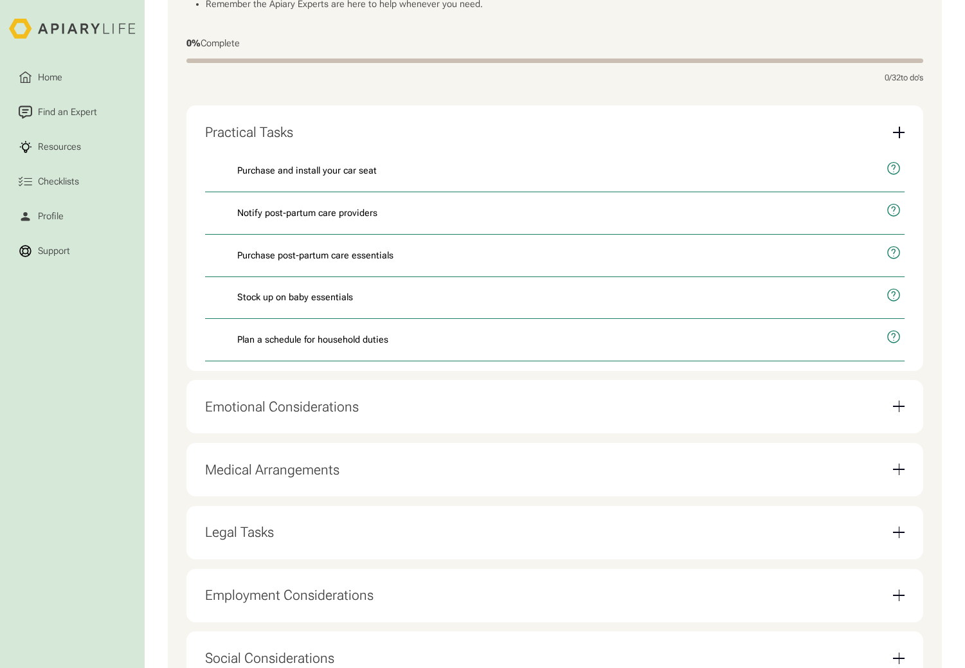
scroll to position [381, 0]
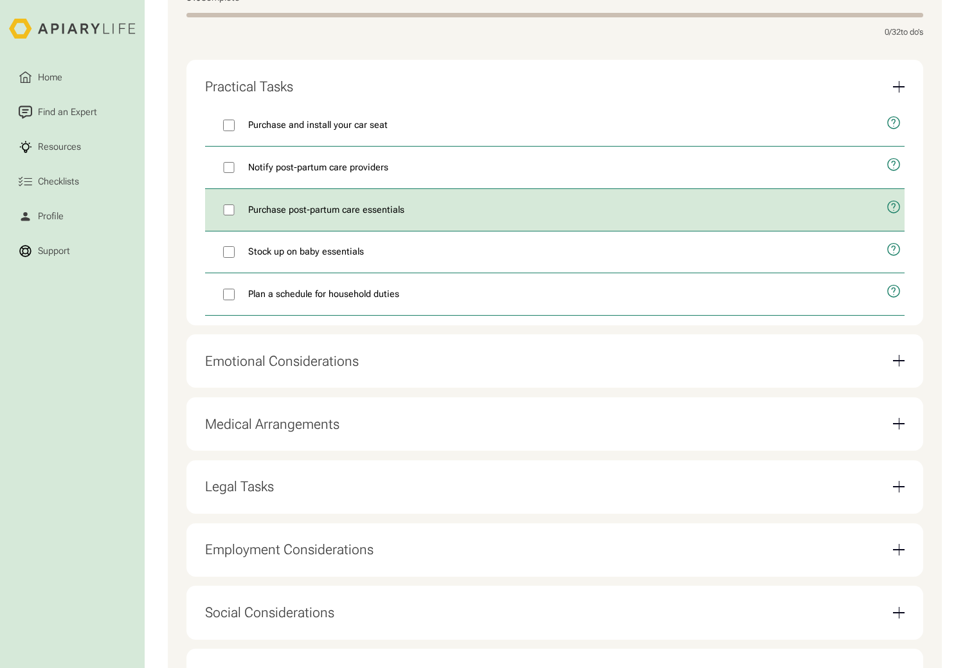
click at [893, 211] on icon "open modal" at bounding box center [893, 208] width 15 height 36
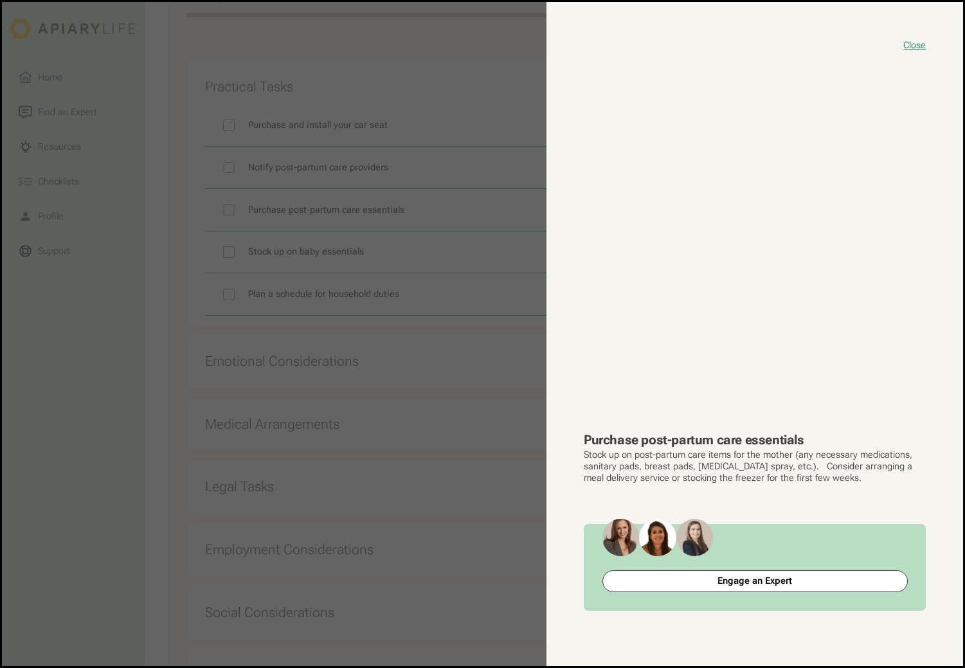
click at [131, 287] on button "close modal" at bounding box center [482, 334] width 961 height 664
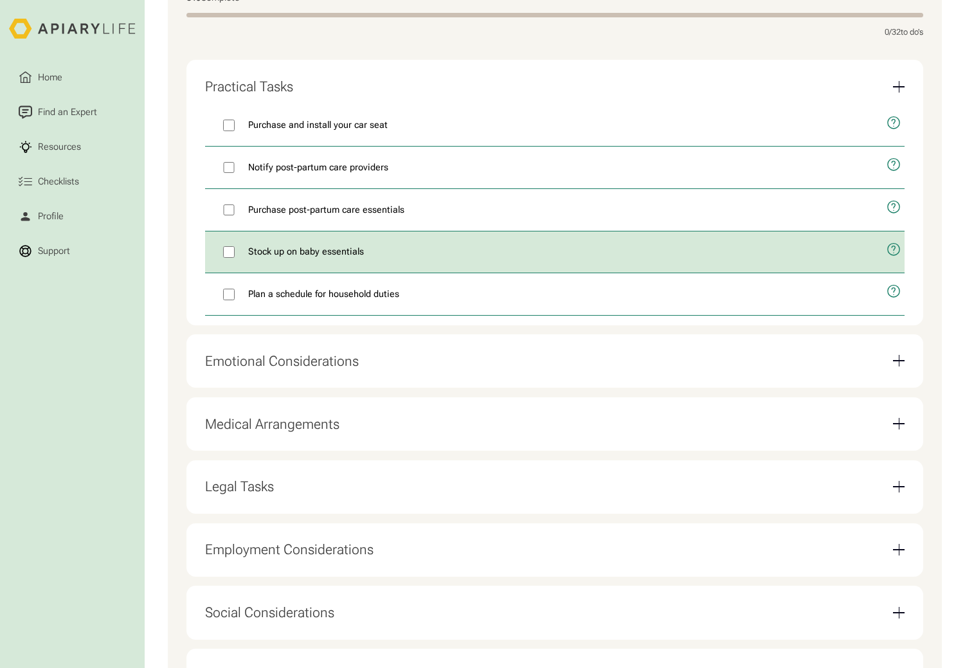
click at [892, 256] on icon "open modal" at bounding box center [893, 250] width 15 height 36
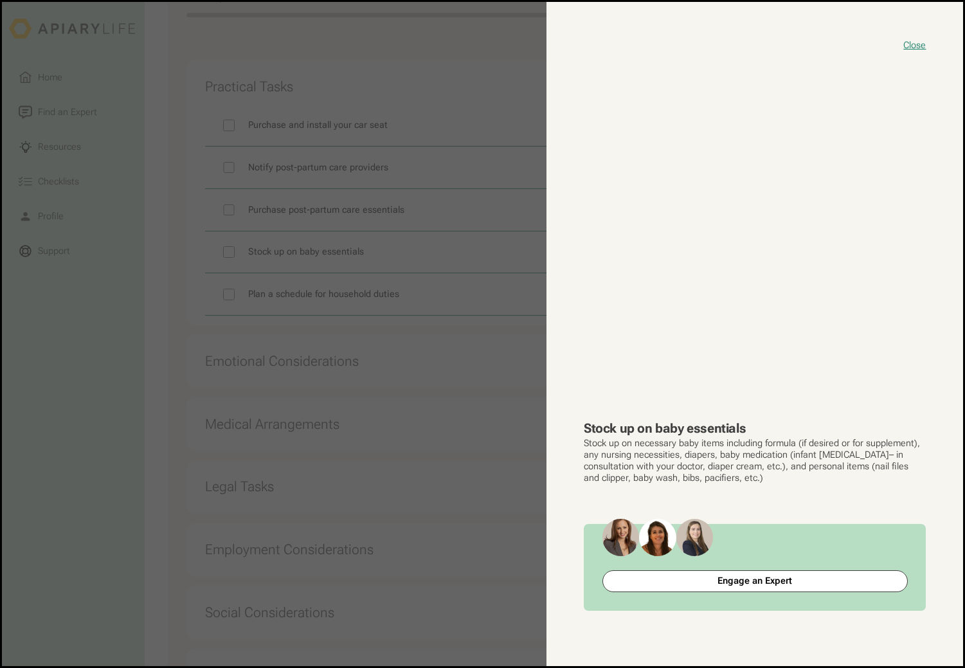
click at [150, 301] on button "close modal" at bounding box center [482, 334] width 961 height 664
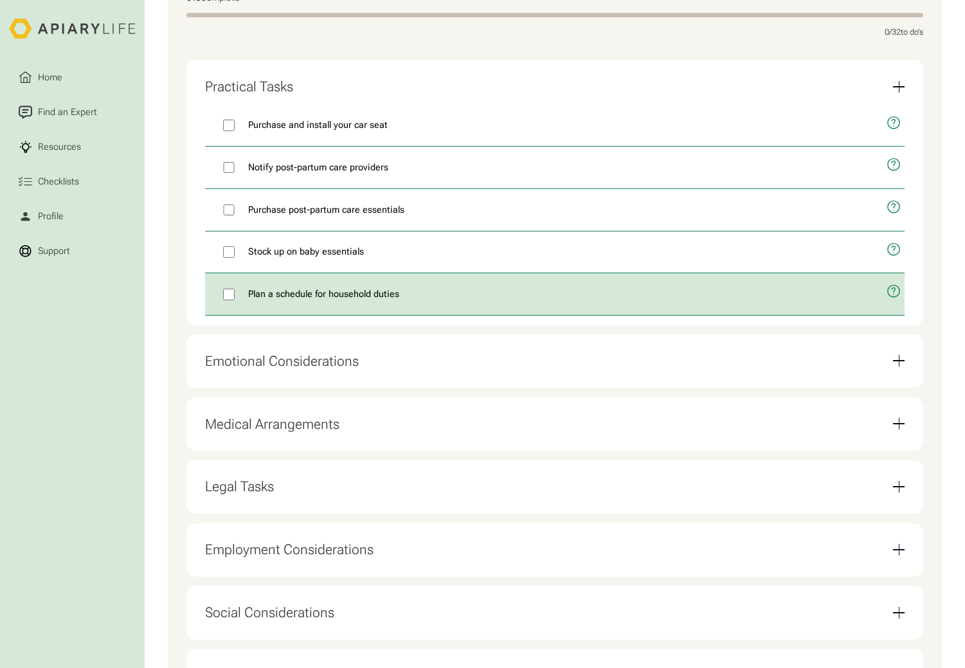
click at [892, 298] on icon "open modal" at bounding box center [893, 292] width 15 height 36
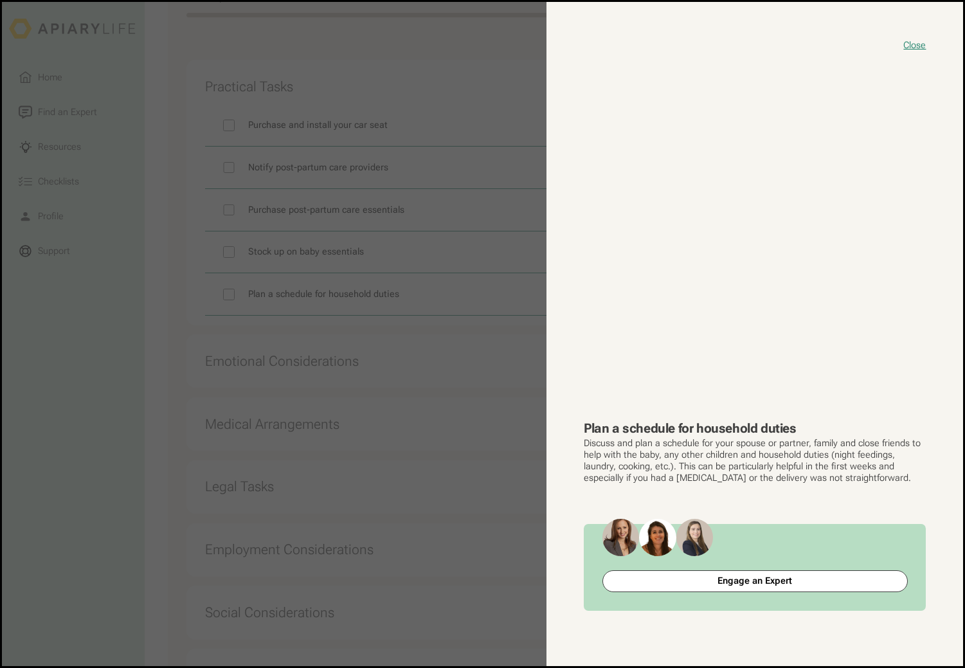
click at [157, 337] on button "close modal" at bounding box center [482, 334] width 961 height 664
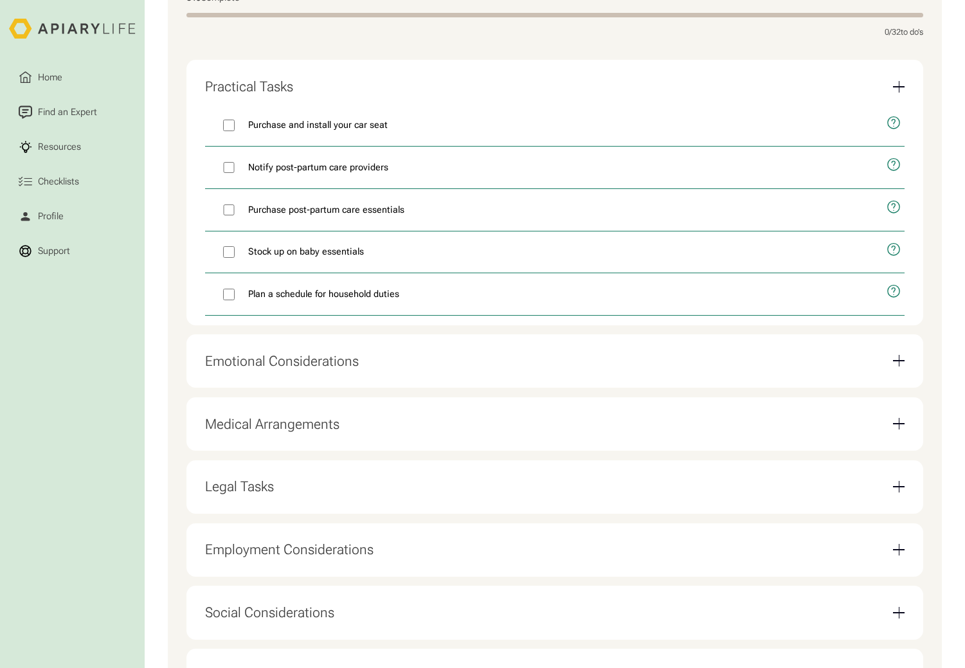
click at [896, 93] on div "Email Form" at bounding box center [899, 87] width 12 height 12
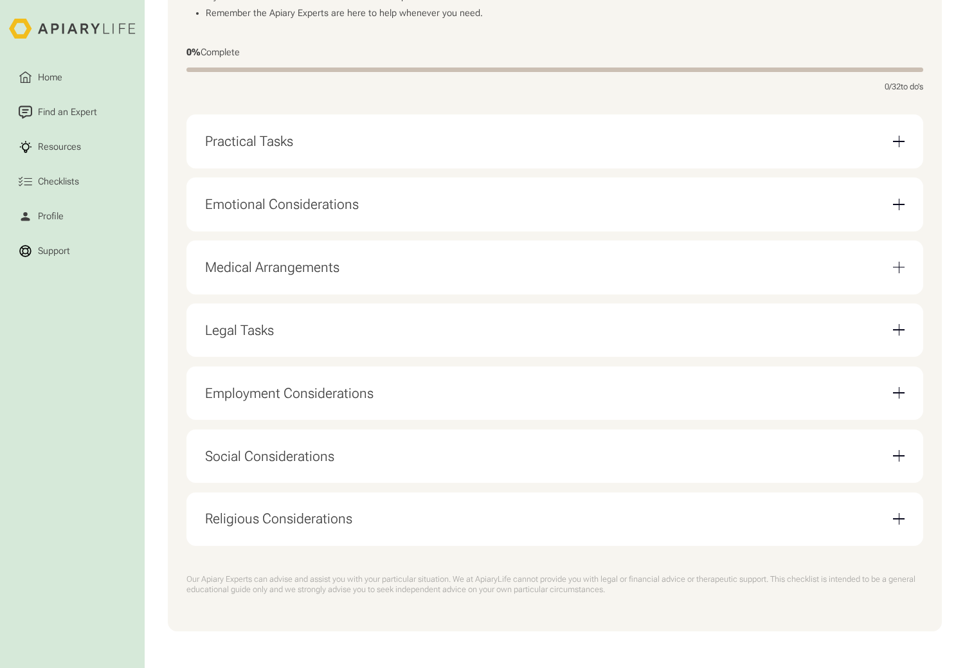
click at [896, 136] on div "Email Form" at bounding box center [899, 142] width 12 height 12
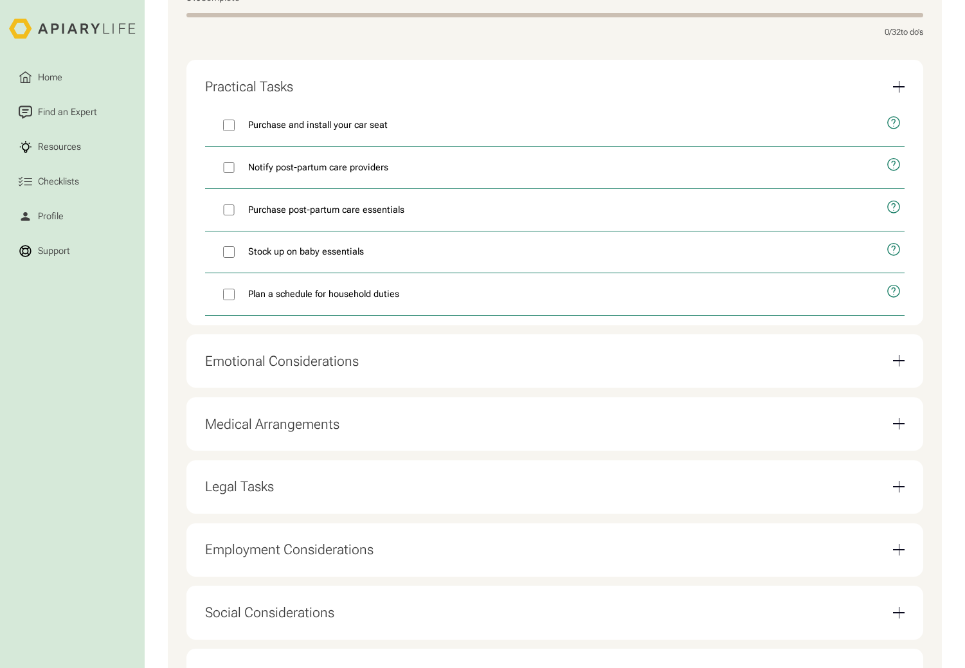
click at [896, 129] on icon "open modal" at bounding box center [893, 123] width 12 height 12
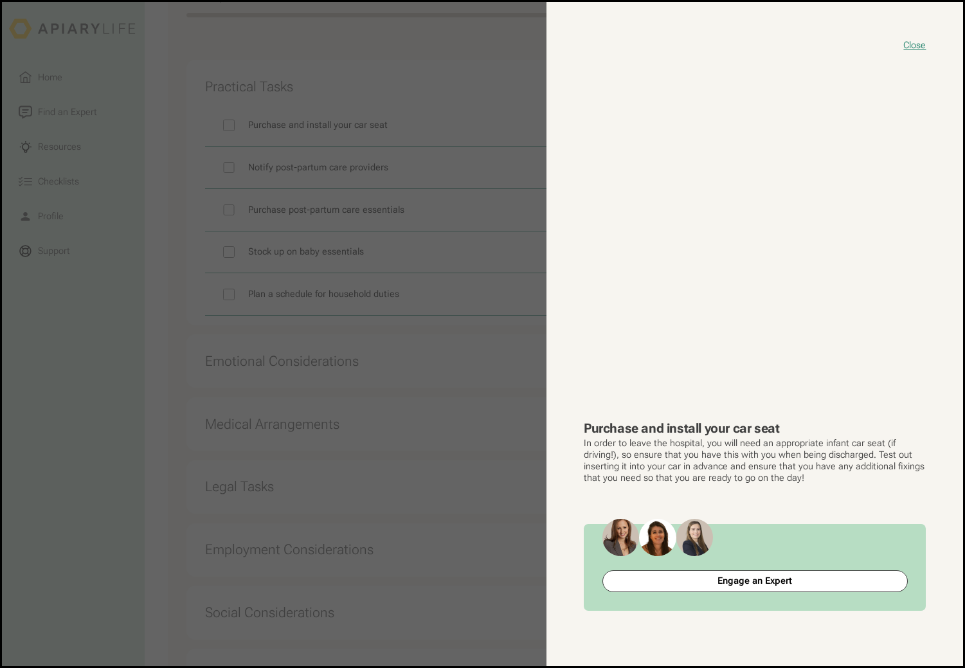
click at [901, 97] on div "Close Purchase and install your car seat In order to leave the hospital, you wi…" at bounding box center [754, 334] width 416 height 664
click at [922, 44] on button "Close" at bounding box center [914, 45] width 22 height 13
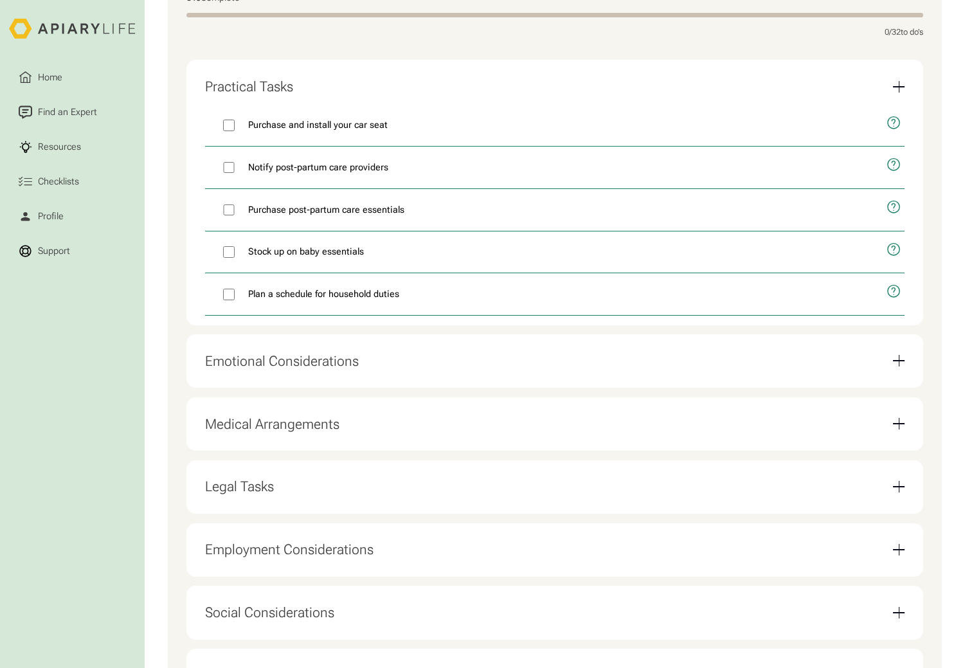
click at [902, 87] on div "Email Form" at bounding box center [899, 87] width 12 height 12
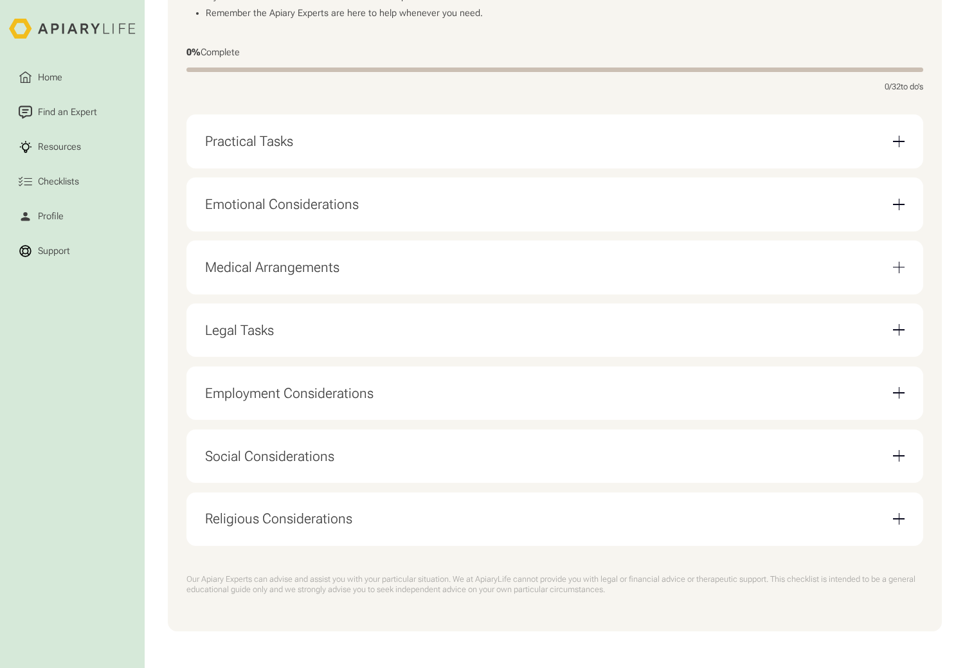
click at [900, 206] on div "Emotional Considerations" at bounding box center [555, 204] width 700 height 35
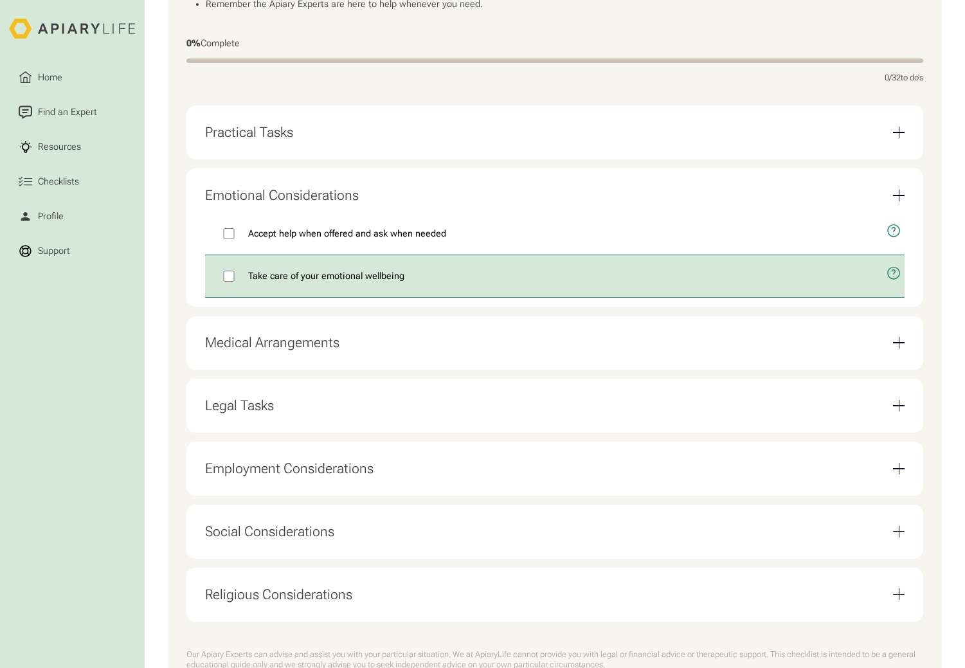
click at [893, 281] on icon "open modal" at bounding box center [893, 274] width 15 height 36
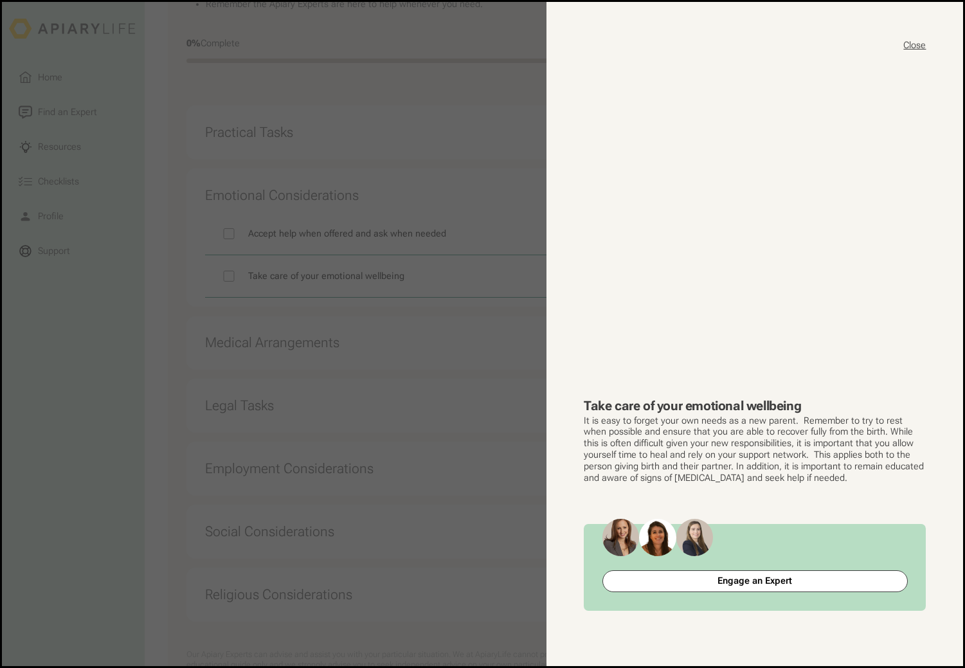
click at [914, 45] on button "Close" at bounding box center [914, 45] width 22 height 13
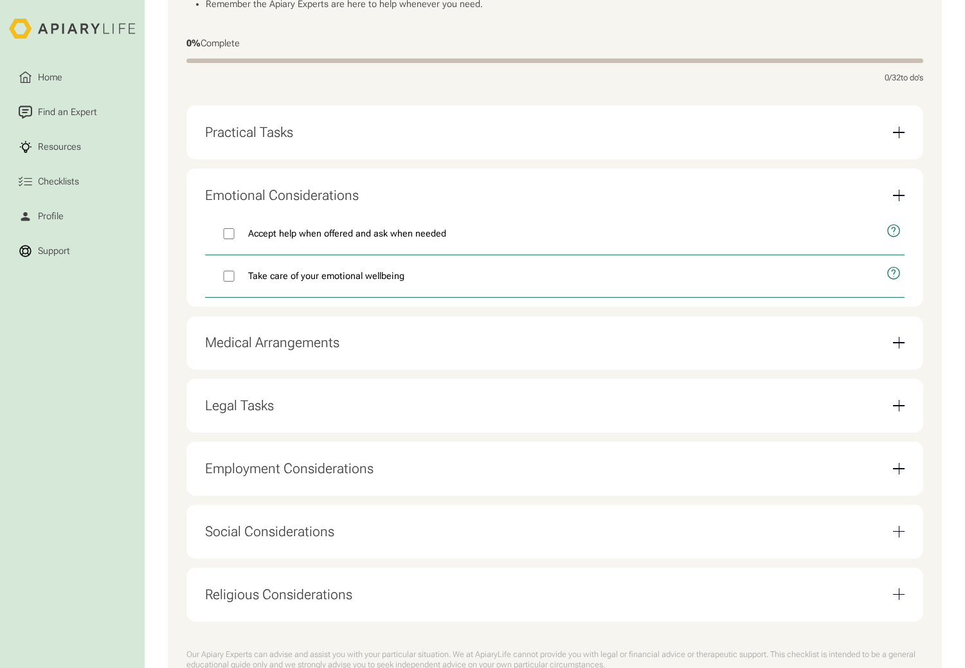
click at [900, 206] on div "Emotional Considerations" at bounding box center [555, 195] width 700 height 35
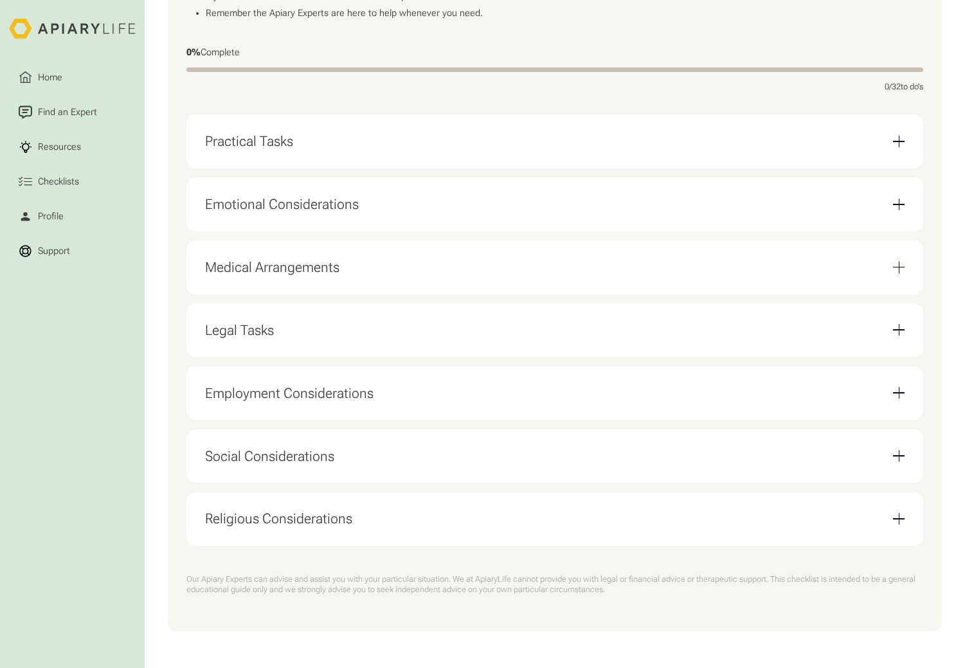
click at [898, 263] on div "Email Form" at bounding box center [898, 268] width 1 height 12
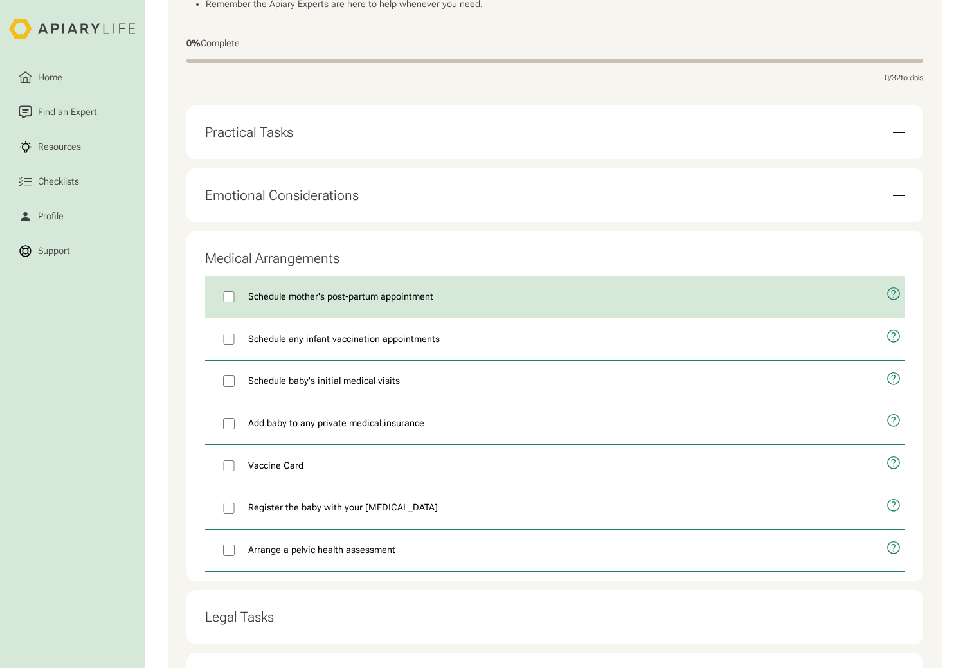
click at [893, 298] on icon "open modal" at bounding box center [892, 294] width 3 height 7
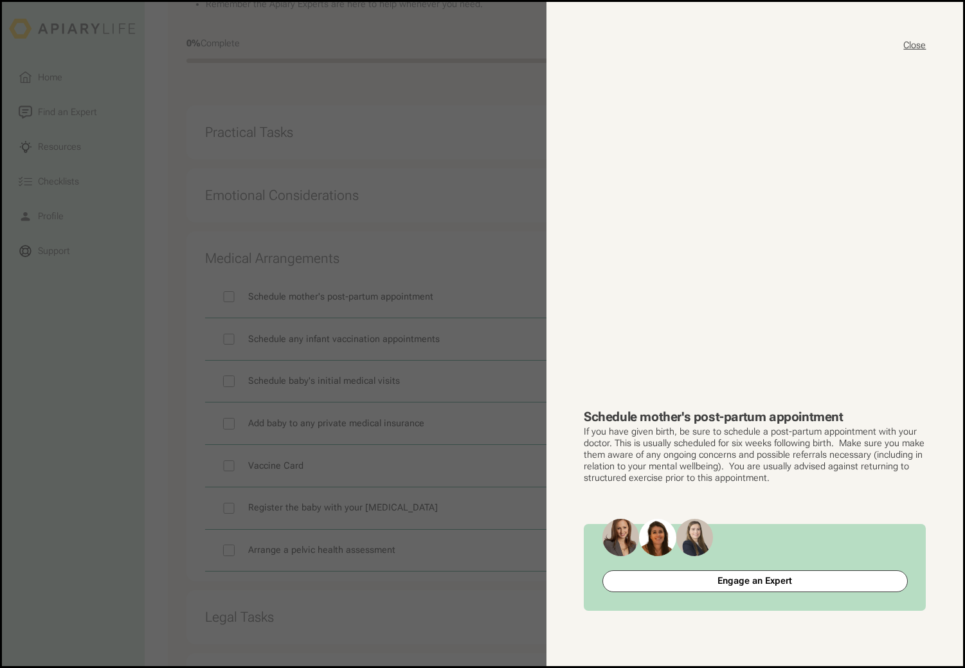
click at [907, 42] on button "Close" at bounding box center [914, 45] width 22 height 13
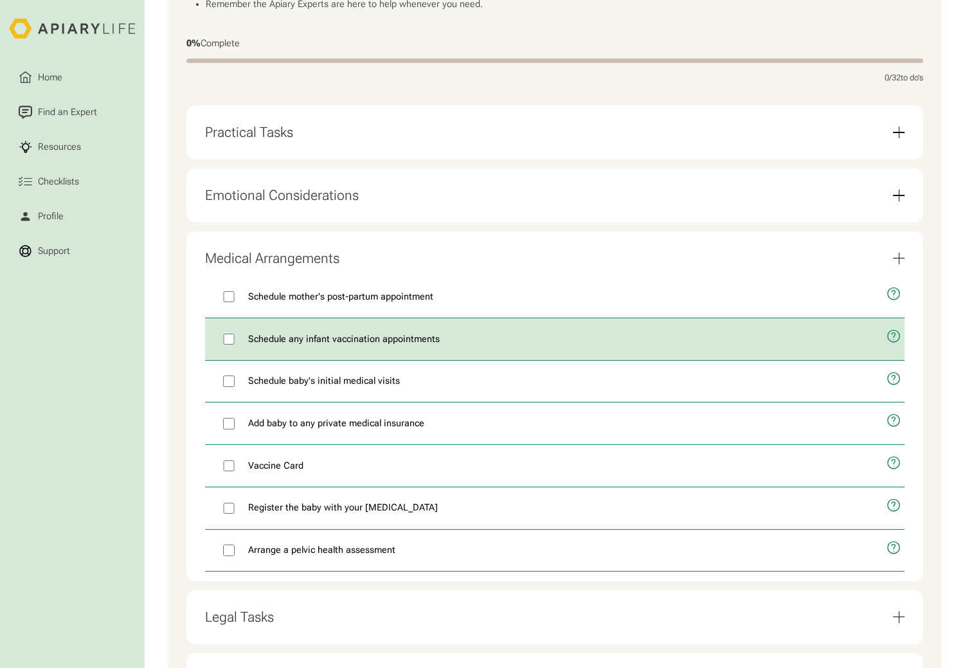
click at [894, 346] on icon "open modal" at bounding box center [893, 337] width 15 height 36
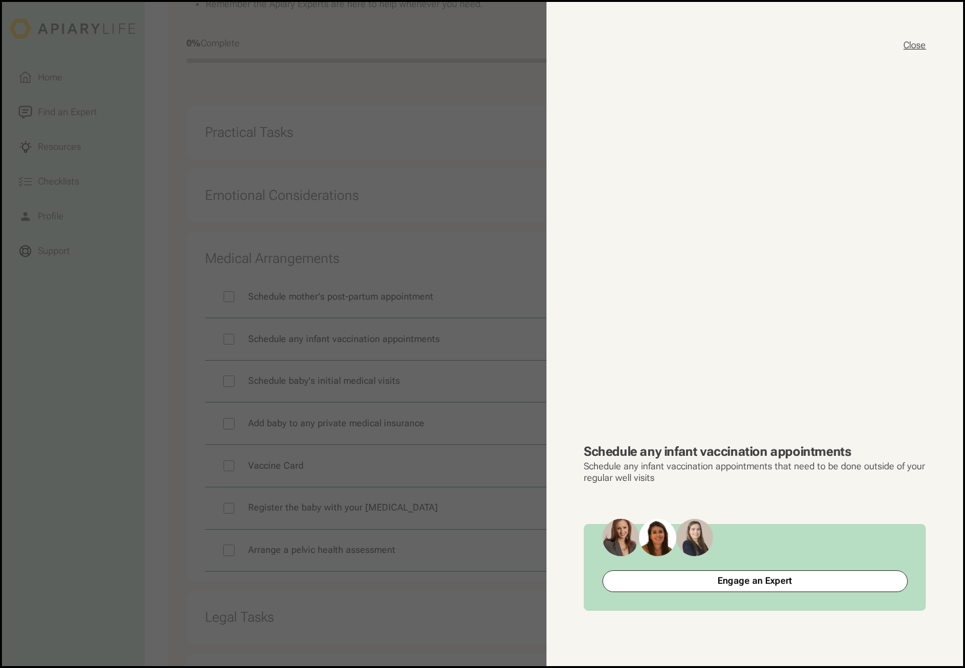
click at [917, 49] on button "Close" at bounding box center [914, 45] width 22 height 13
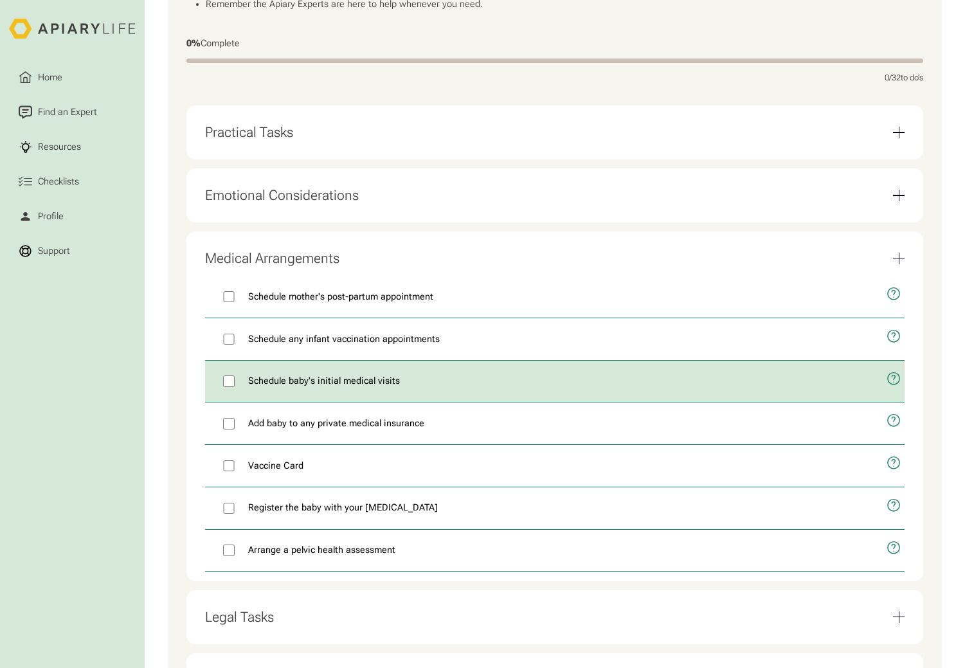
click at [893, 382] on icon "open modal" at bounding box center [892, 378] width 3 height 7
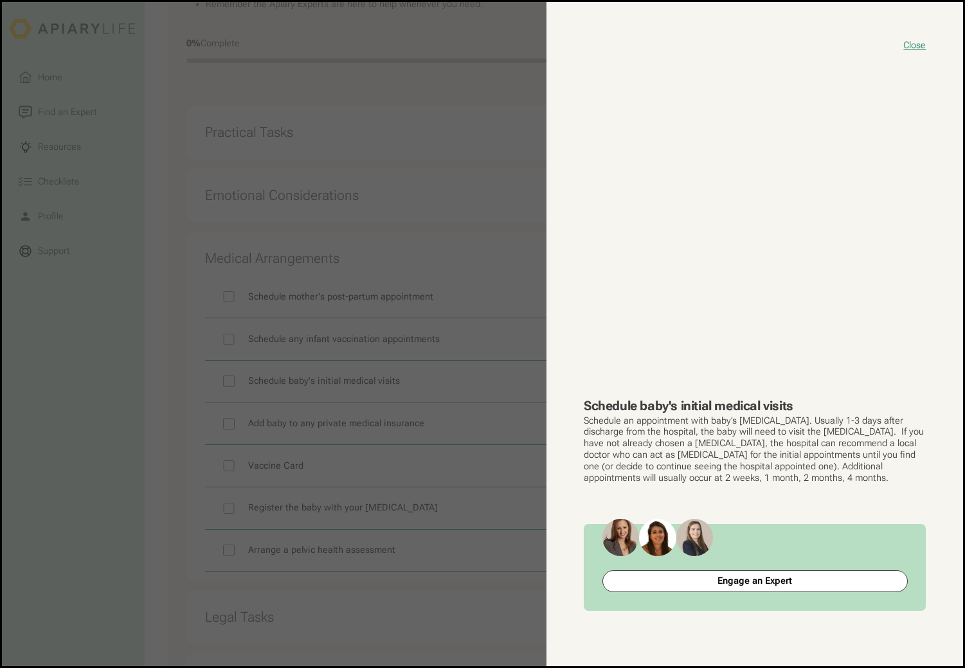
click at [159, 353] on button "close modal" at bounding box center [482, 334] width 961 height 664
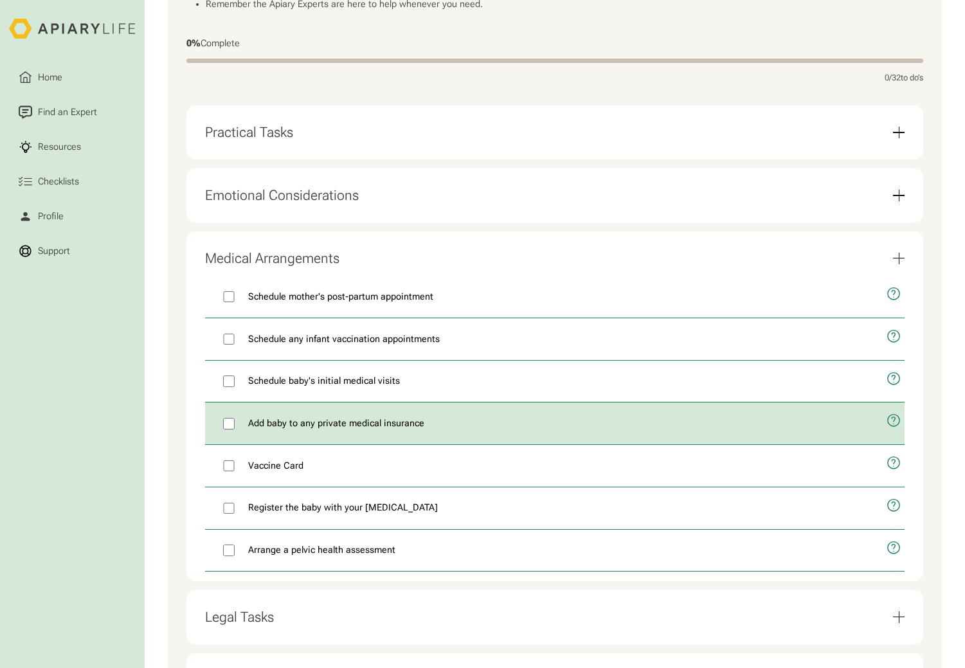
click at [893, 425] on icon "open modal" at bounding box center [892, 421] width 3 height 7
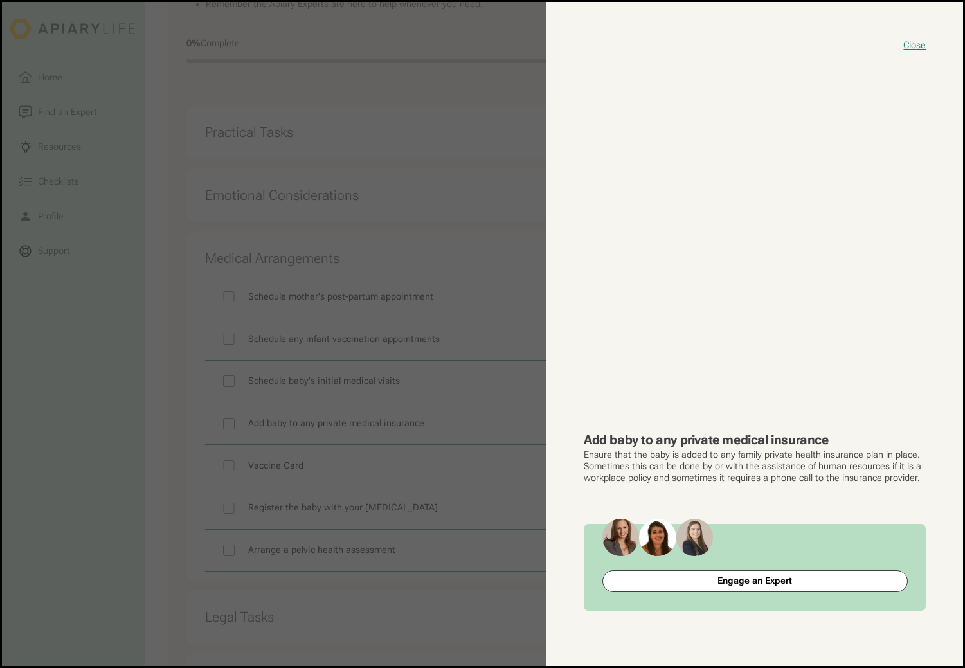
click at [154, 380] on button "close modal" at bounding box center [482, 334] width 961 height 664
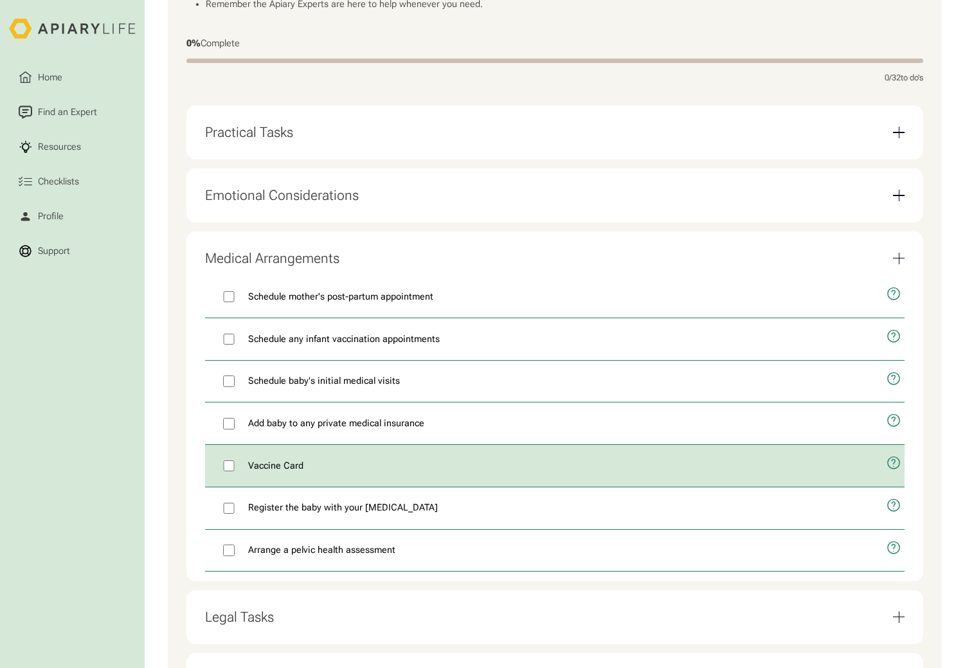
click at [893, 467] on icon "open modal" at bounding box center [892, 463] width 3 height 7
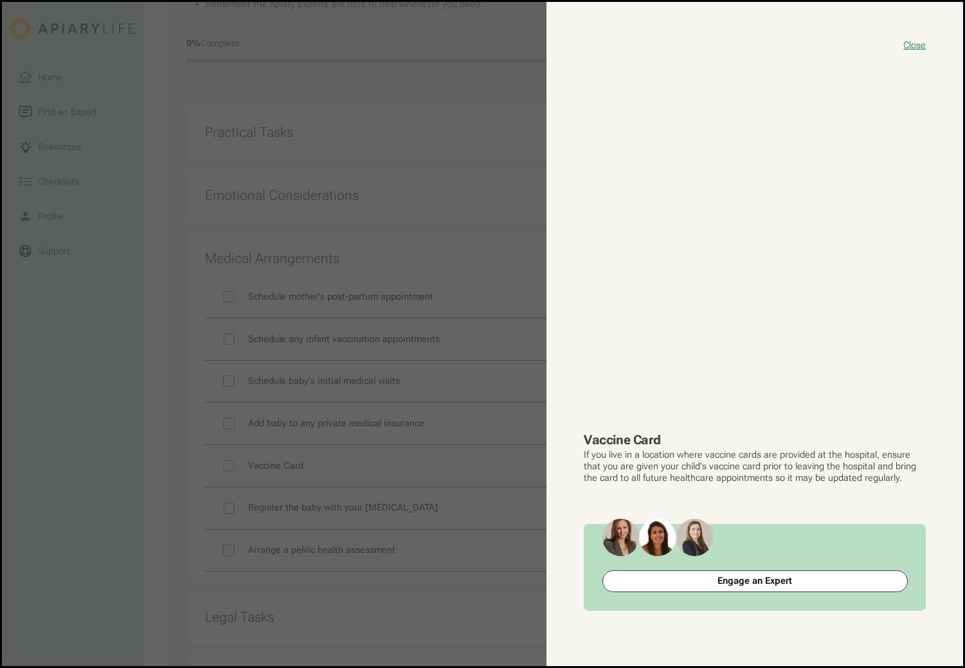
click at [157, 389] on button "close modal" at bounding box center [482, 334] width 961 height 664
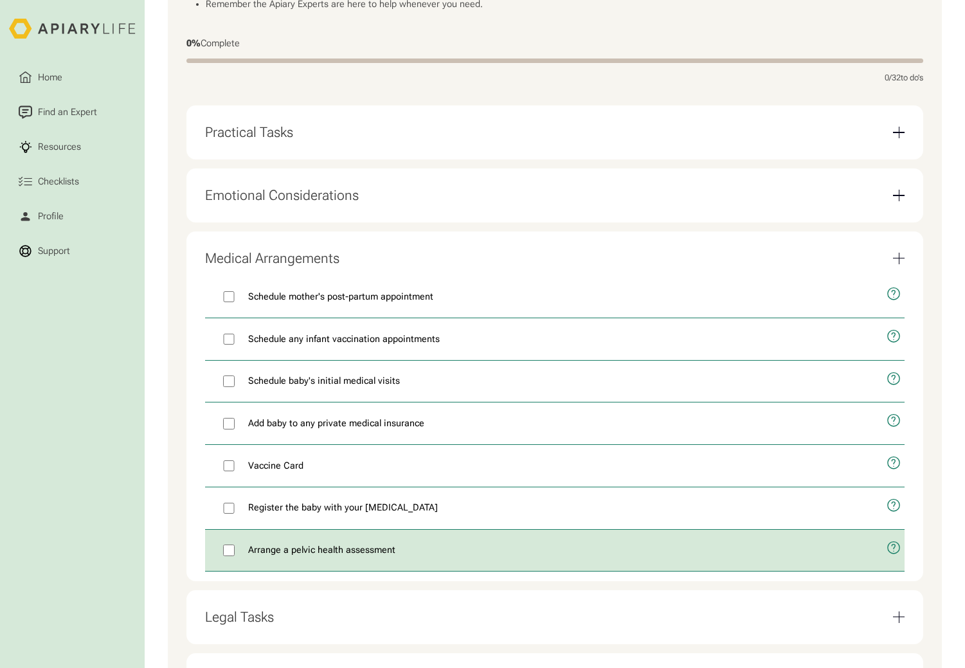
click at [893, 557] on icon "open modal" at bounding box center [893, 548] width 15 height 36
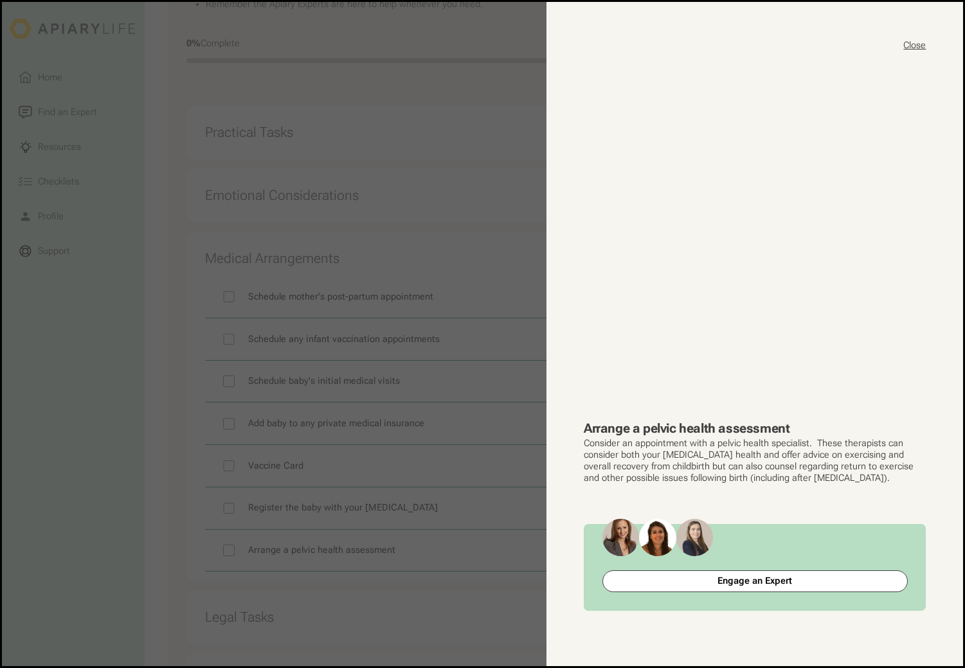
click at [916, 42] on button "Close" at bounding box center [914, 45] width 22 height 13
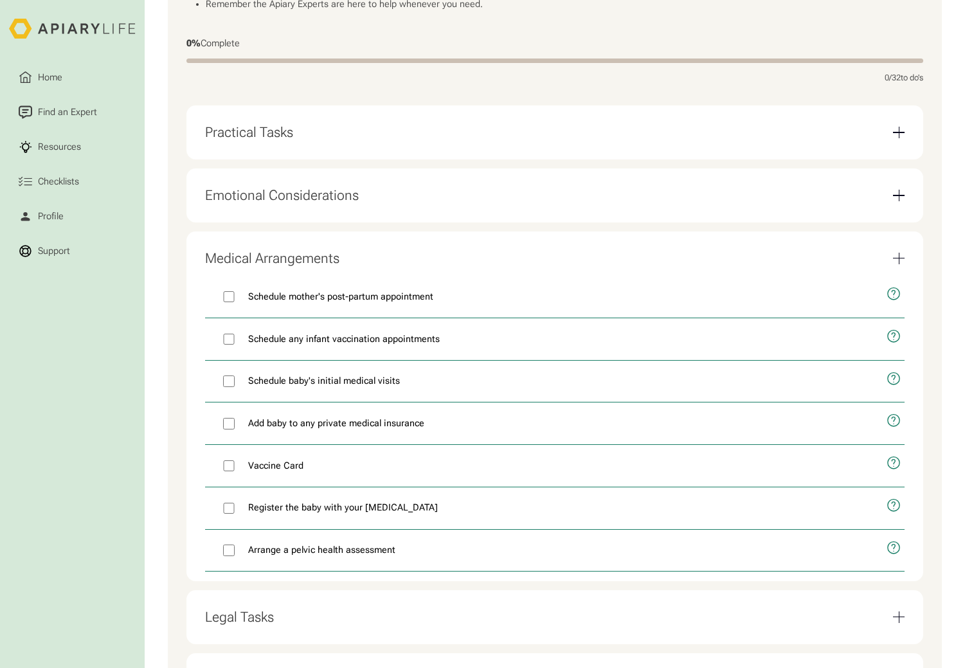
click at [900, 256] on div "Medical Arrangements" at bounding box center [555, 258] width 700 height 35
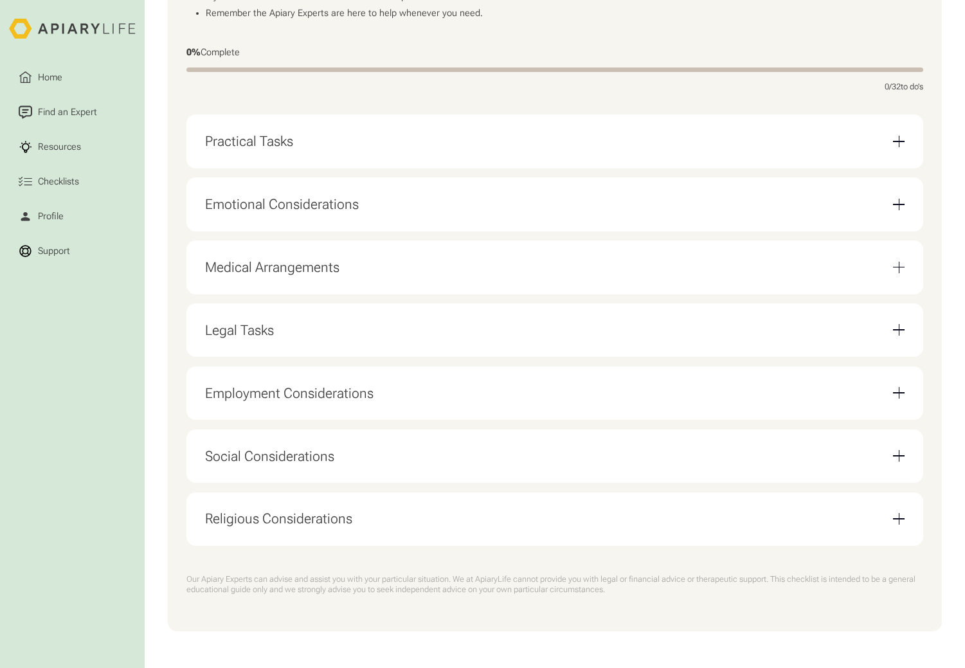
click at [889, 330] on div "Legal Tasks" at bounding box center [555, 329] width 700 height 35
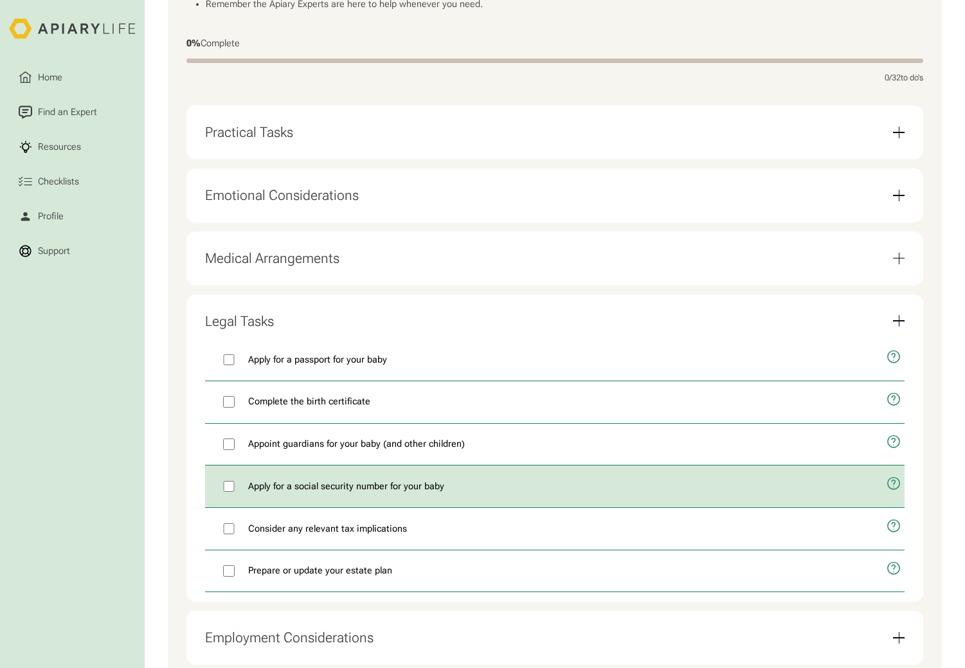
click at [892, 491] on icon "open modal" at bounding box center [893, 484] width 15 height 36
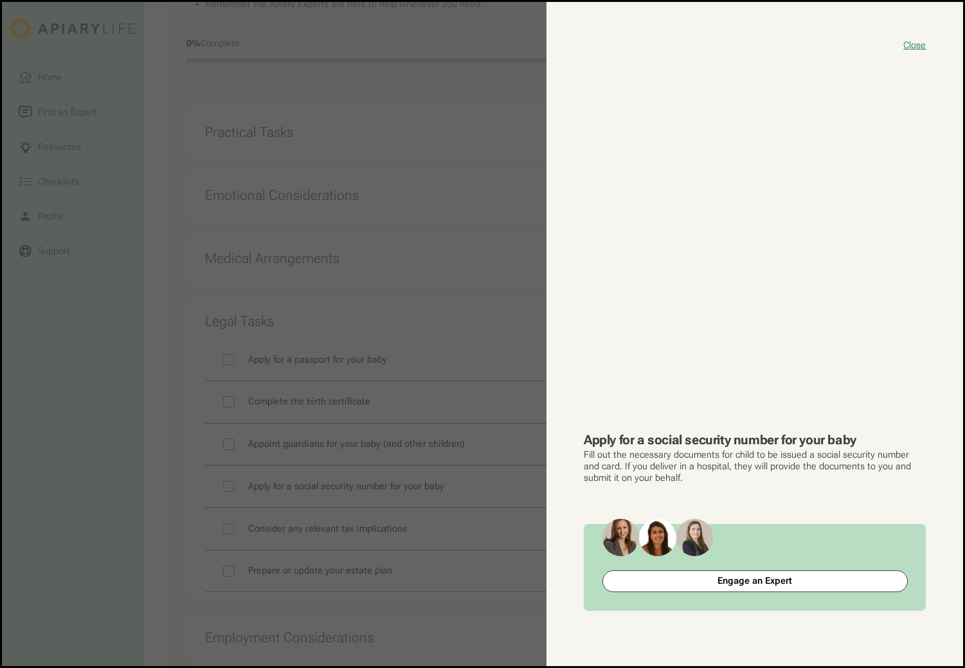
click at [142, 486] on button "close modal" at bounding box center [482, 334] width 961 height 664
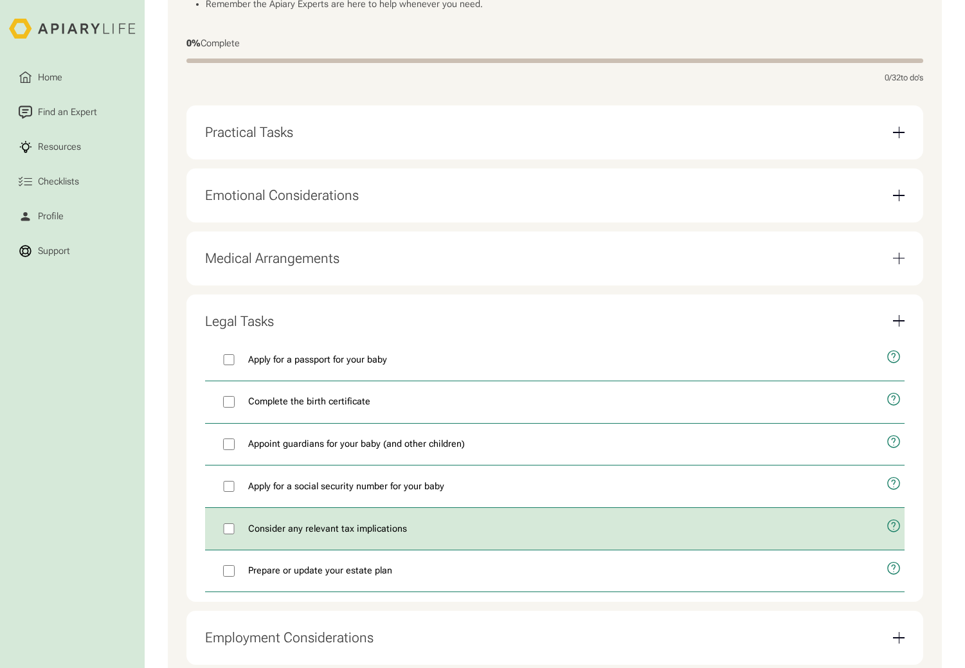
click at [900, 535] on icon "open modal" at bounding box center [893, 526] width 15 height 36
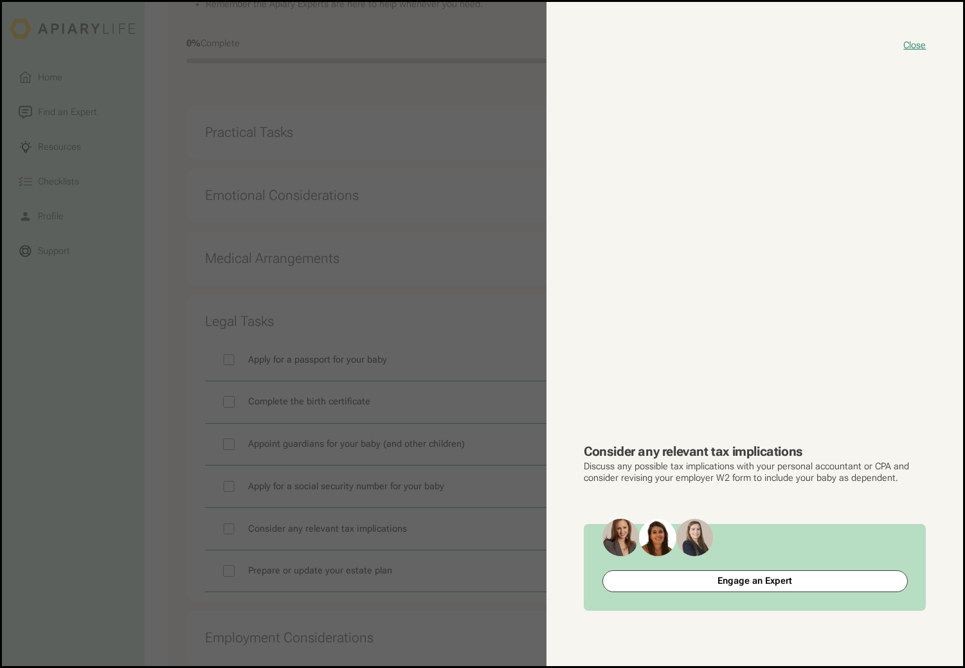
click at [154, 468] on button "close modal" at bounding box center [482, 334] width 961 height 664
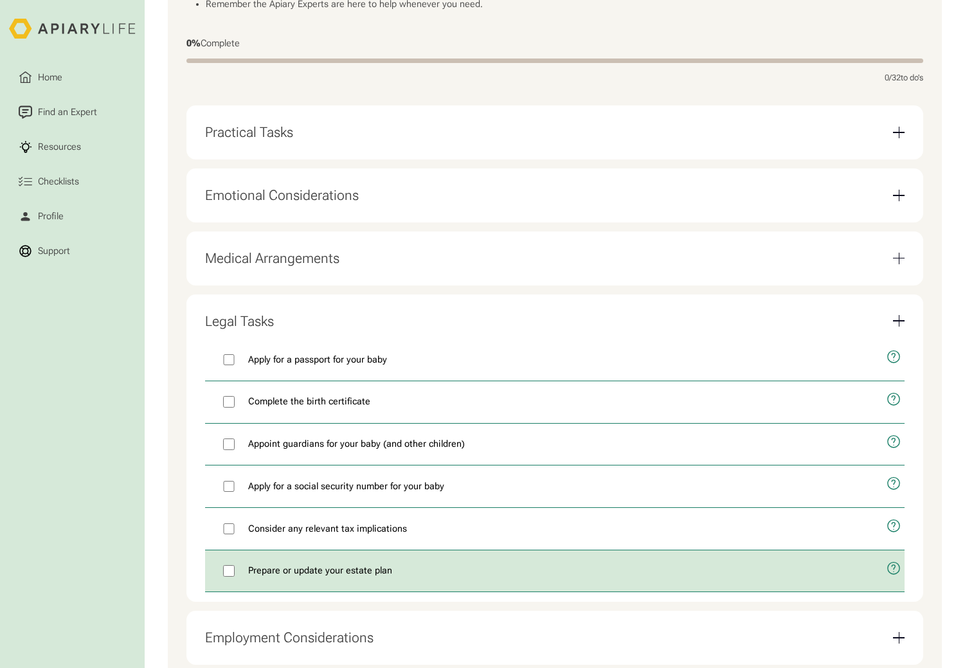
click at [890, 579] on icon "open modal" at bounding box center [893, 569] width 15 height 36
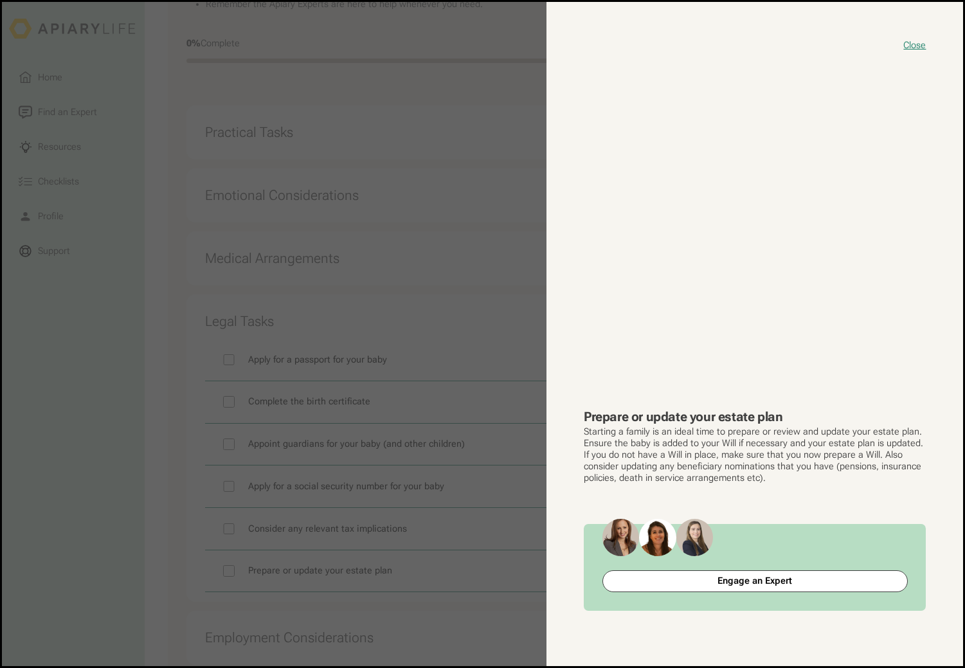
click at [105, 426] on button "close modal" at bounding box center [482, 334] width 961 height 664
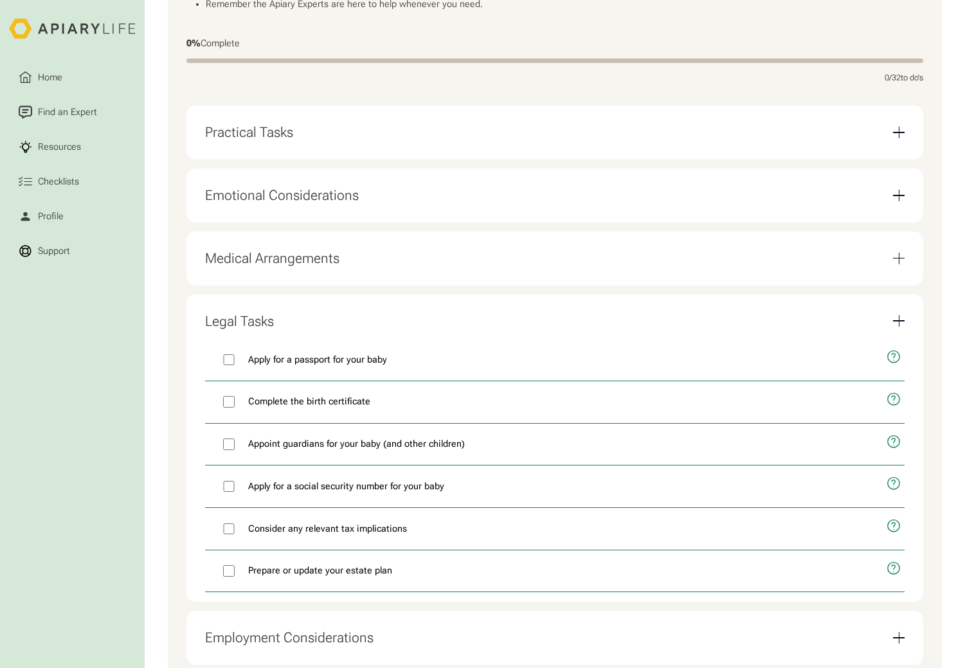
click at [904, 330] on div "Legal Tasks Apply for a passport for your baby Complete the birth certificate A…" at bounding box center [554, 447] width 736 height 307
click at [895, 326] on div "Email Form" at bounding box center [899, 321] width 12 height 12
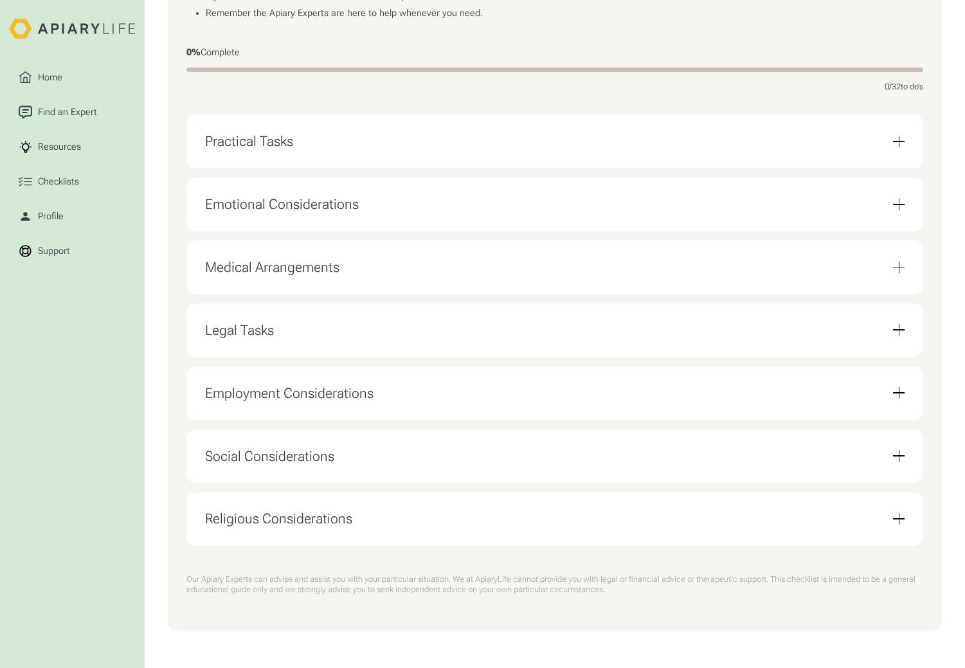
click at [893, 387] on div "Email Form" at bounding box center [899, 393] width 12 height 12
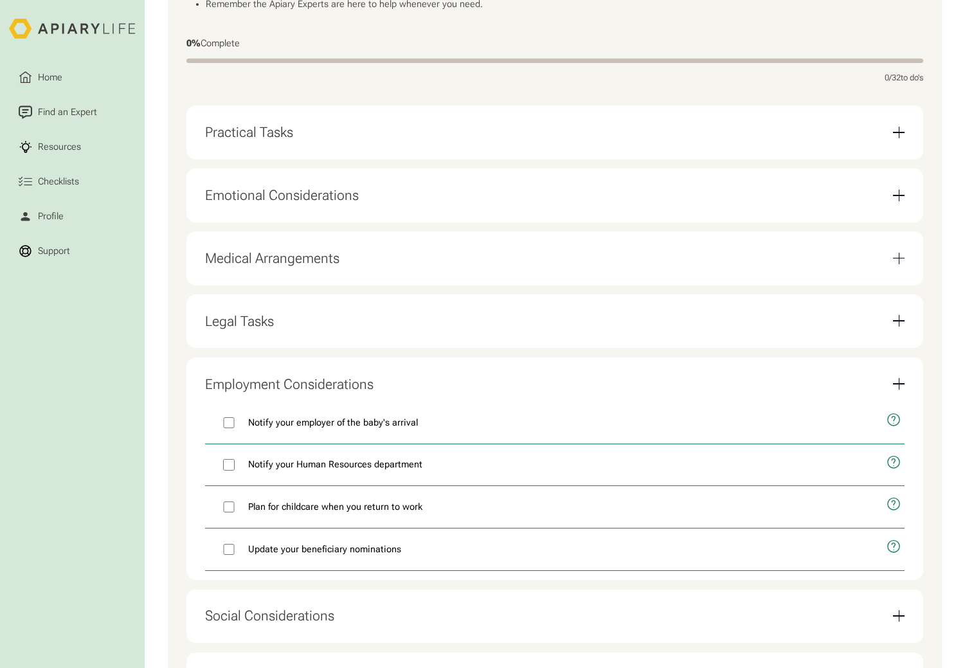
click at [894, 389] on div "Email Form" at bounding box center [899, 384] width 12 height 12
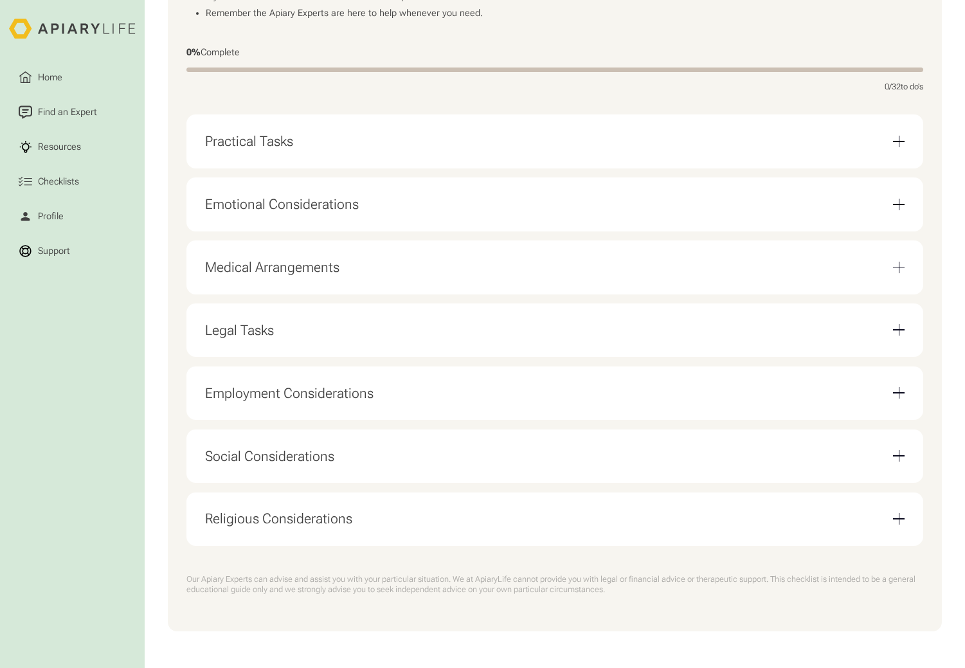
click at [901, 458] on div "Email Form" at bounding box center [899, 456] width 12 height 12
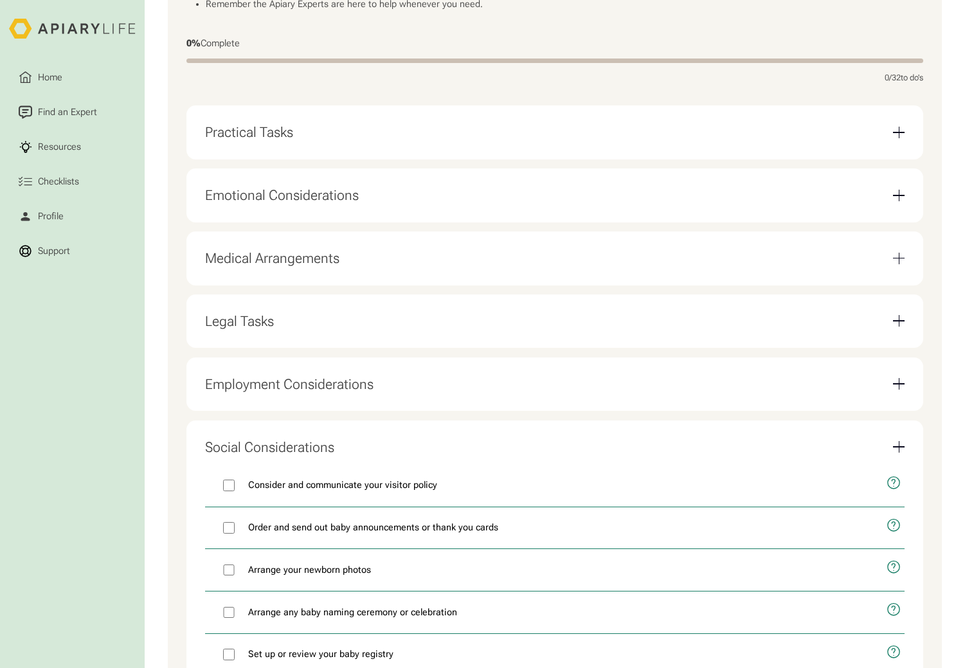
scroll to position [591, 0]
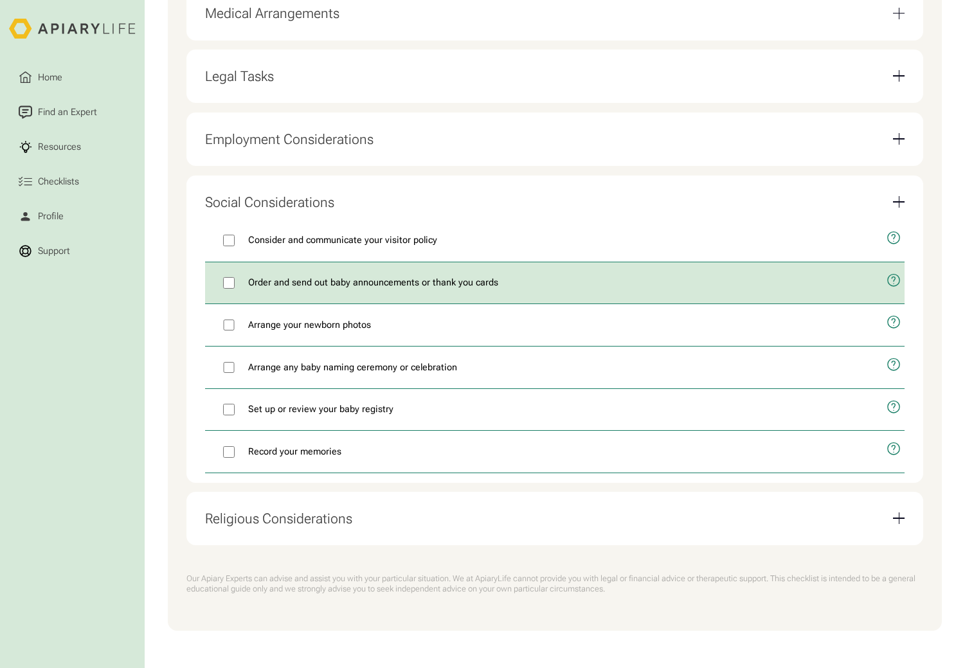
click at [889, 279] on icon "open modal" at bounding box center [893, 281] width 15 height 36
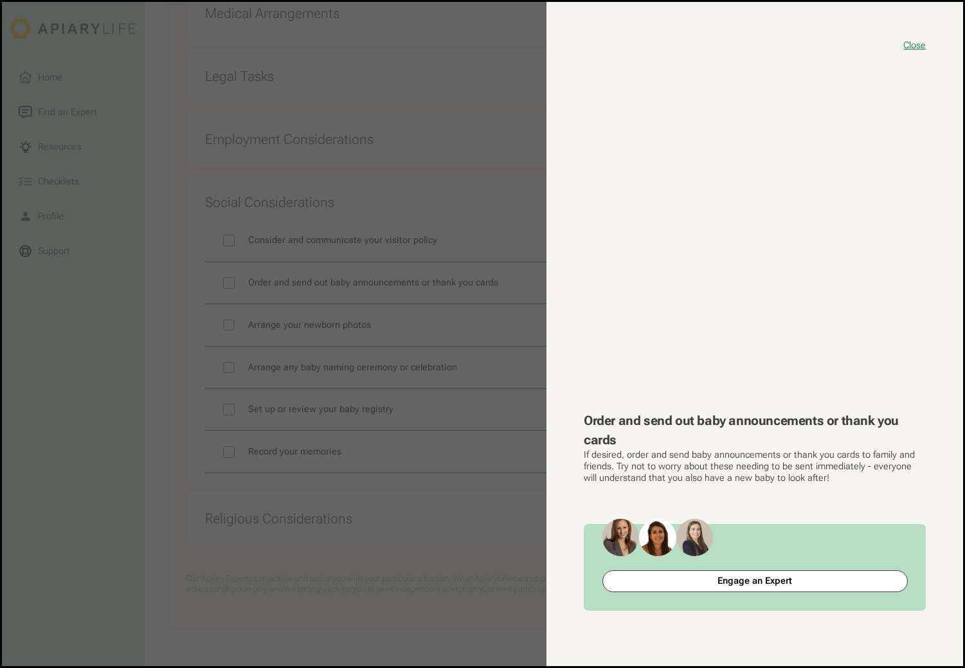
click at [159, 378] on button "close modal" at bounding box center [482, 334] width 961 height 664
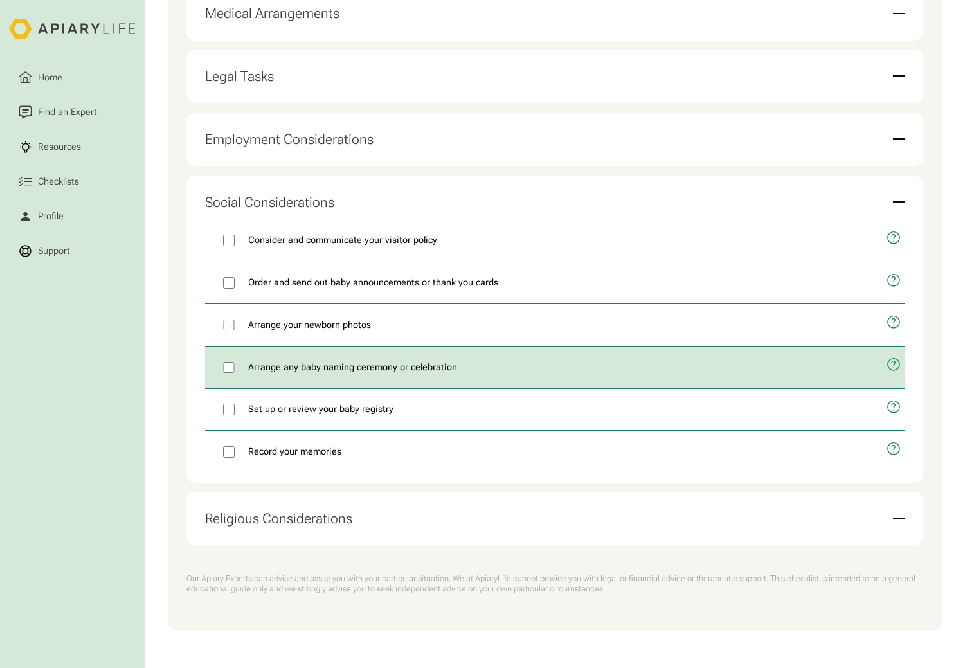
click at [897, 364] on icon "open modal" at bounding box center [893, 365] width 15 height 36
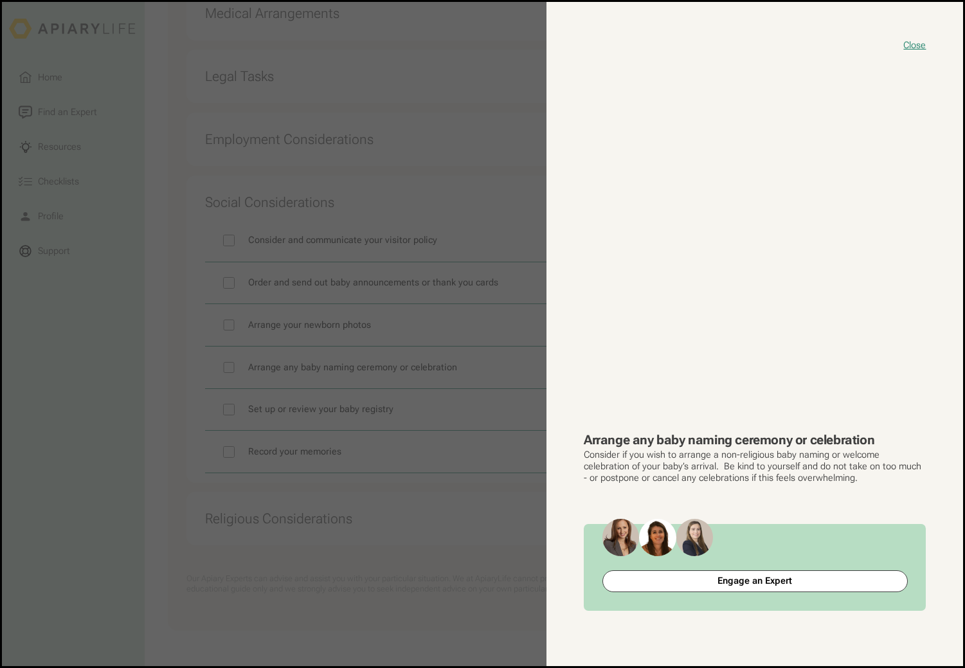
click at [154, 452] on button "close modal" at bounding box center [482, 334] width 961 height 664
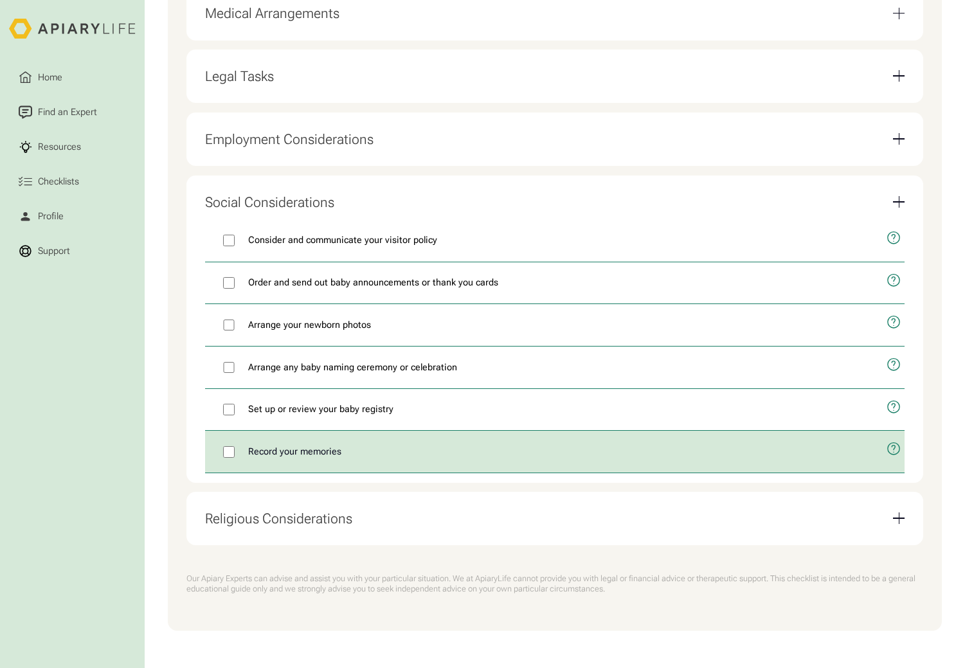
click at [292, 454] on span "Record your memories" at bounding box center [294, 452] width 93 height 14
click at [891, 447] on icon "open modal" at bounding box center [893, 449] width 15 height 36
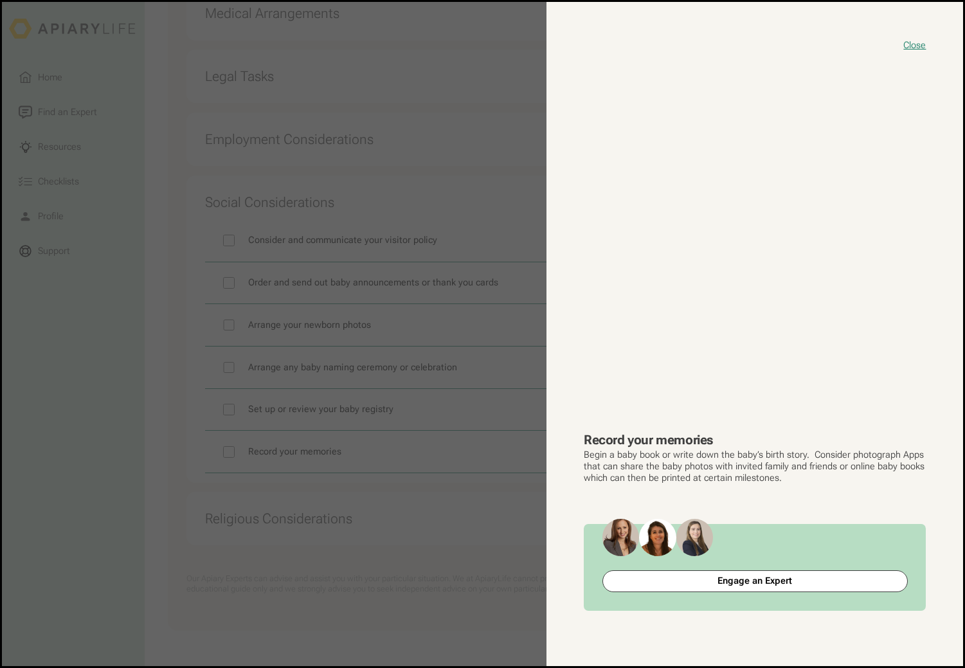
click at [172, 384] on button "close modal" at bounding box center [482, 334] width 961 height 664
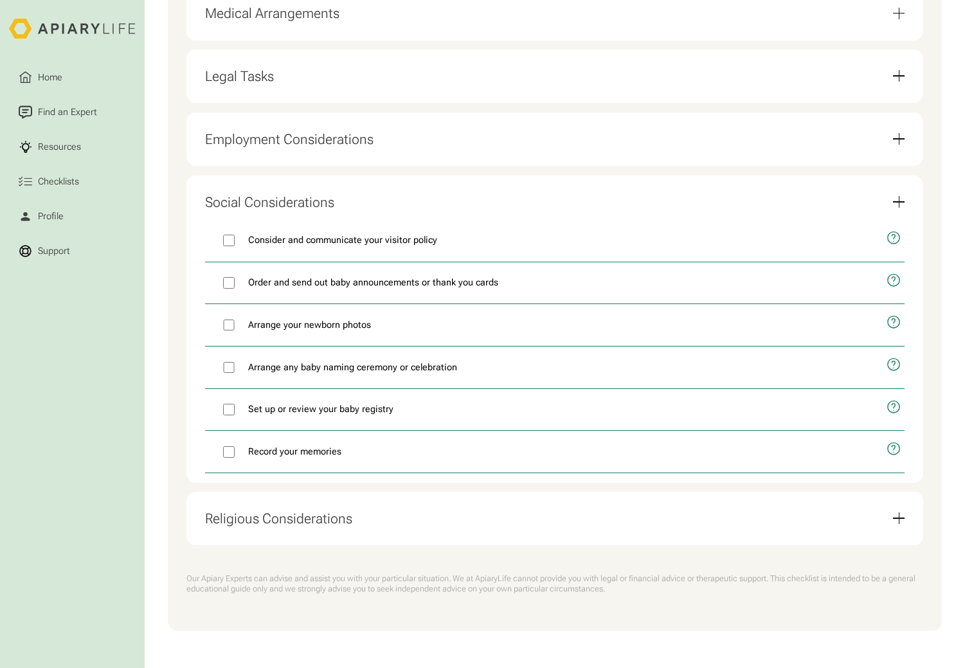
click at [891, 190] on div "Social Considerations" at bounding box center [555, 201] width 700 height 35
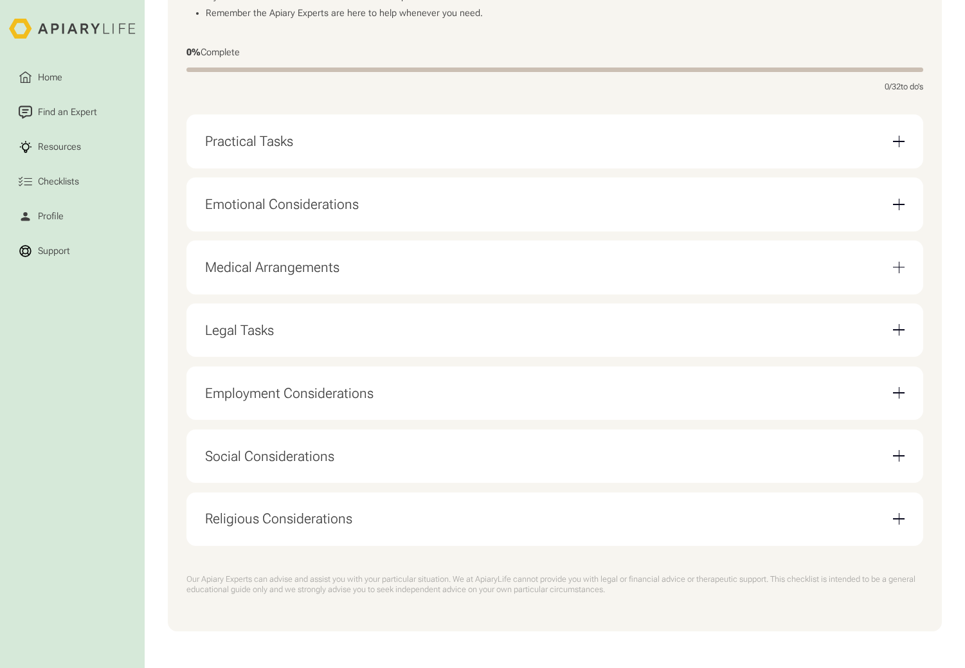
click at [895, 515] on div "Email Form" at bounding box center [899, 519] width 12 height 12
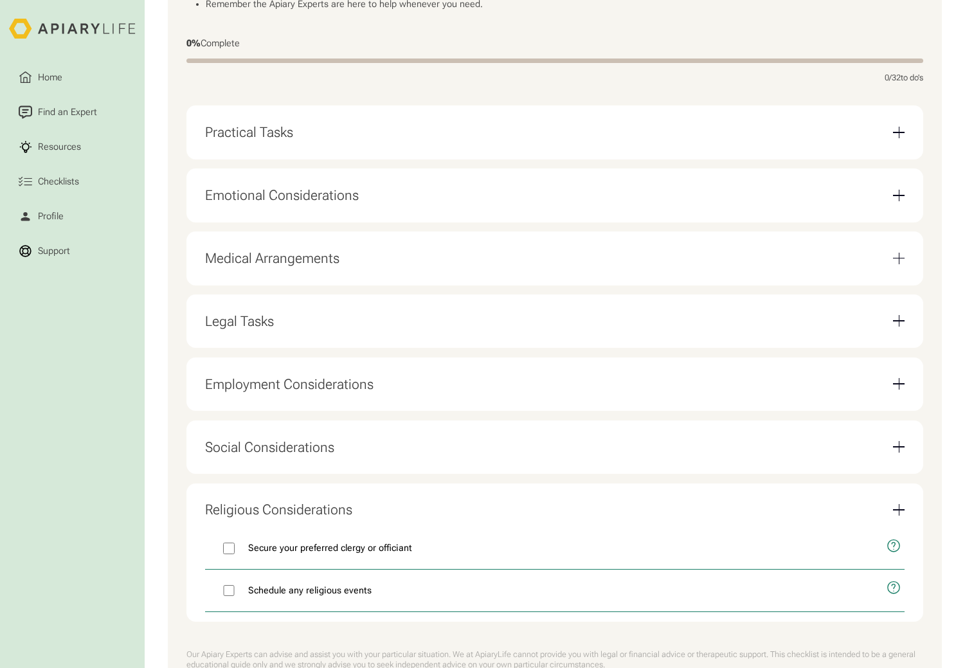
click at [900, 510] on div "Email Form" at bounding box center [899, 509] width 12 height 1
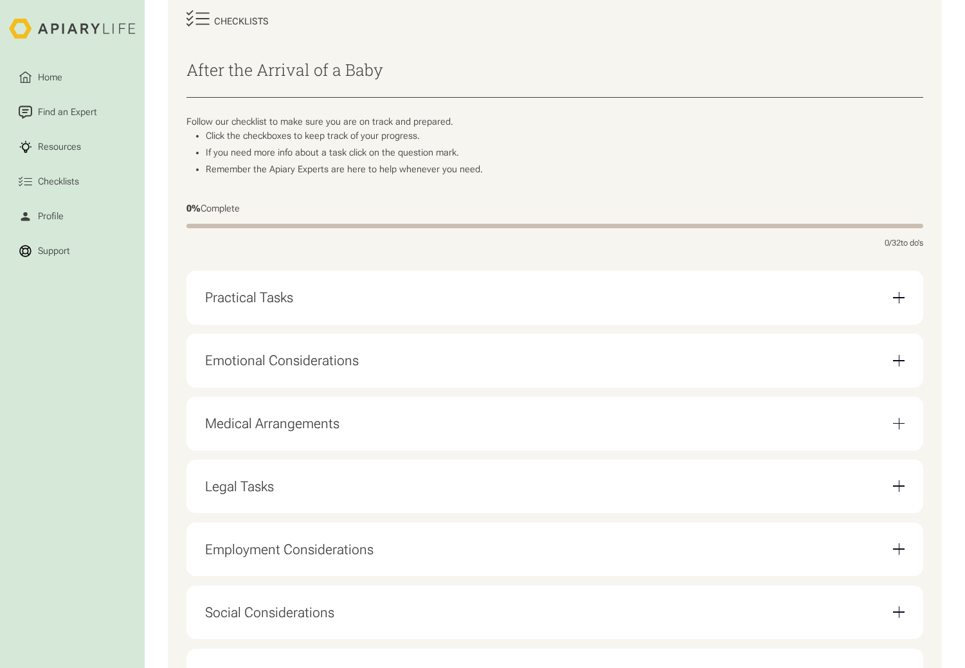
scroll to position [0, 0]
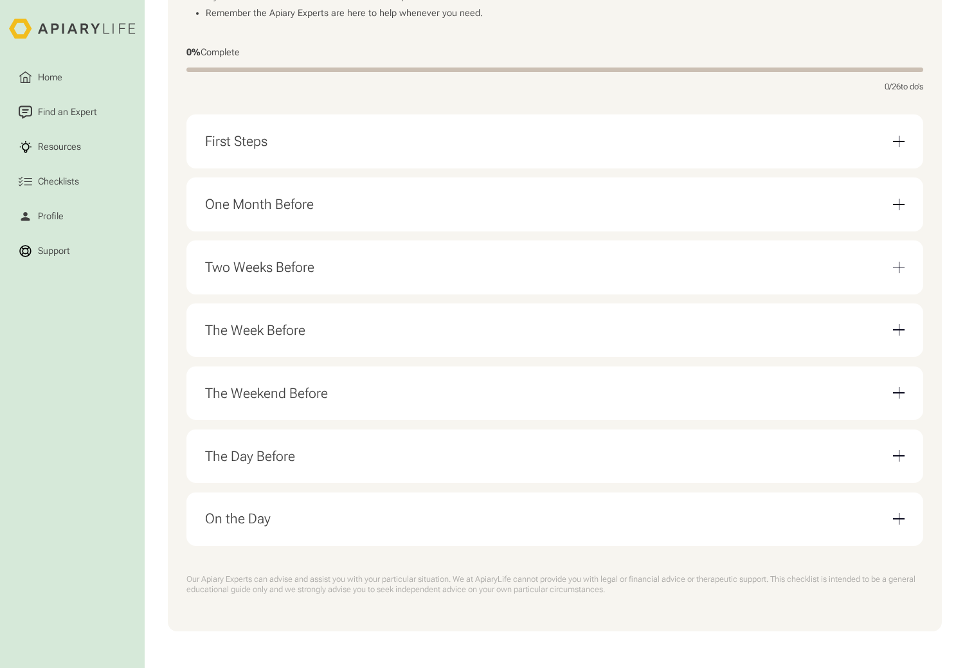
scroll to position [335, 0]
click at [901, 139] on div "Email Form" at bounding box center [899, 142] width 12 height 12
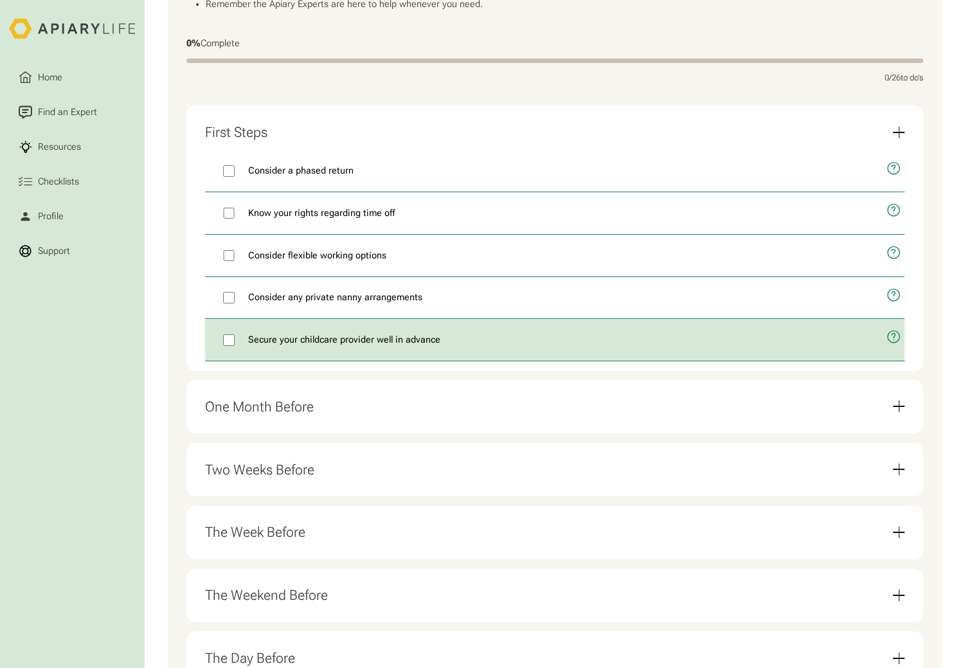
click at [892, 346] on icon "open modal" at bounding box center [893, 337] width 15 height 36
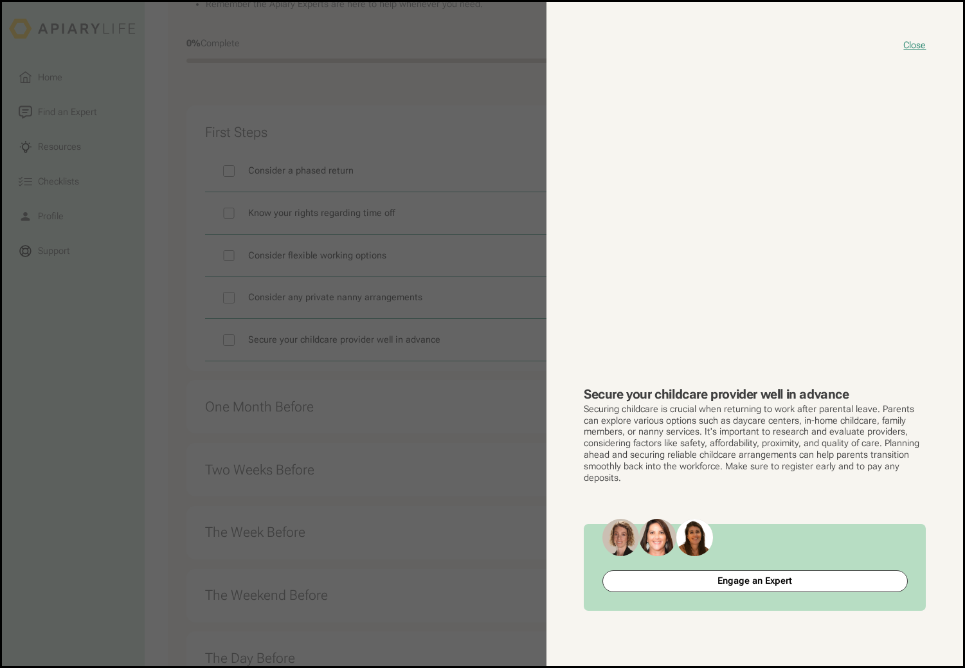
click at [161, 305] on button "close modal" at bounding box center [482, 334] width 961 height 664
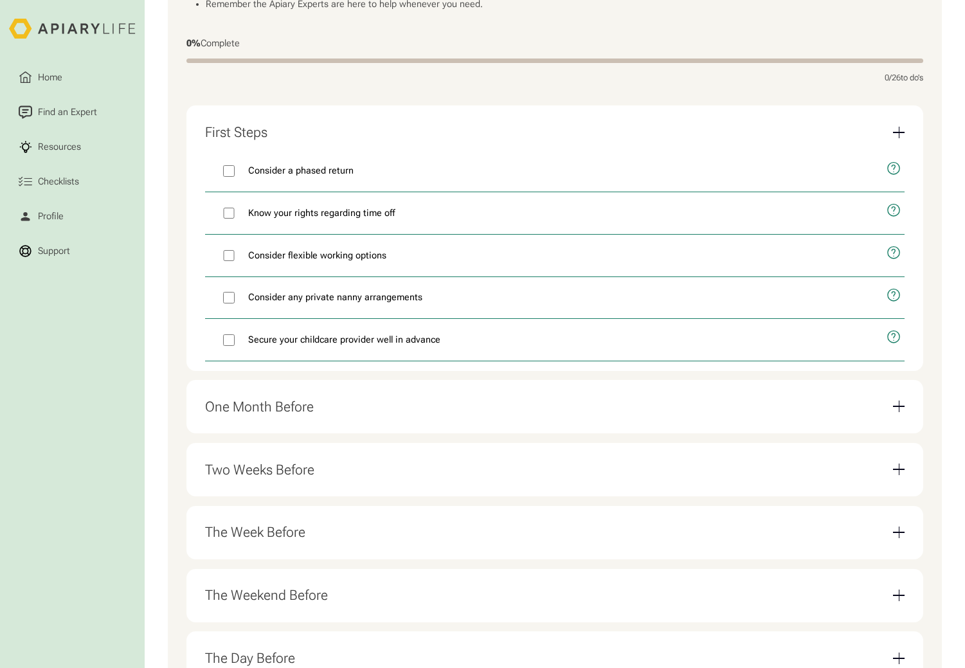
click at [904, 138] on div "Email Form" at bounding box center [899, 133] width 12 height 12
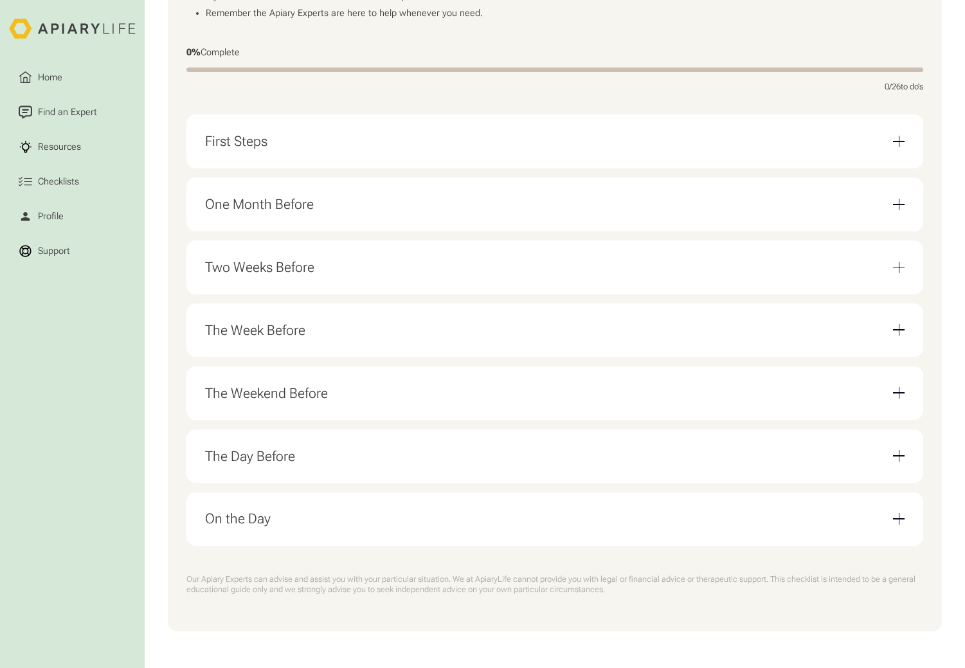
click at [898, 202] on div "Email Form" at bounding box center [898, 205] width 1 height 12
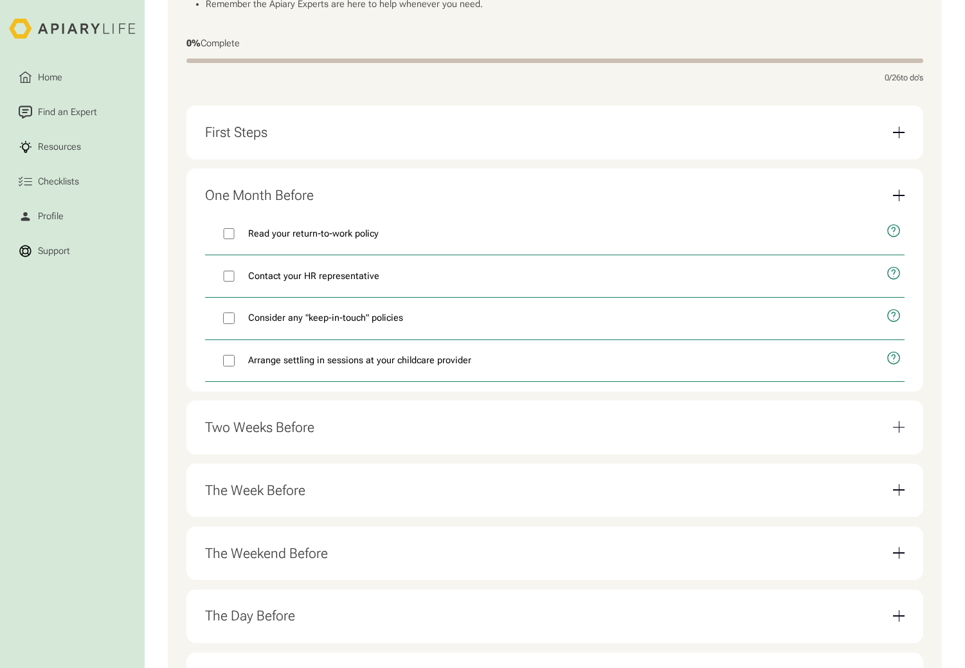
click at [901, 196] on div "Email Form" at bounding box center [899, 195] width 12 height 1
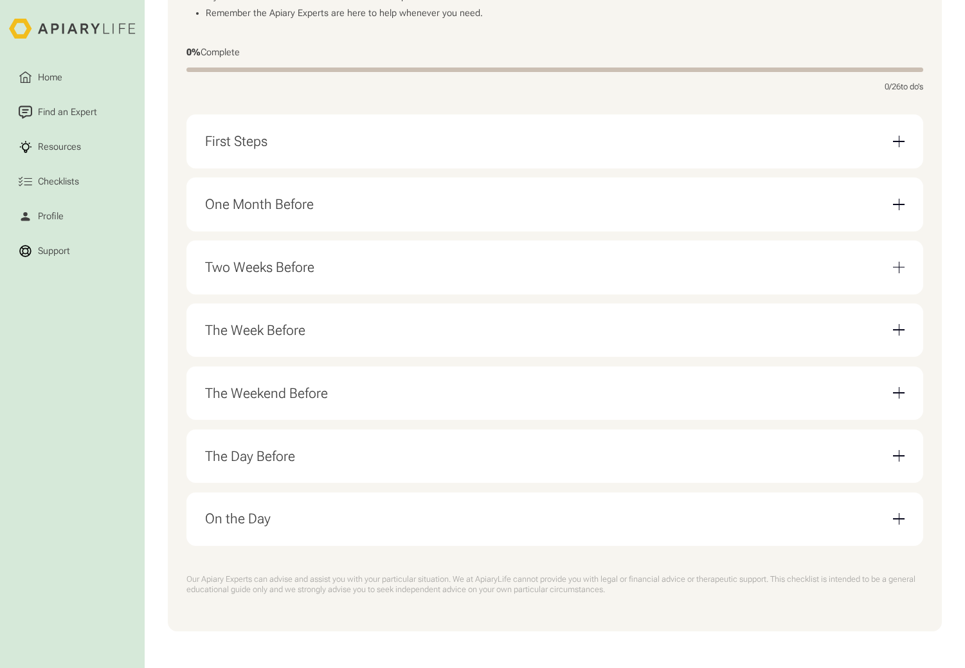
click at [901, 204] on div "Email Form" at bounding box center [899, 204] width 12 height 1
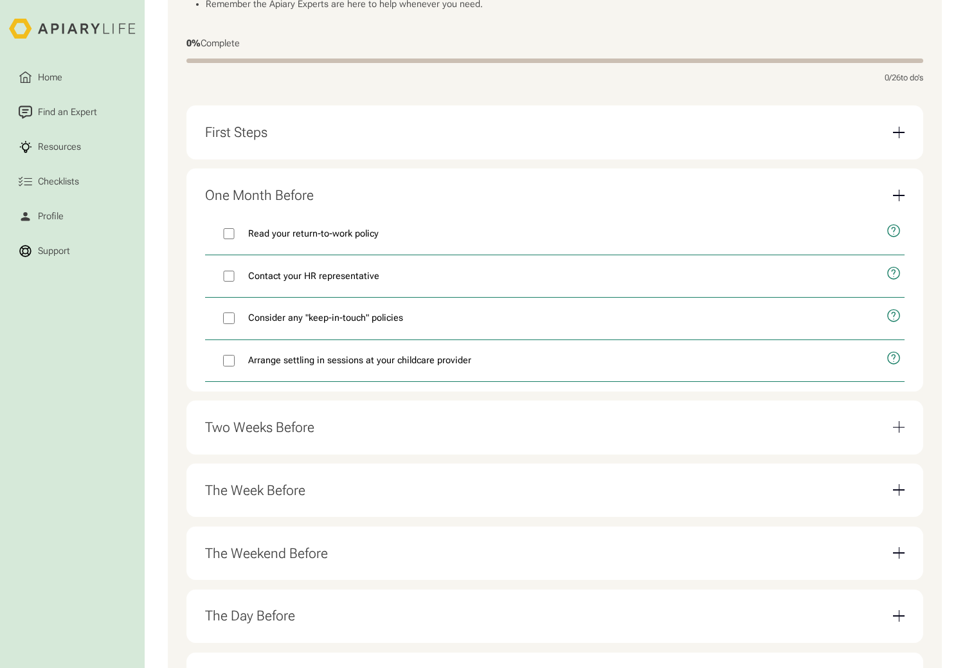
click at [898, 201] on div "Email Form" at bounding box center [898, 196] width 1 height 12
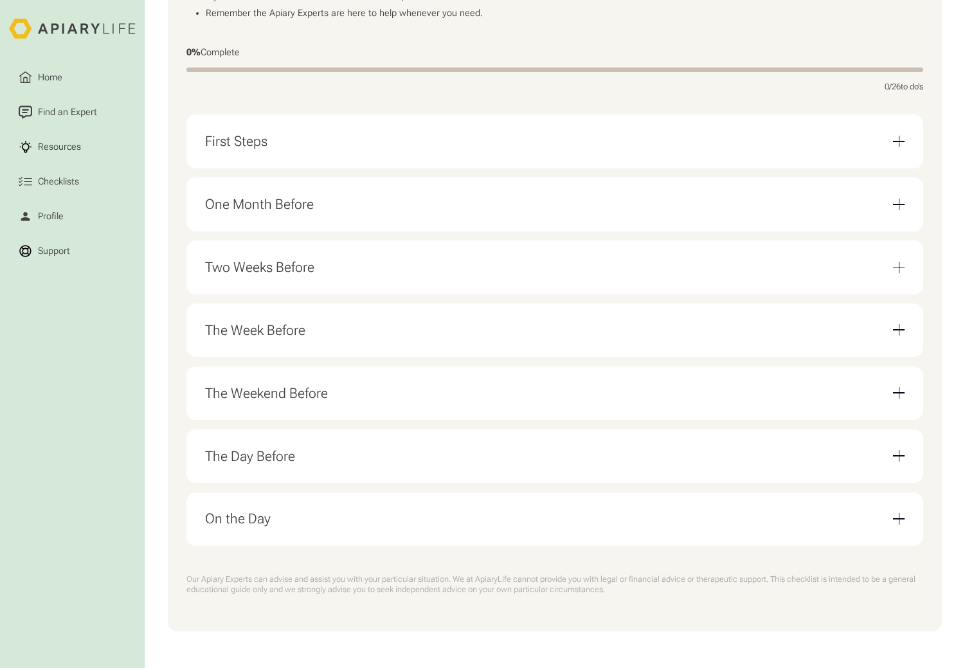
click at [899, 264] on div "Email Form" at bounding box center [899, 268] width 12 height 12
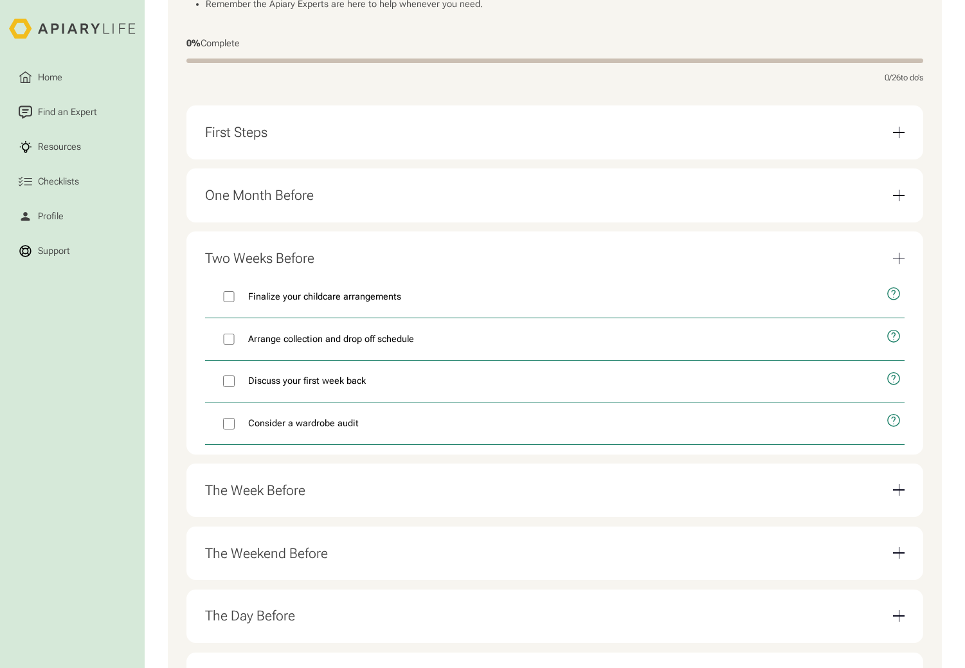
click at [895, 261] on div "Email Form" at bounding box center [899, 259] width 12 height 12
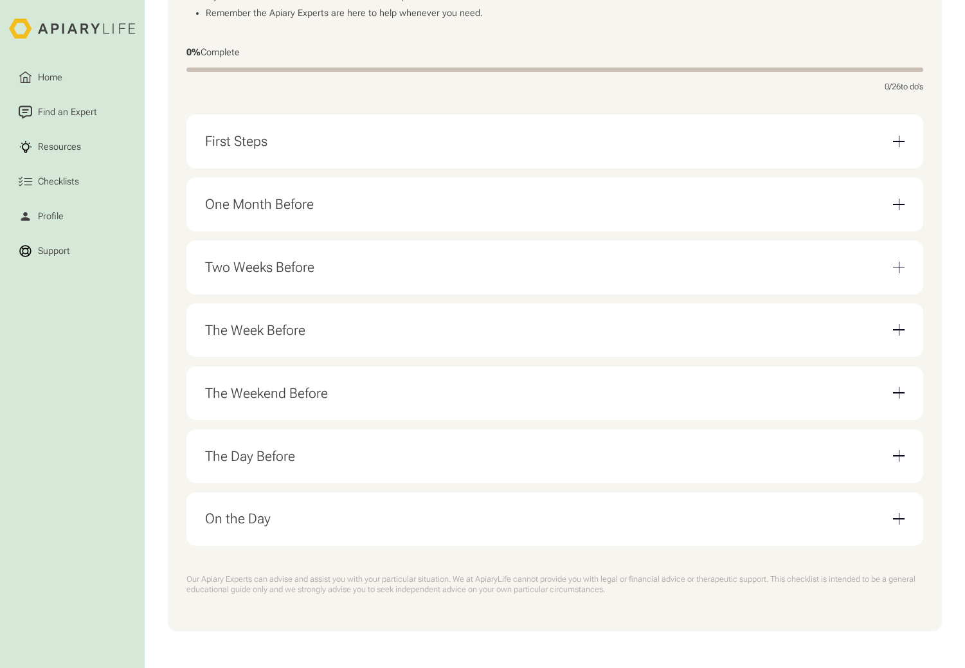
click at [903, 324] on div "Email Form" at bounding box center [899, 330] width 12 height 12
click at [895, 335] on div "The Week Before" at bounding box center [555, 329] width 700 height 35
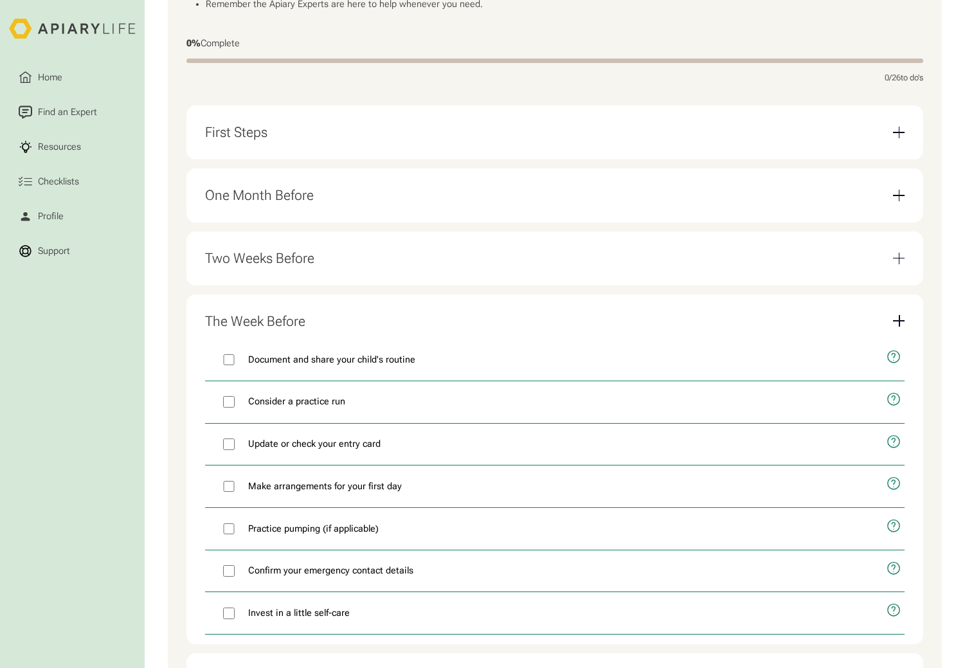
scroll to position [634, 0]
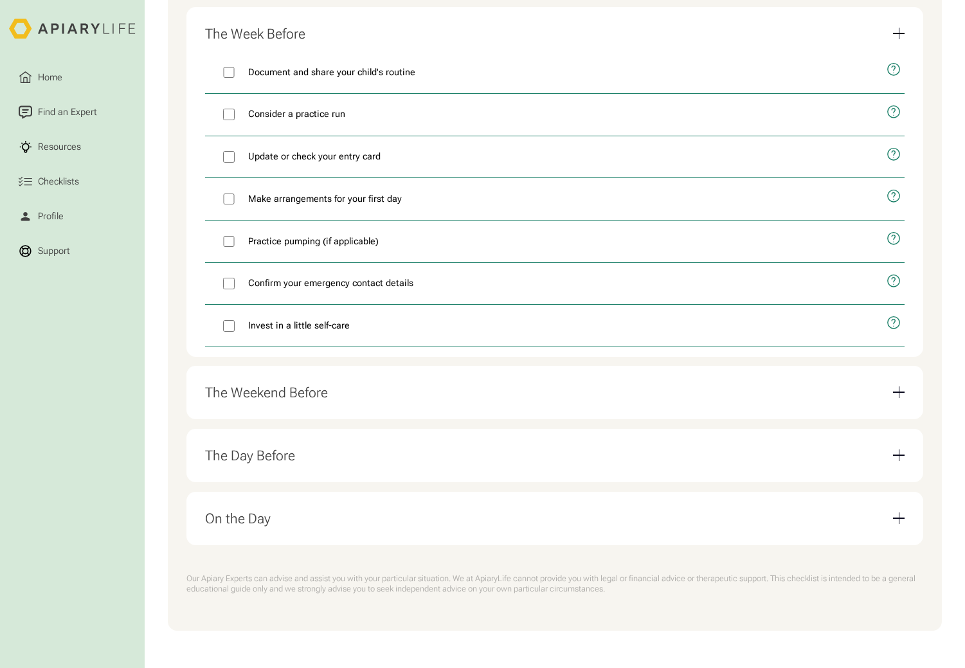
click at [900, 396] on div "Email Form" at bounding box center [899, 392] width 12 height 12
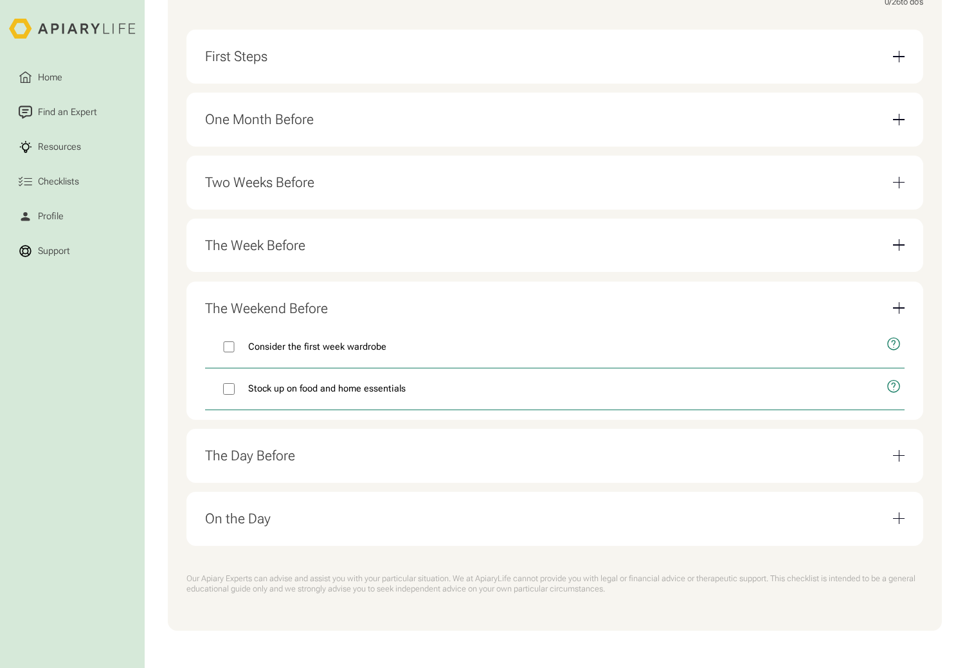
scroll to position [420, 0]
click at [900, 452] on div "Email Form" at bounding box center [899, 456] width 12 height 12
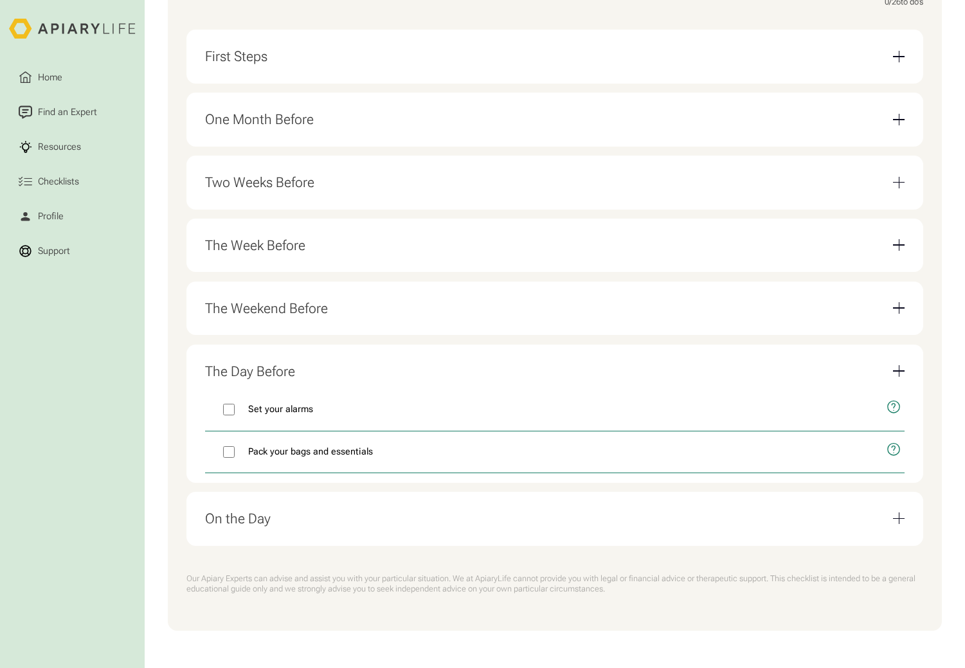
click at [895, 373] on div "Email Form" at bounding box center [899, 371] width 12 height 12
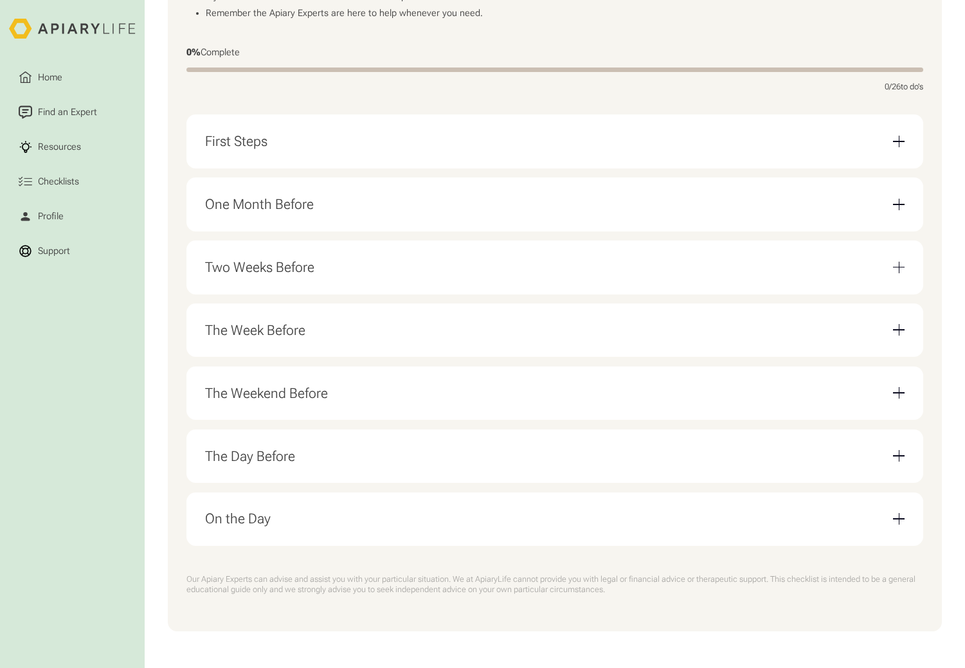
click at [898, 524] on div "On the Day" at bounding box center [555, 518] width 700 height 35
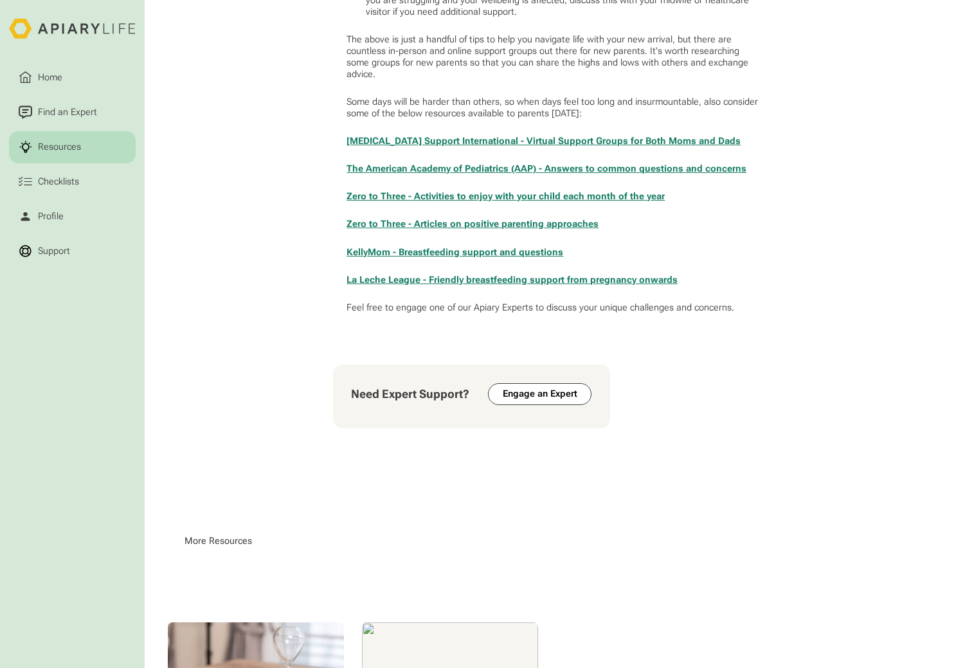
scroll to position [1117, 0]
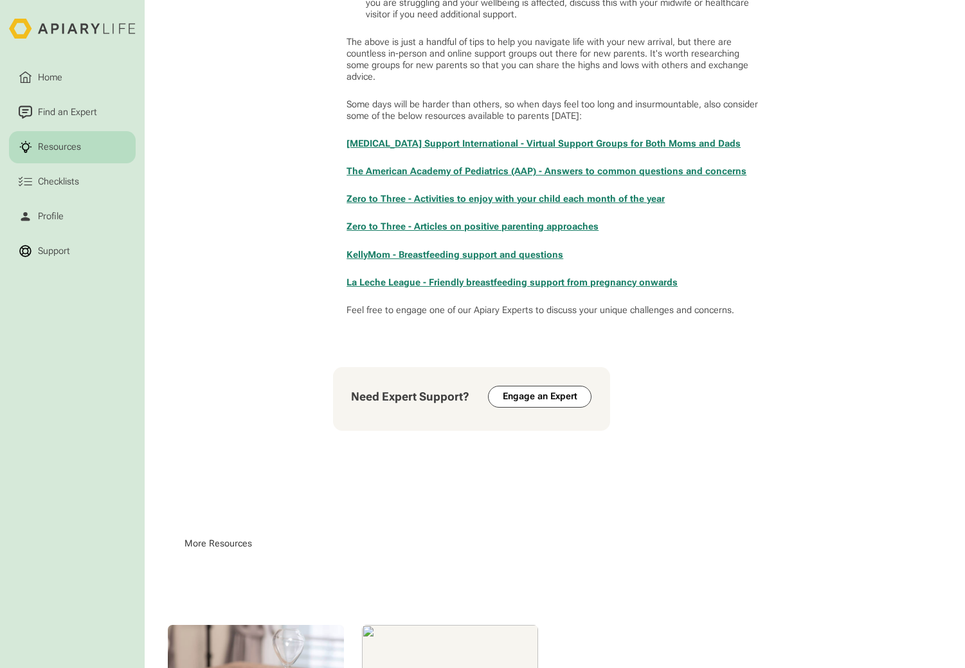
click at [506, 249] on link "KellyMom - Breastfeeding support and questions" at bounding box center [454, 254] width 217 height 11
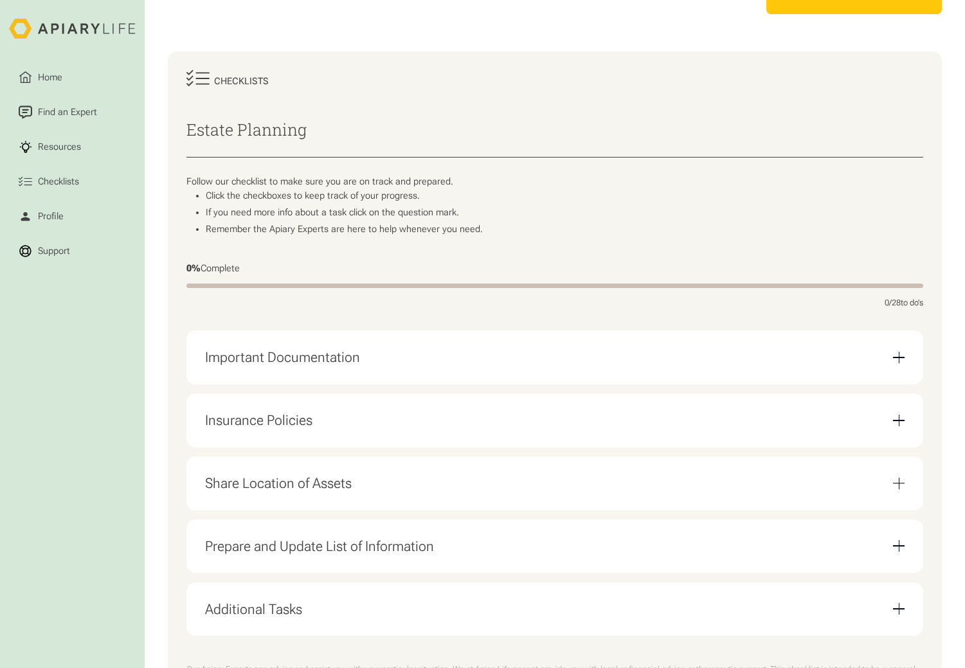
scroll to position [129, 0]
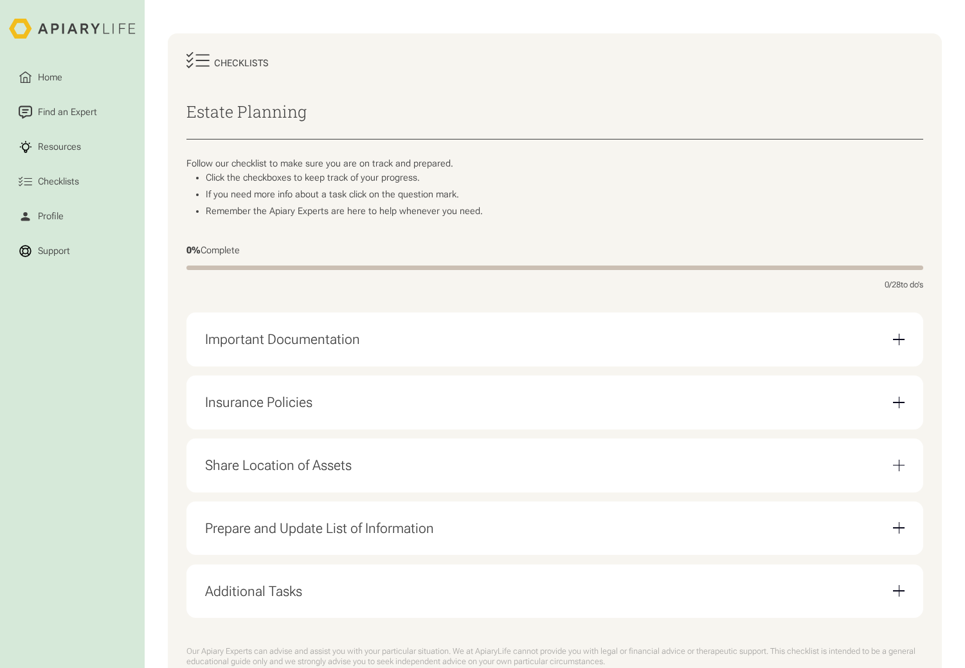
click at [899, 345] on div "Email Form" at bounding box center [899, 340] width 12 height 12
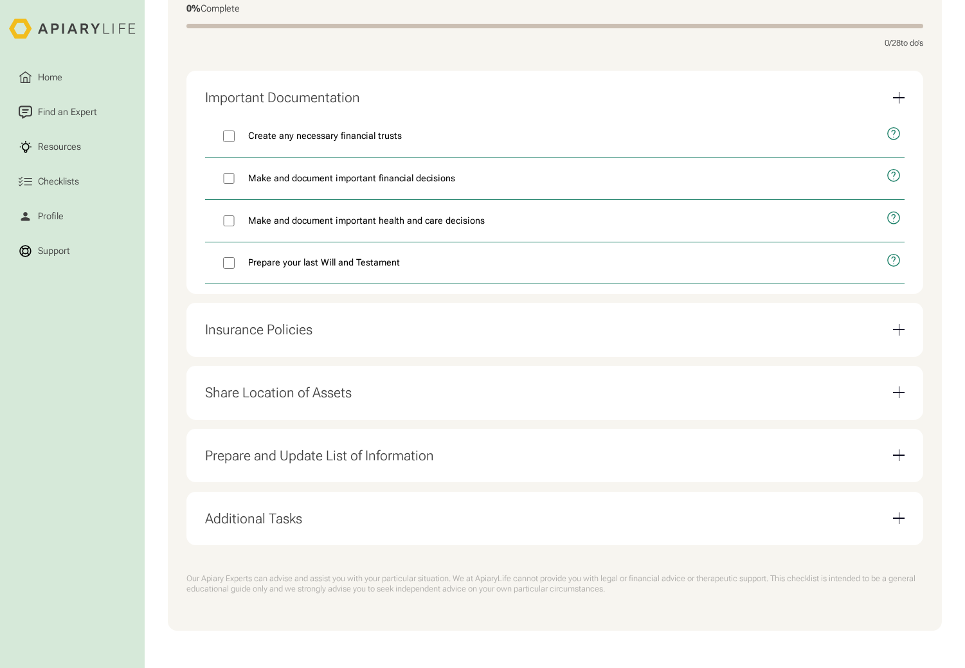
scroll to position [208, 0]
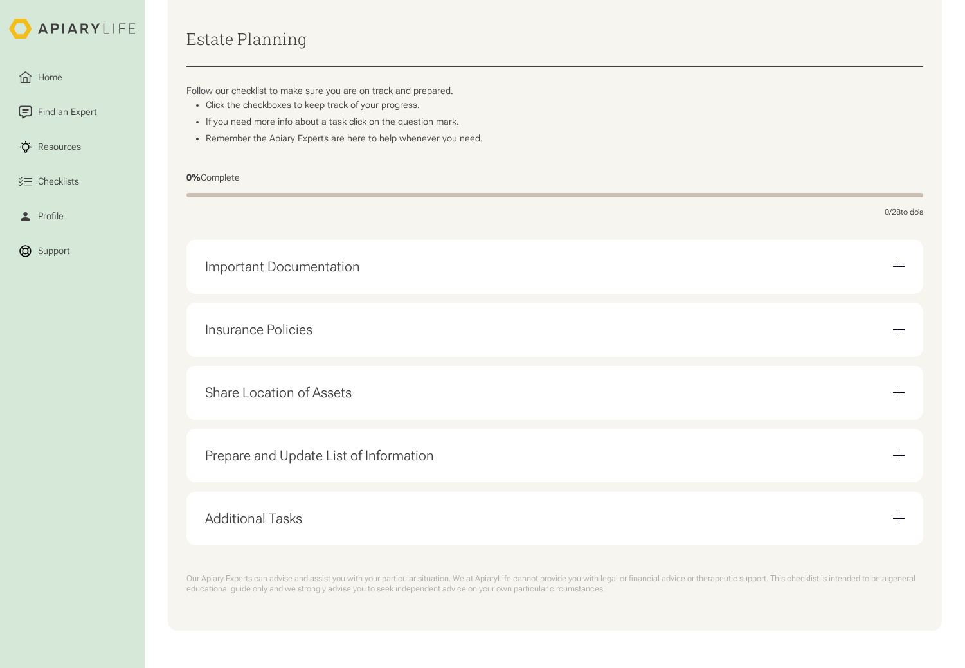
click at [896, 334] on div "Insurance Policies" at bounding box center [555, 329] width 700 height 35
click at [898, 268] on div "Email Form" at bounding box center [898, 267] width 1 height 12
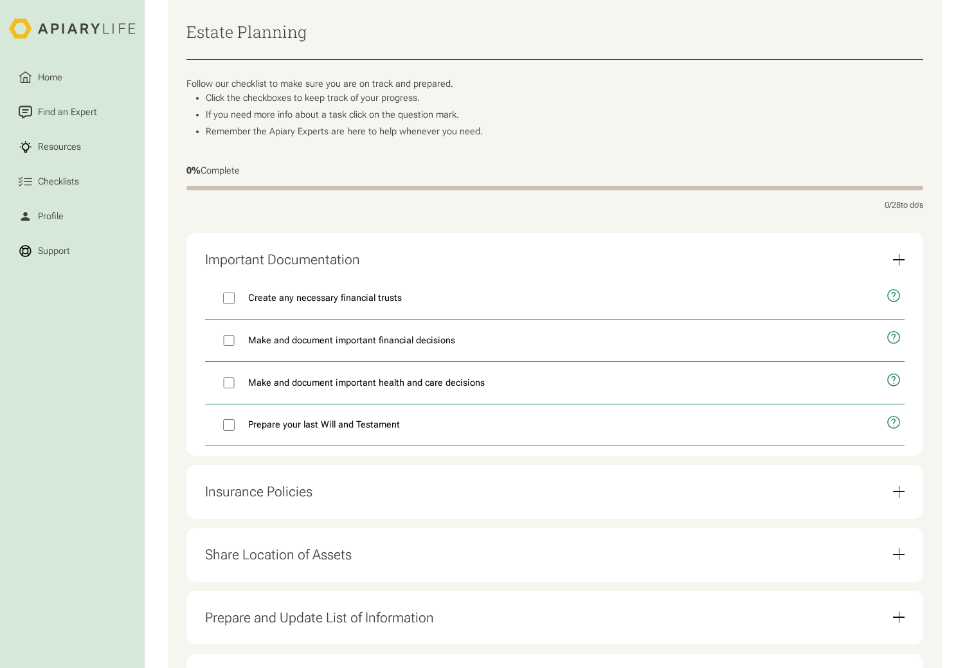
click at [902, 497] on div "Email Form" at bounding box center [899, 492] width 12 height 12
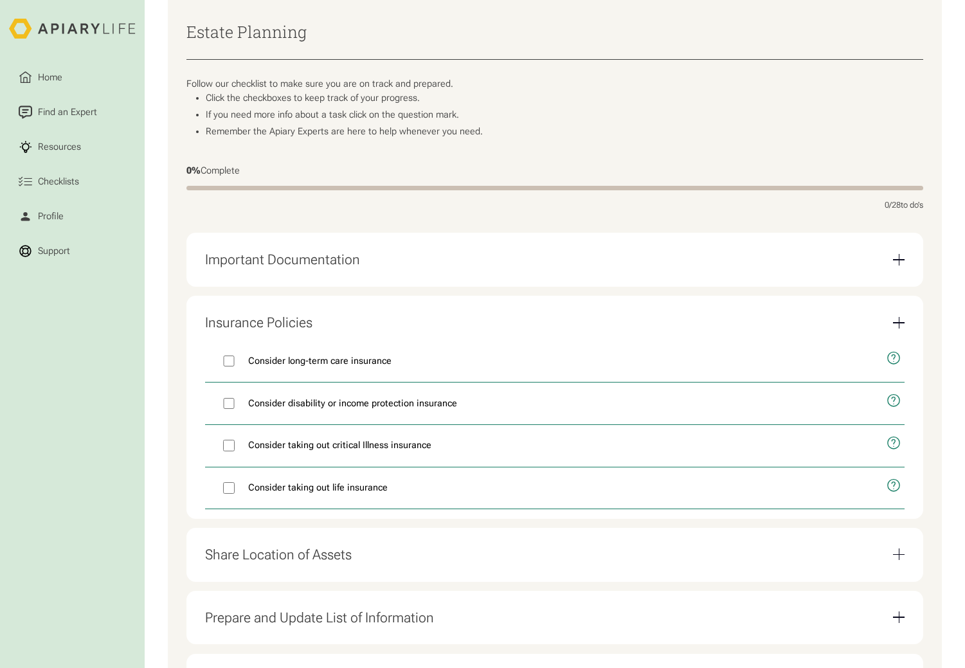
click at [893, 560] on div "Email Form" at bounding box center [899, 554] width 12 height 12
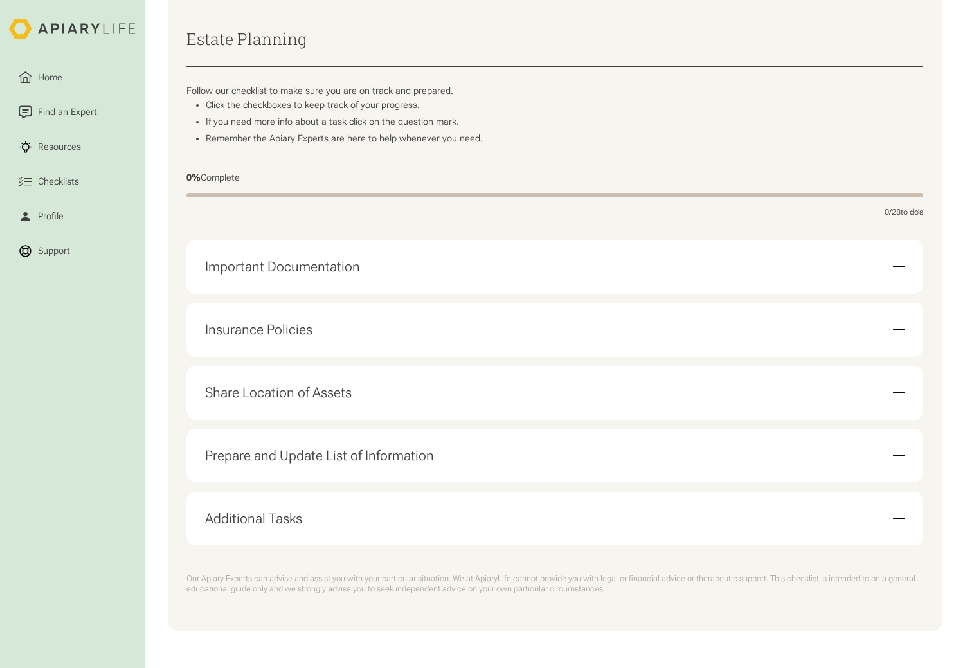
click at [896, 387] on div "Email Form" at bounding box center [899, 393] width 12 height 12
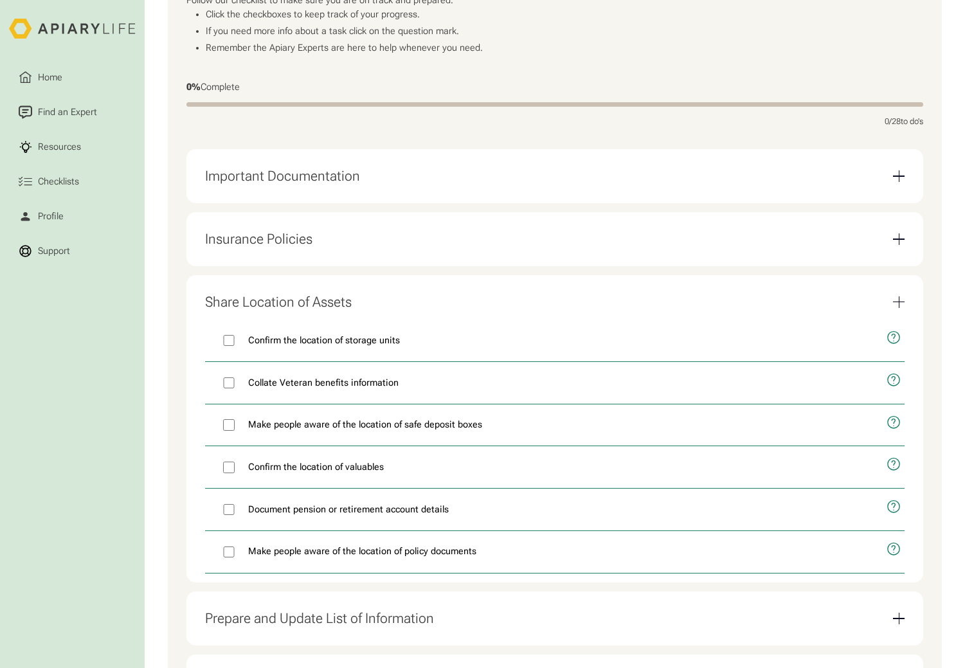
scroll to position [464, 0]
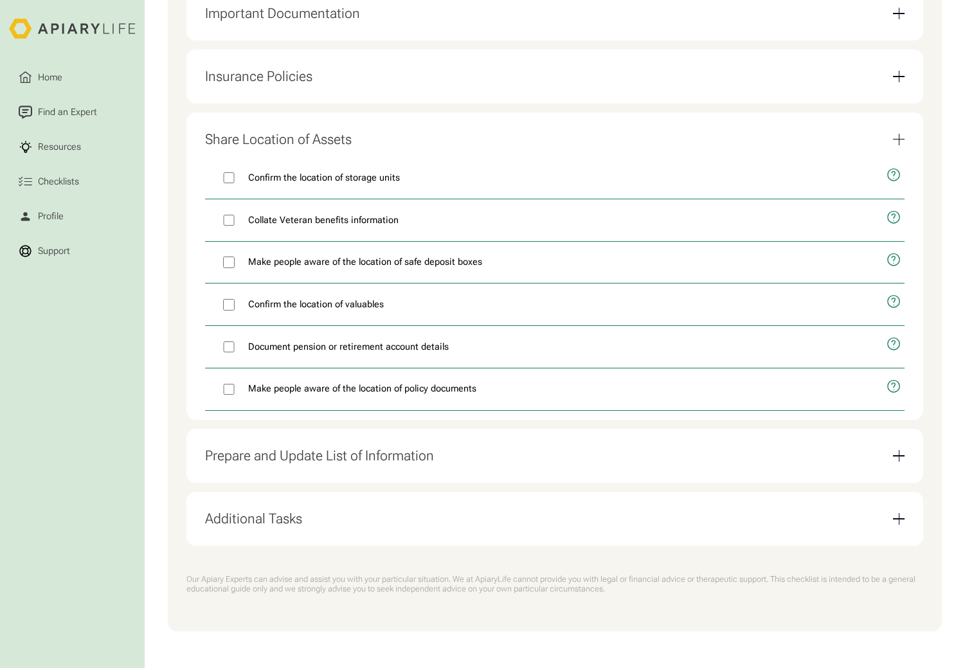
click at [900, 451] on div "Email Form" at bounding box center [899, 456] width 12 height 12
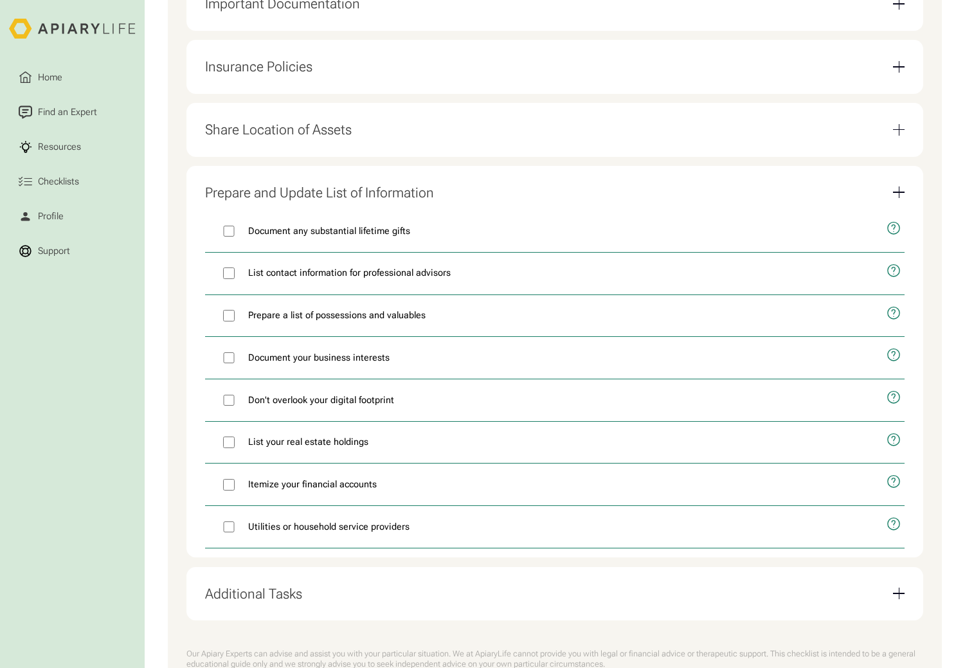
click at [902, 599] on div "Email Form" at bounding box center [899, 593] width 12 height 12
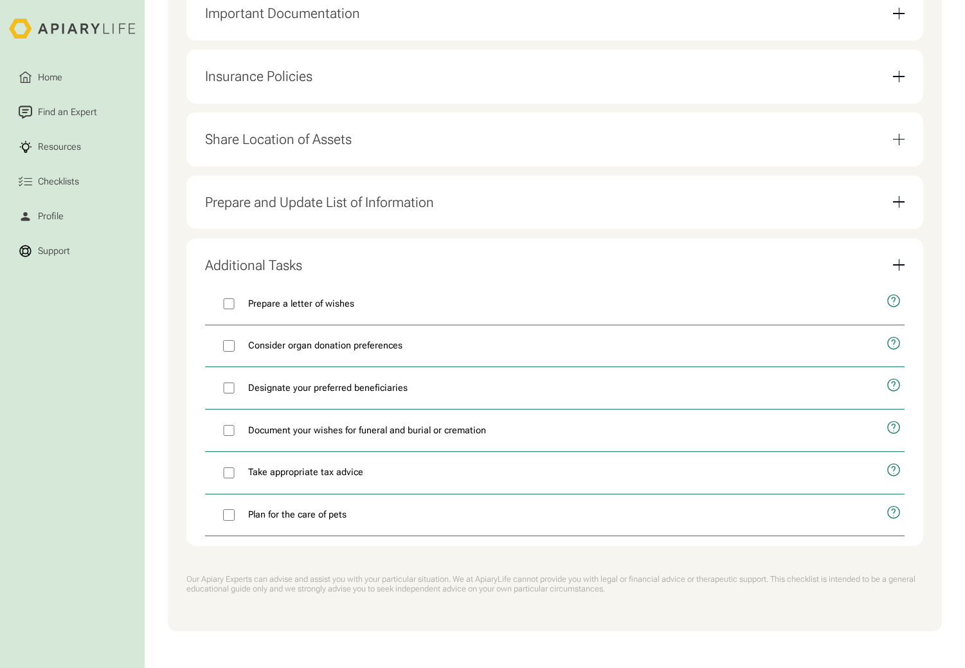
click at [904, 263] on div "Email Form" at bounding box center [899, 265] width 12 height 12
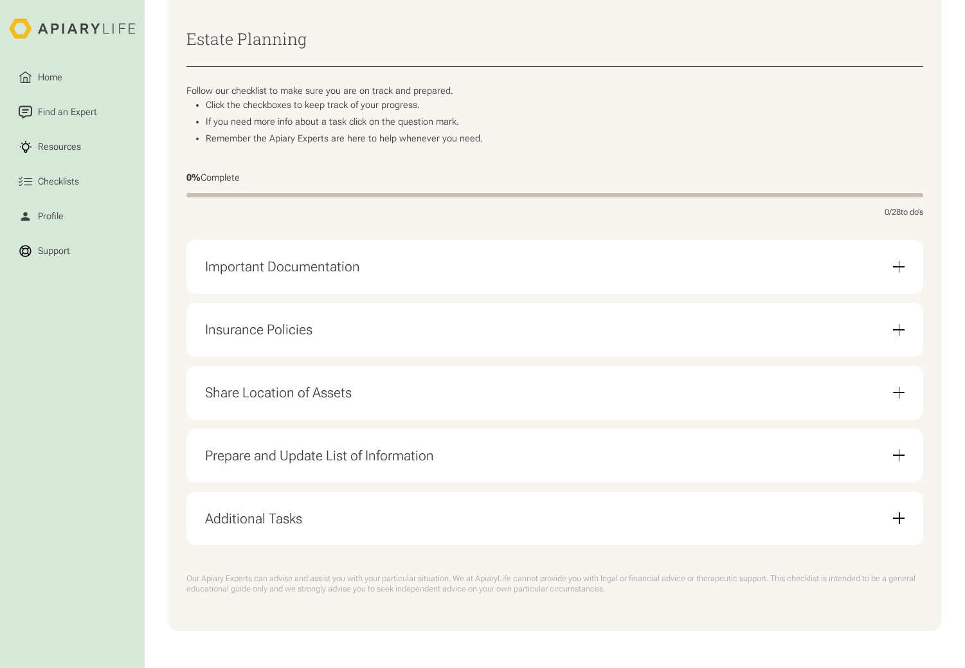
scroll to position [208, 0]
